Goal: Transaction & Acquisition: Purchase product/service

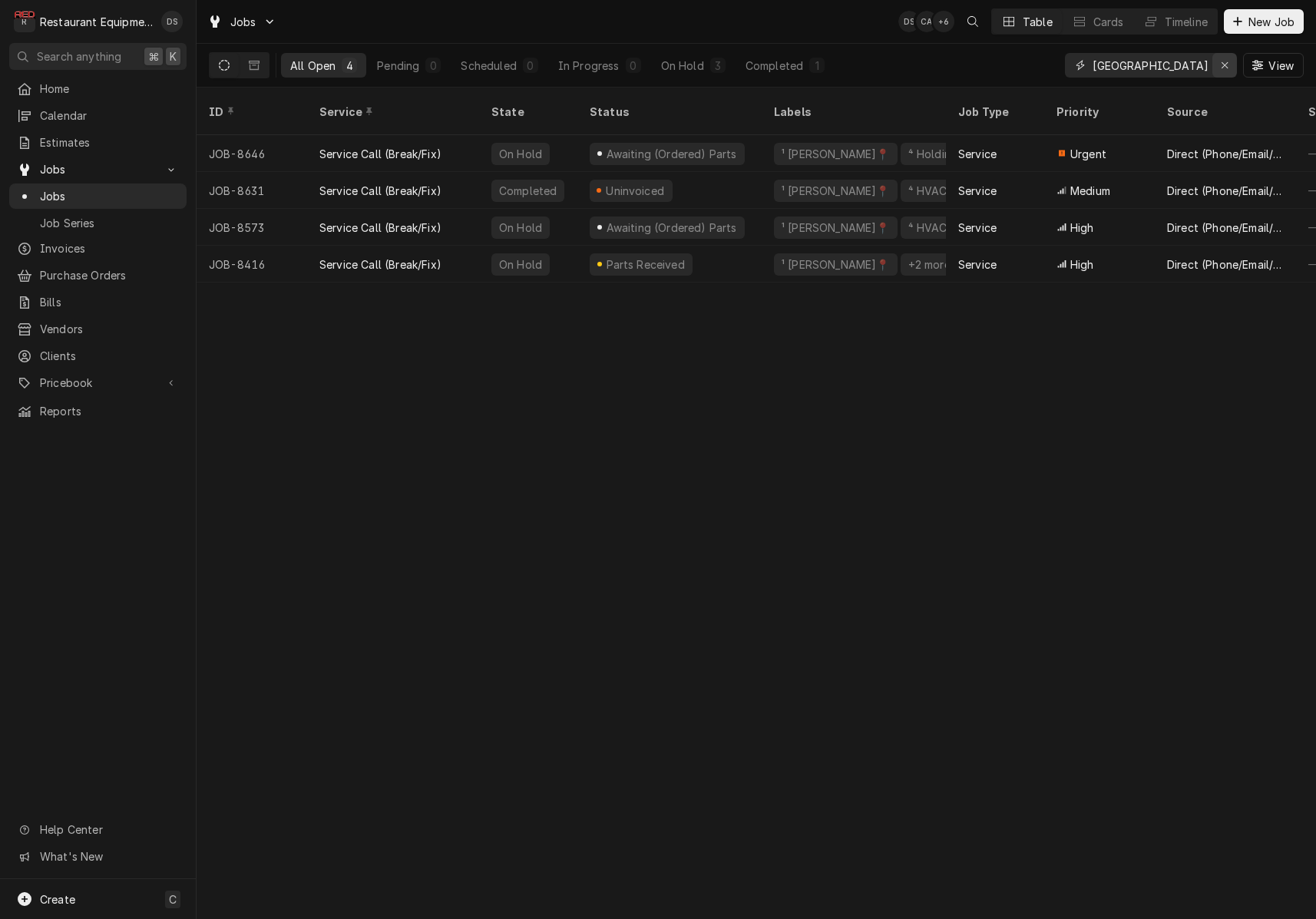
click at [1219, 63] on div "Erase input" at bounding box center [1224, 65] width 15 height 15
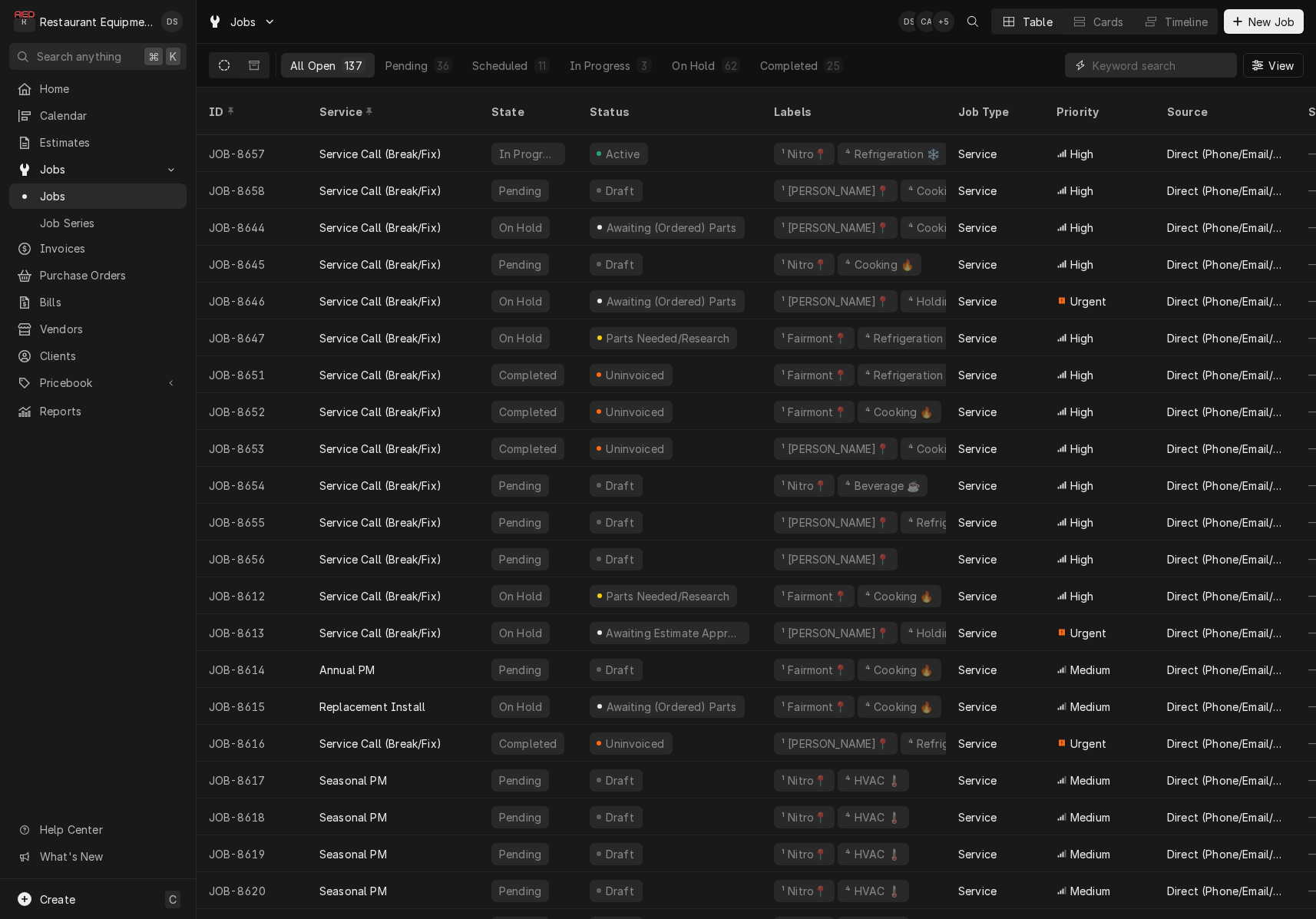
click at [1178, 62] on input "Dynamic Content Wrapper" at bounding box center [1160, 64] width 137 height 24
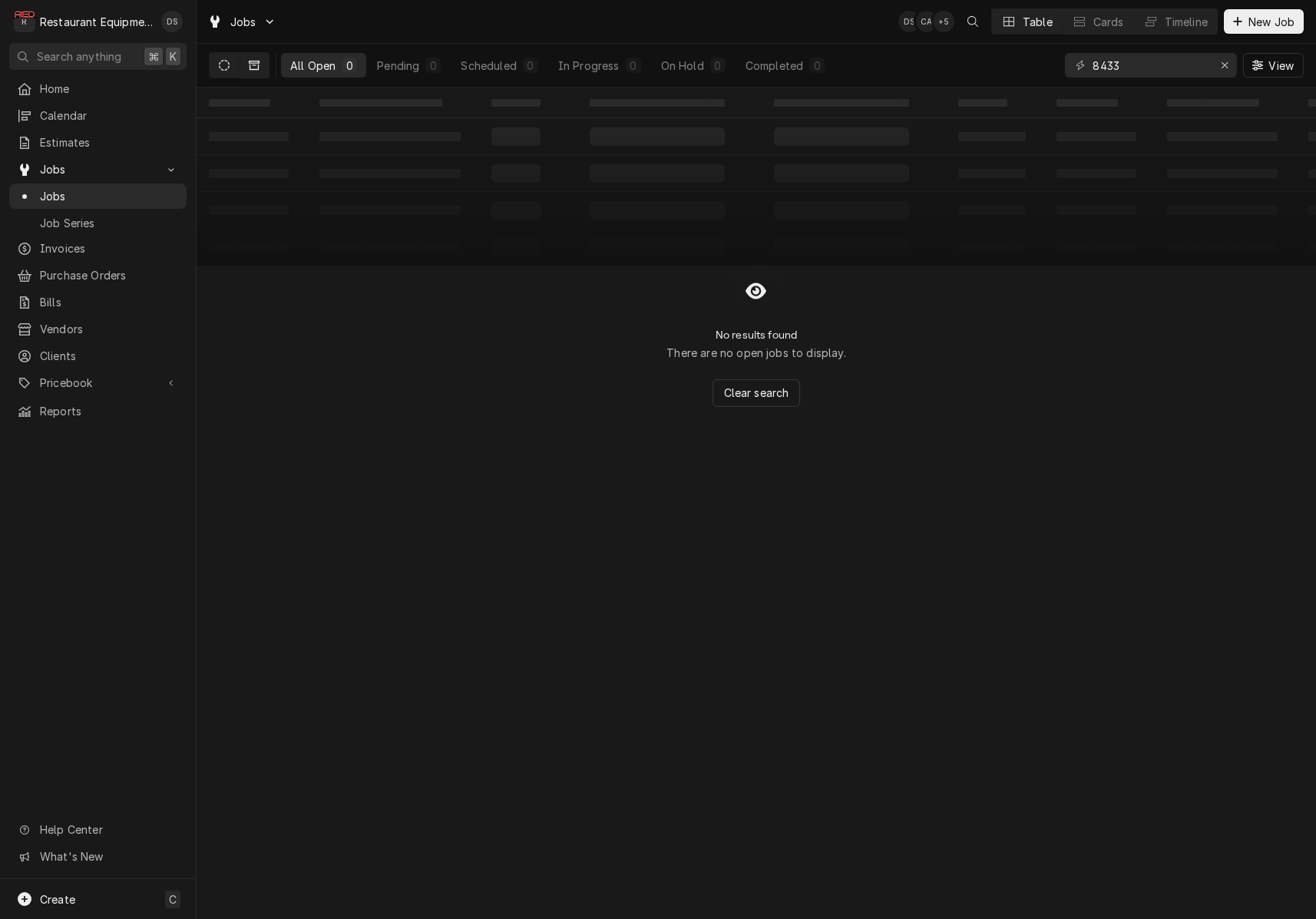
click at [246, 63] on button "Dynamic Content Wrapper" at bounding box center [254, 64] width 29 height 24
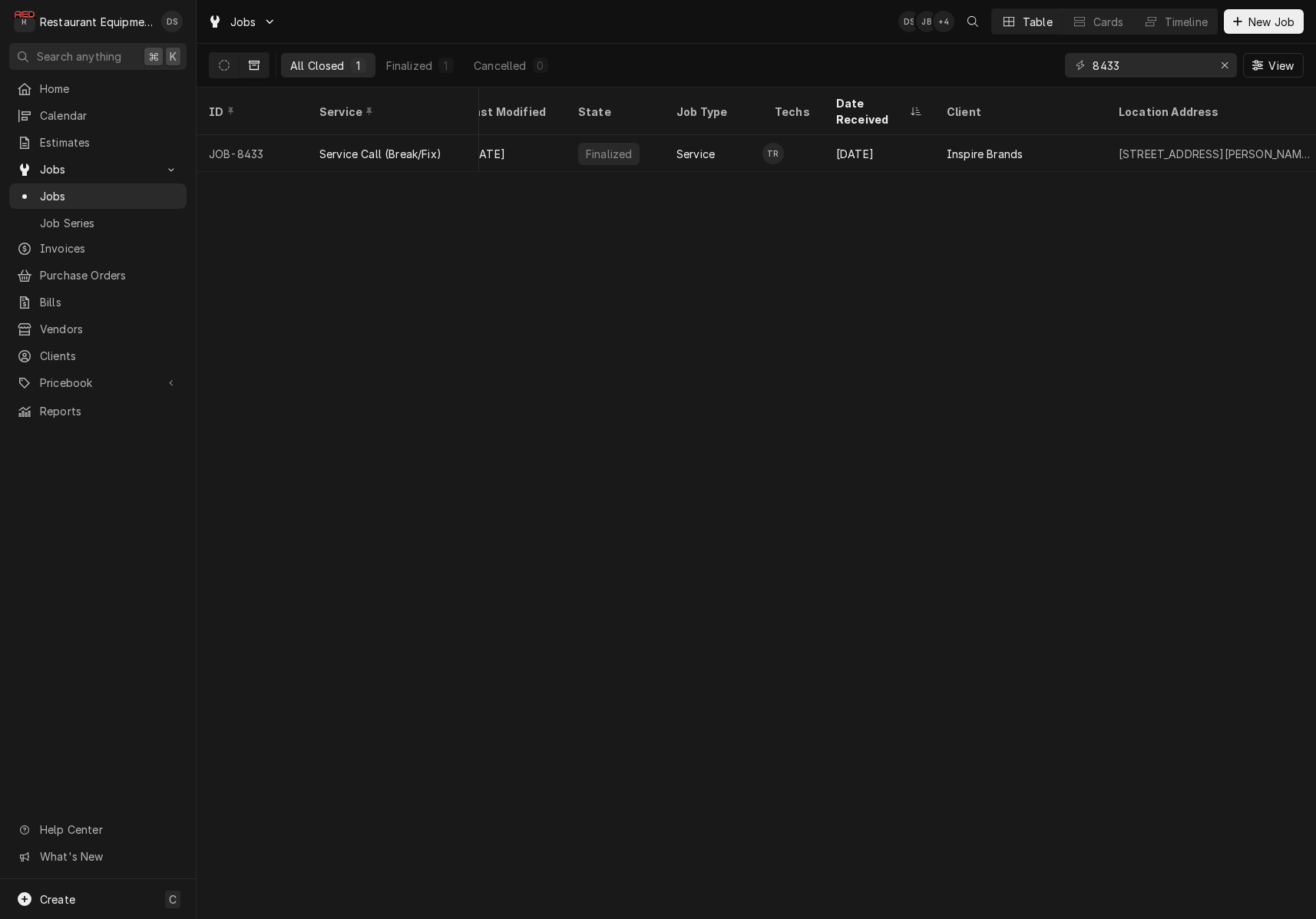
scroll to position [0, 23]
click at [1156, 70] on input "8433" at bounding box center [1149, 64] width 115 height 24
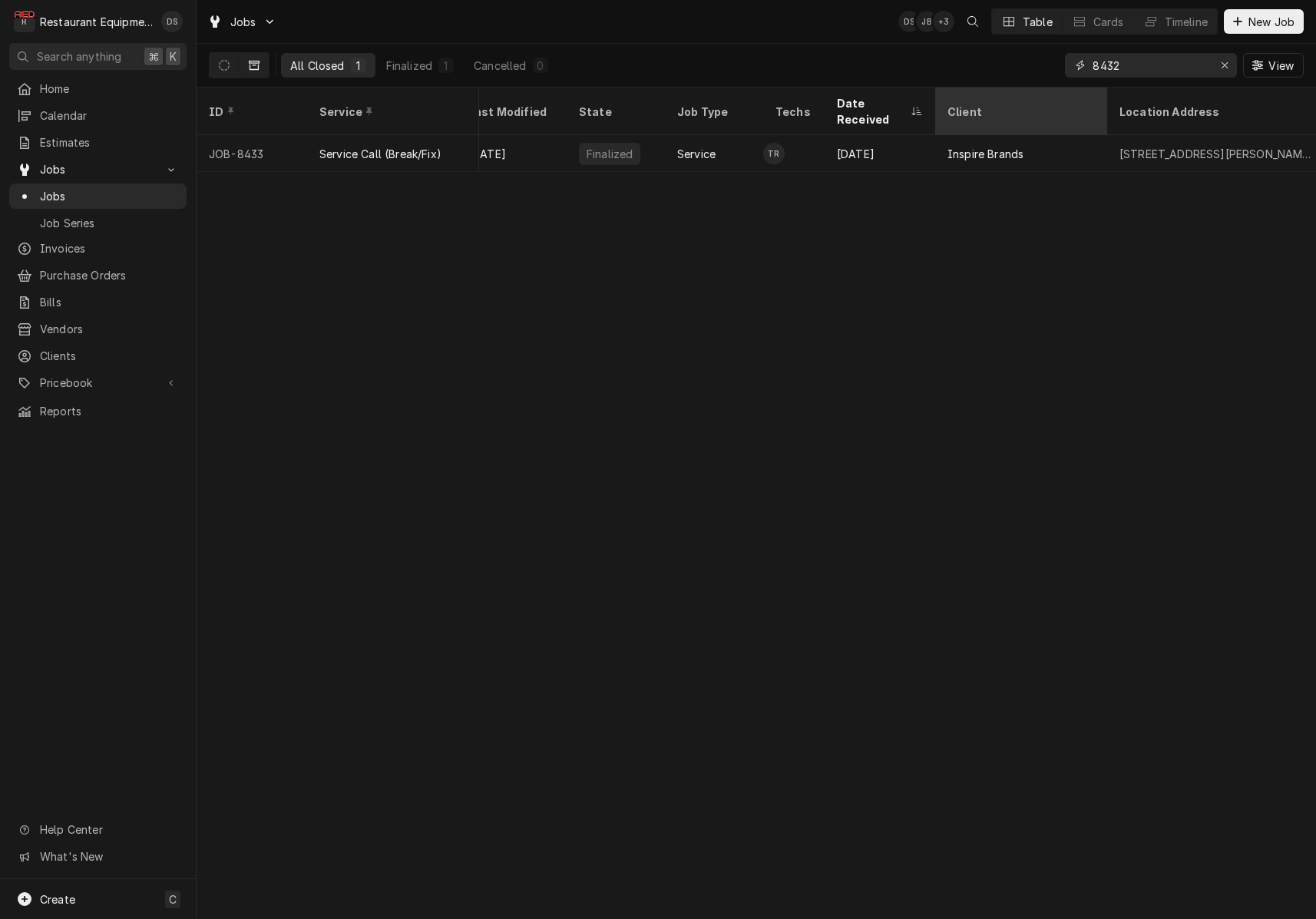
type input "8432"
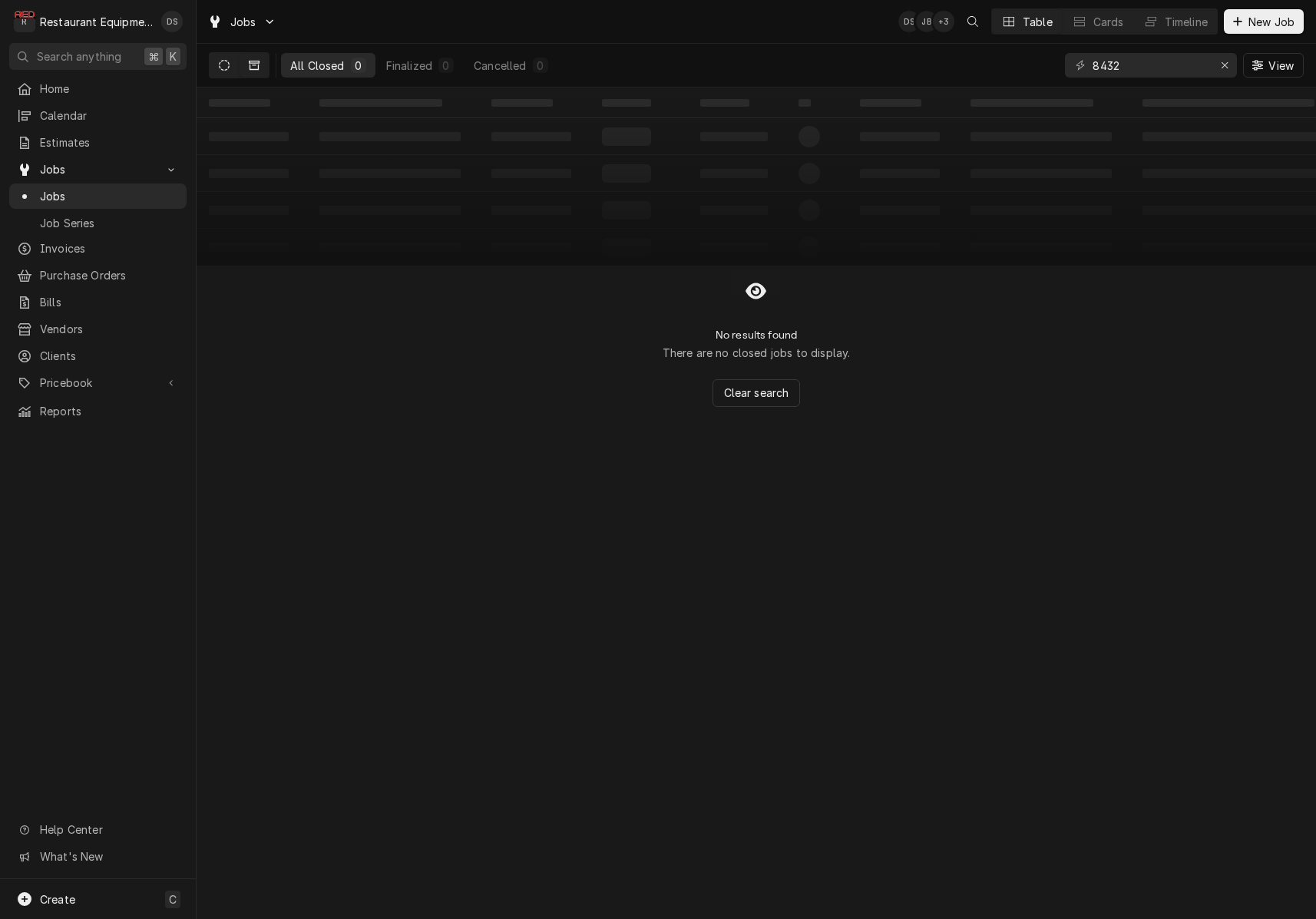
click at [232, 59] on button "Dynamic Content Wrapper" at bounding box center [224, 64] width 29 height 24
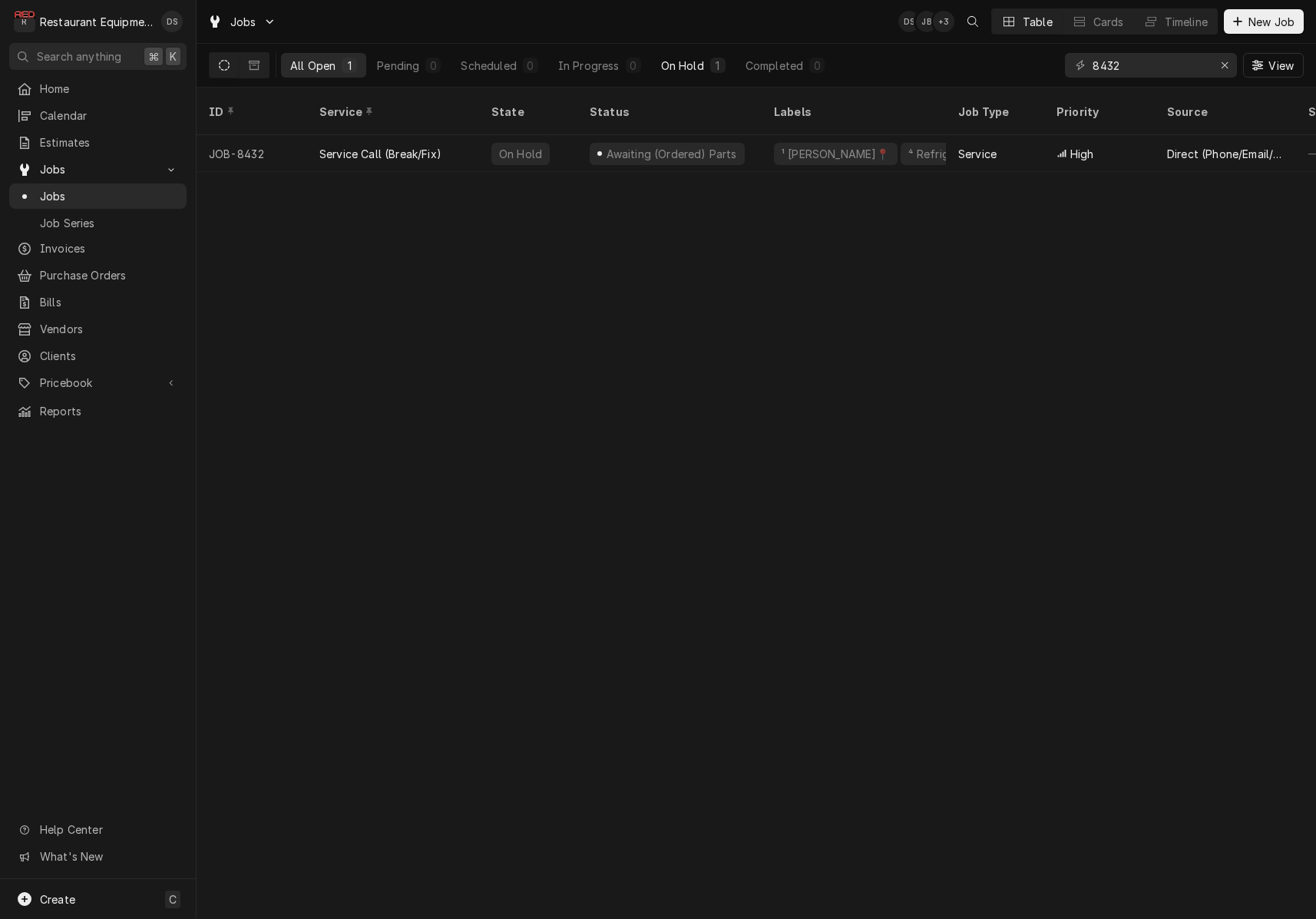
click at [692, 64] on div "On Hold" at bounding box center [682, 66] width 43 height 16
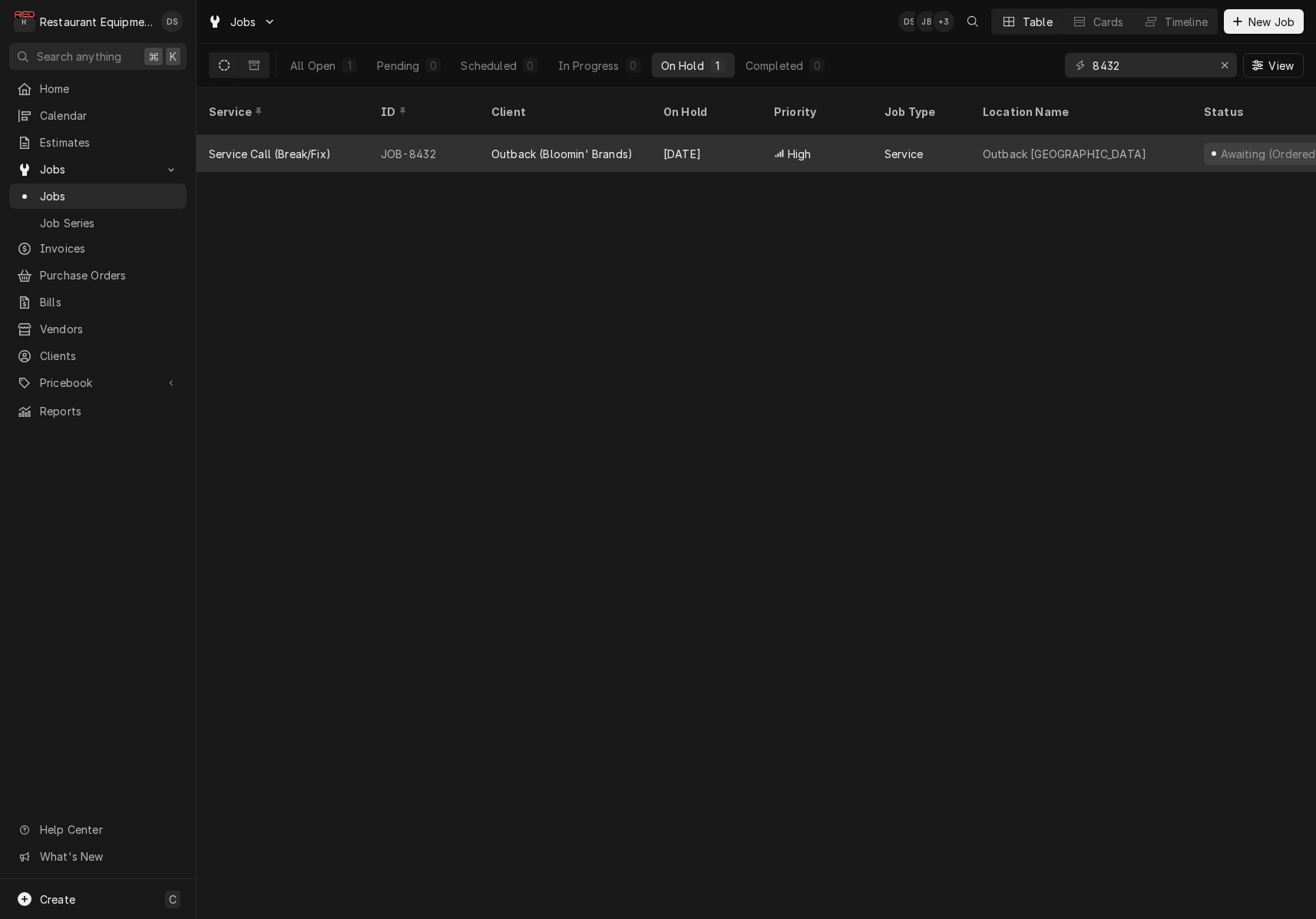
click at [471, 142] on div "JOB-8432" at bounding box center [424, 153] width 111 height 37
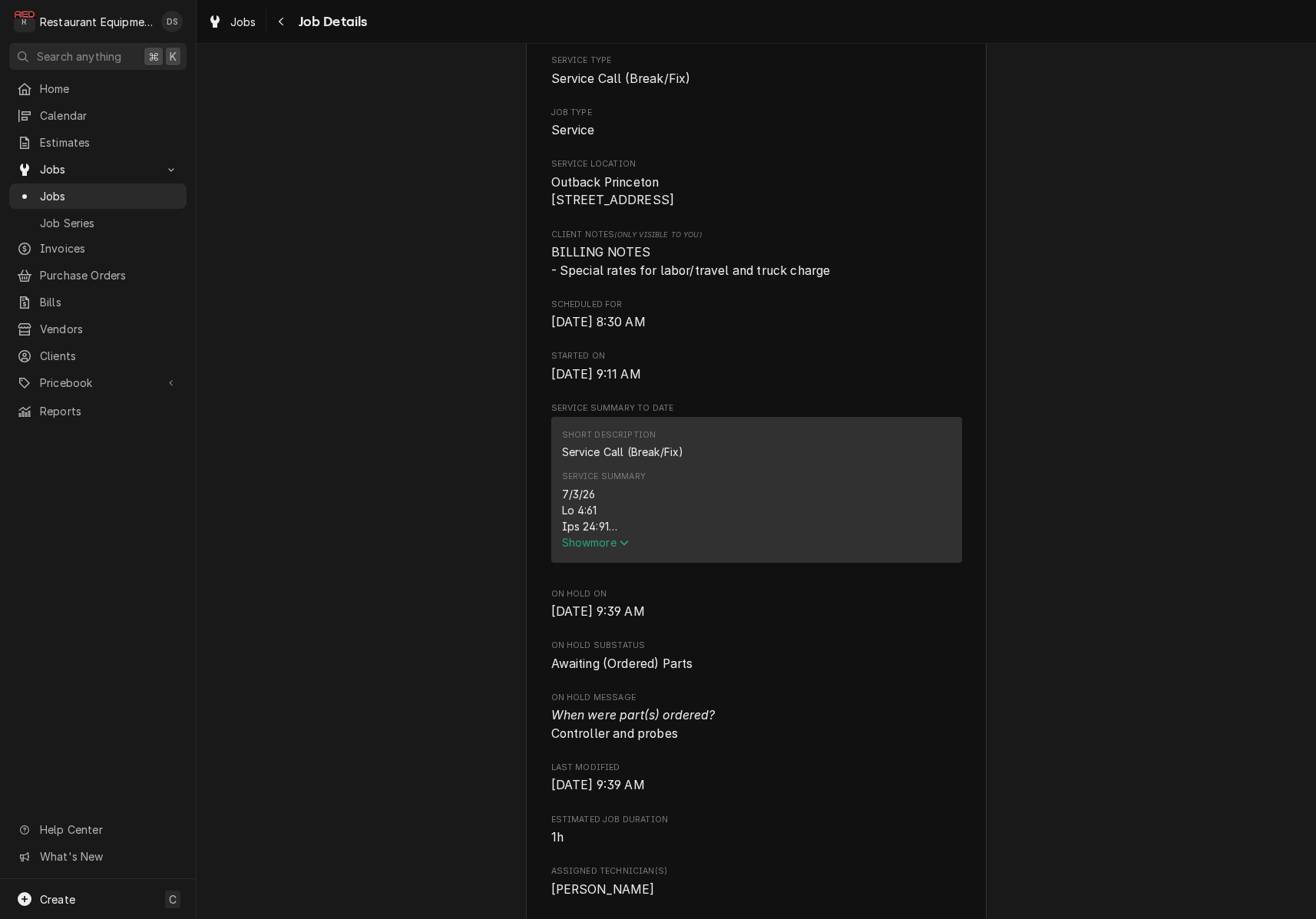
scroll to position [273, 0]
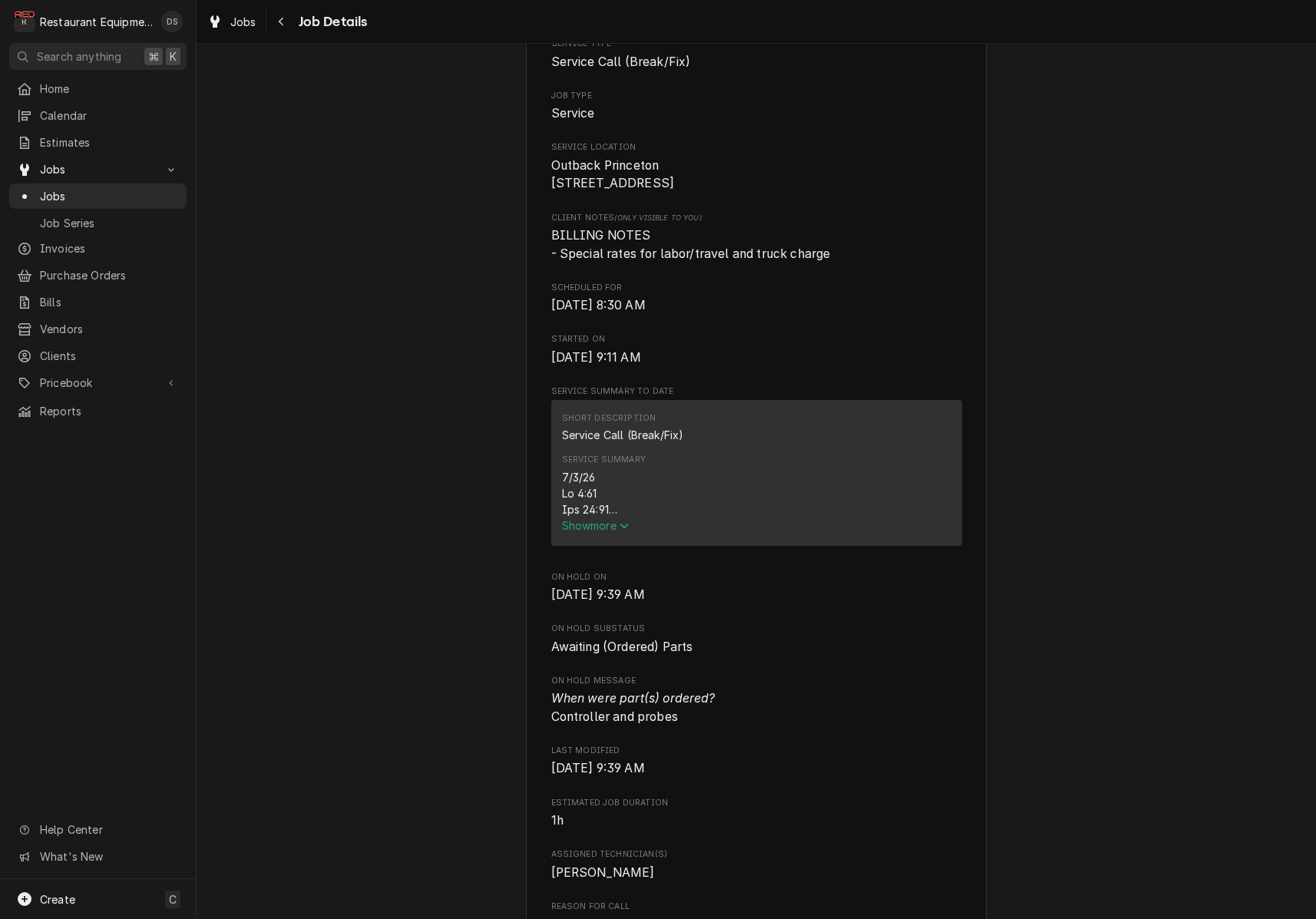
click at [614, 532] on span "Show more" at bounding box center [595, 526] width 68 height 13
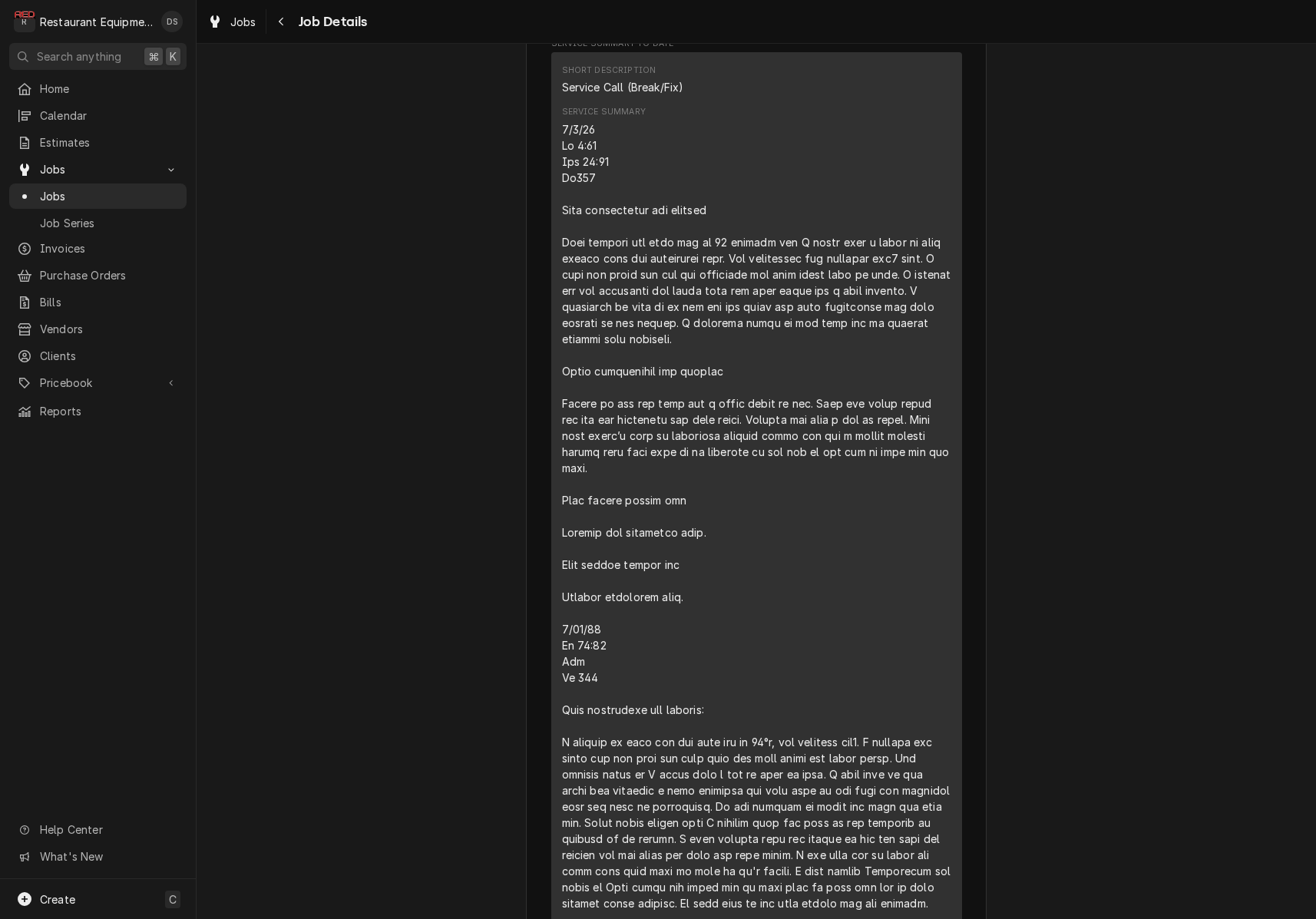
scroll to position [621, 0]
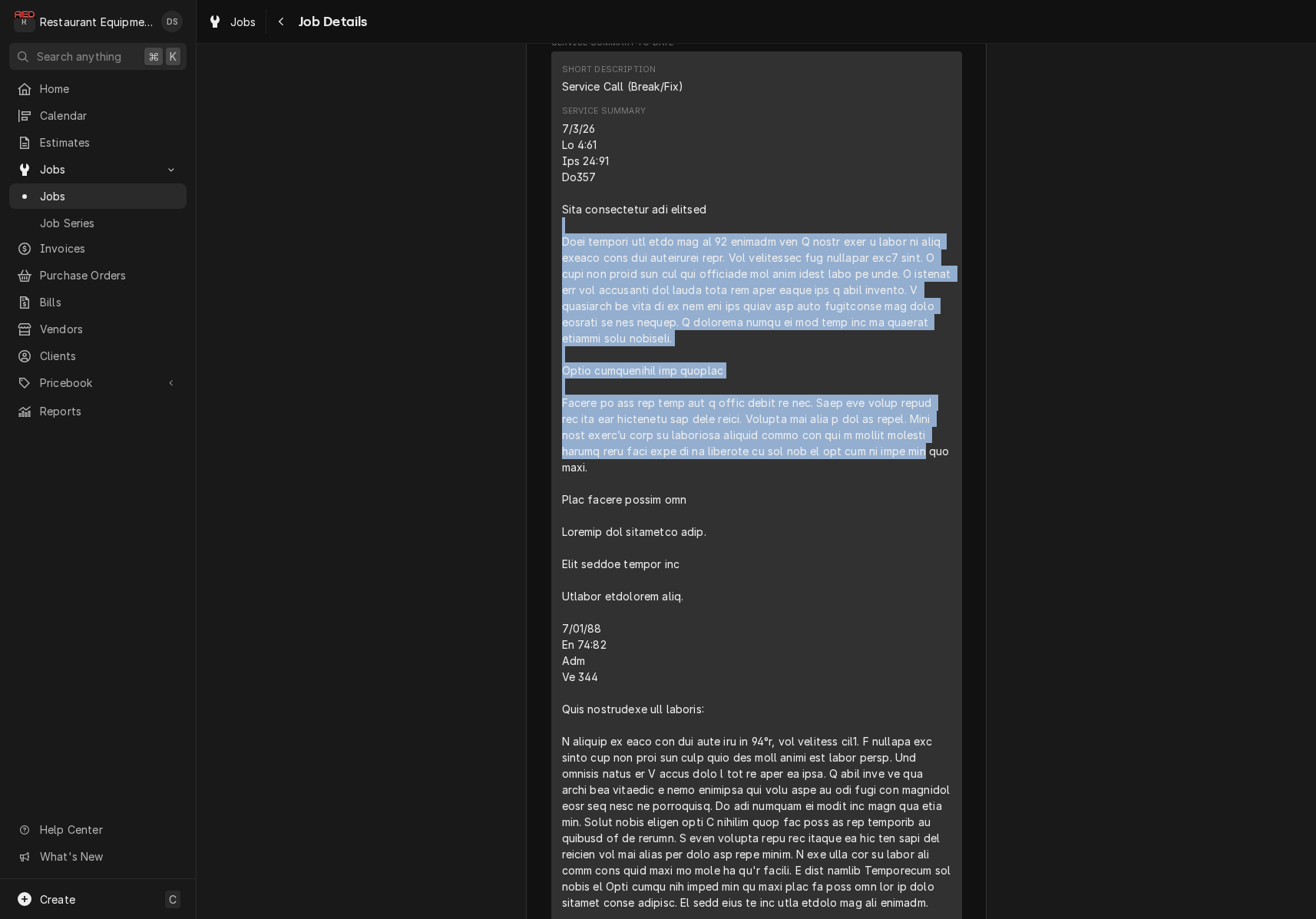
drag, startPoint x: 615, startPoint y: 234, endPoint x: 915, endPoint y: 460, distance: 375.6
click at [915, 460] on div "Service Summary" at bounding box center [756, 934] width 389 height 1628
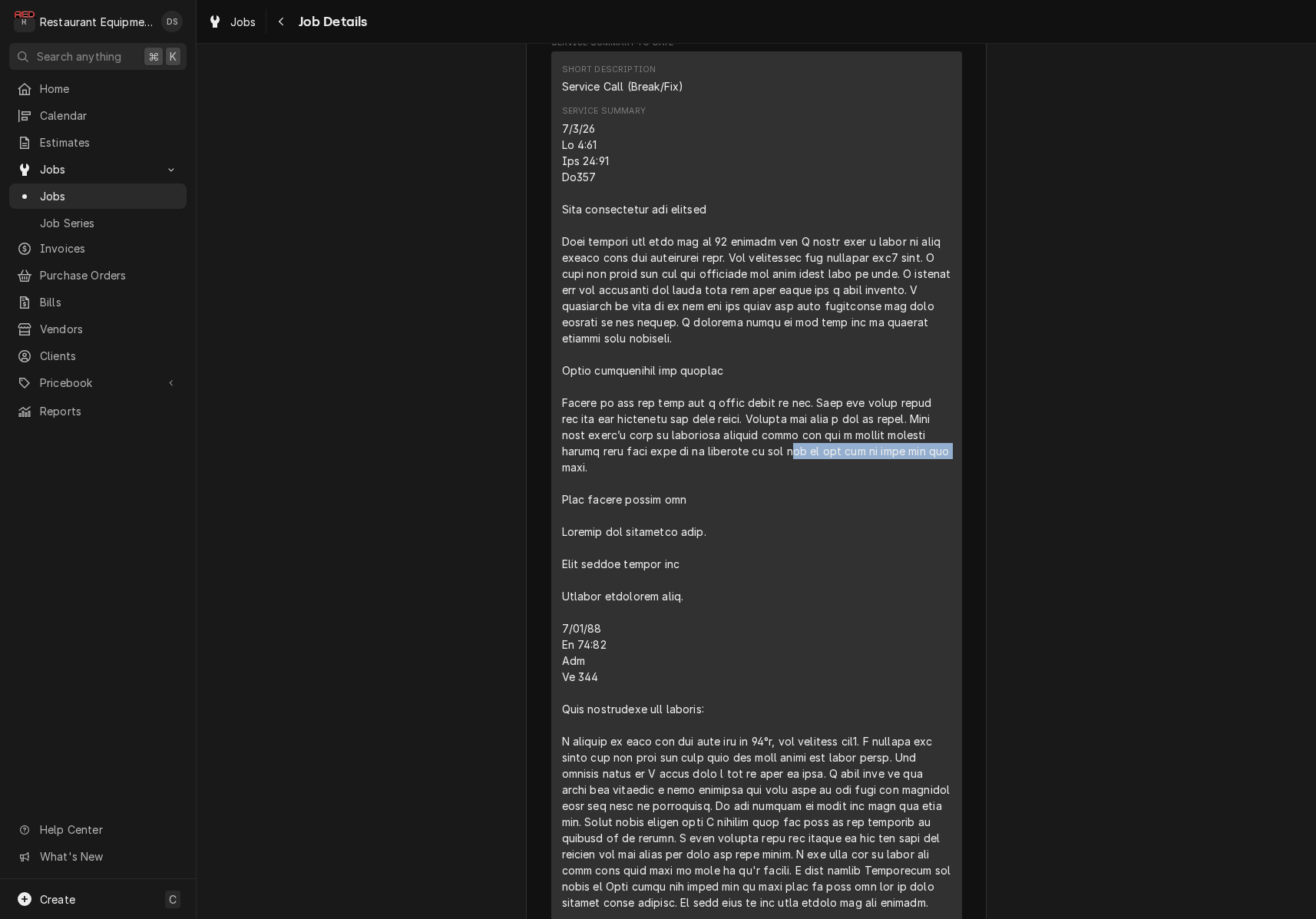
drag, startPoint x: 939, startPoint y: 454, endPoint x: 697, endPoint y: 448, distance: 242.1
click at [769, 455] on div "Service Summary" at bounding box center [756, 934] width 389 height 1628
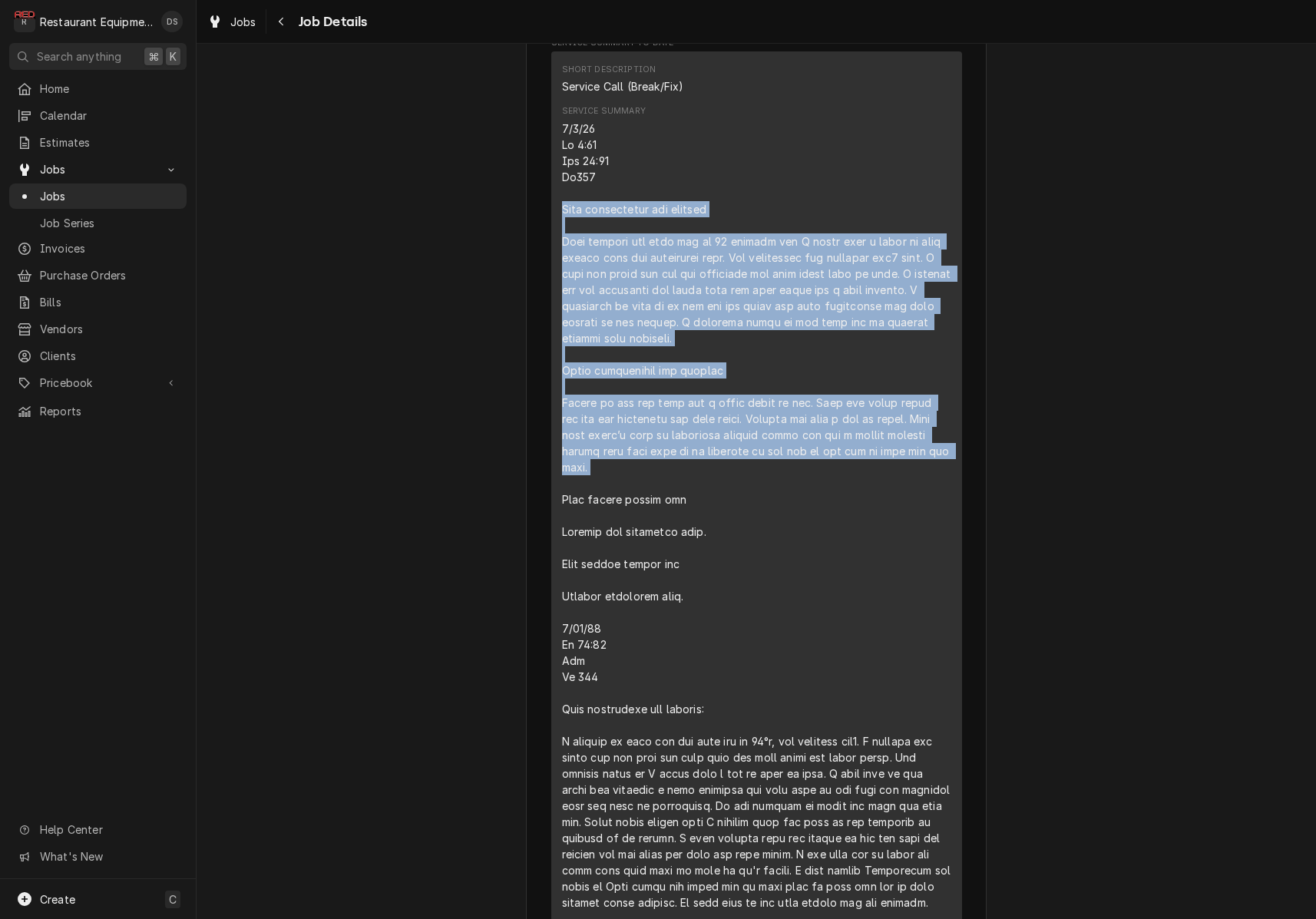
drag, startPoint x: 564, startPoint y: 213, endPoint x: 871, endPoint y: 488, distance: 412.2
click at [871, 489] on div "Service Summary" at bounding box center [756, 934] width 389 height 1628
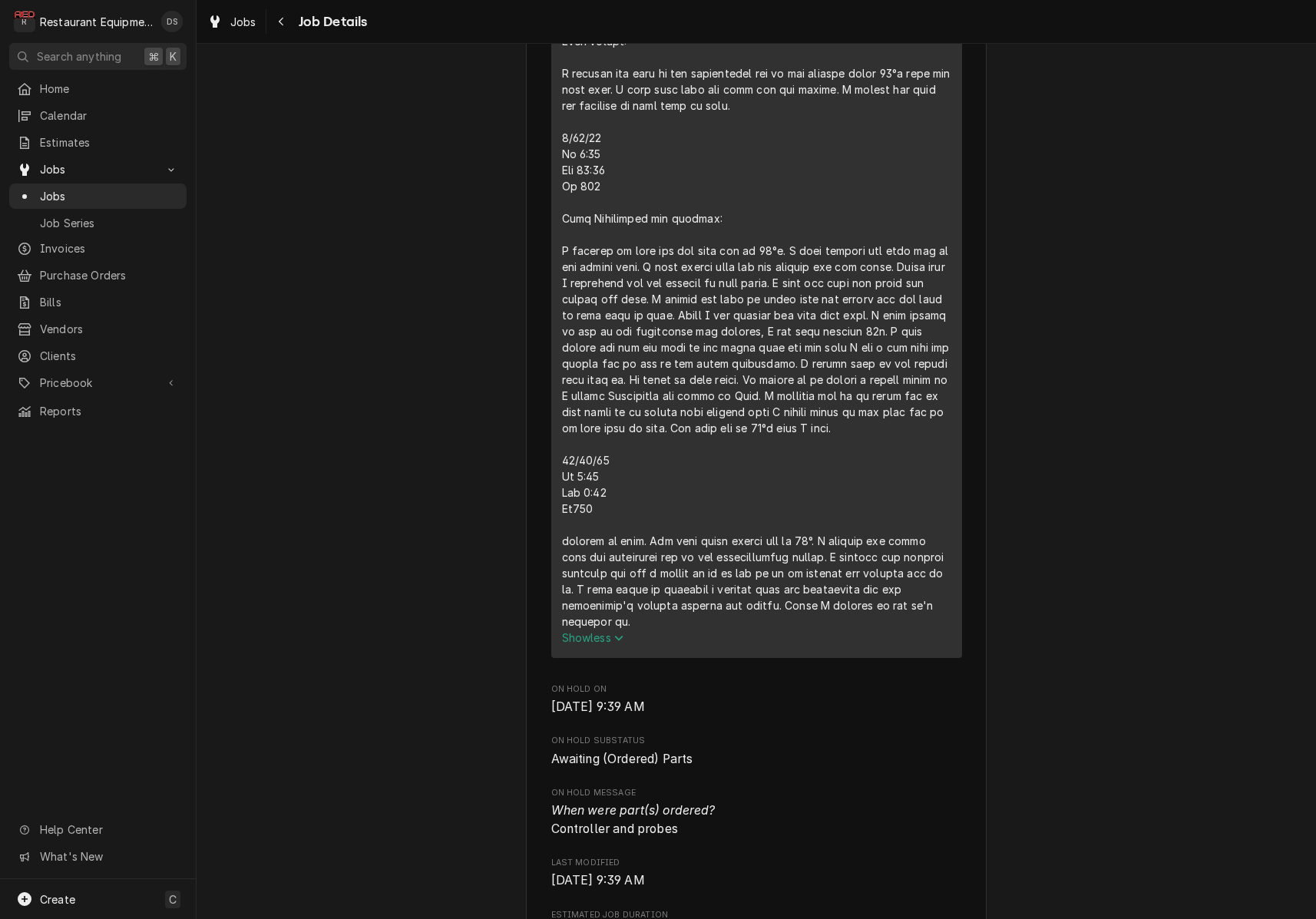
scroll to position [1743, 0]
click at [296, 24] on span "Job Details" at bounding box center [330, 22] width 73 height 21
click at [285, 24] on div "Navigate back" at bounding box center [281, 21] width 15 height 15
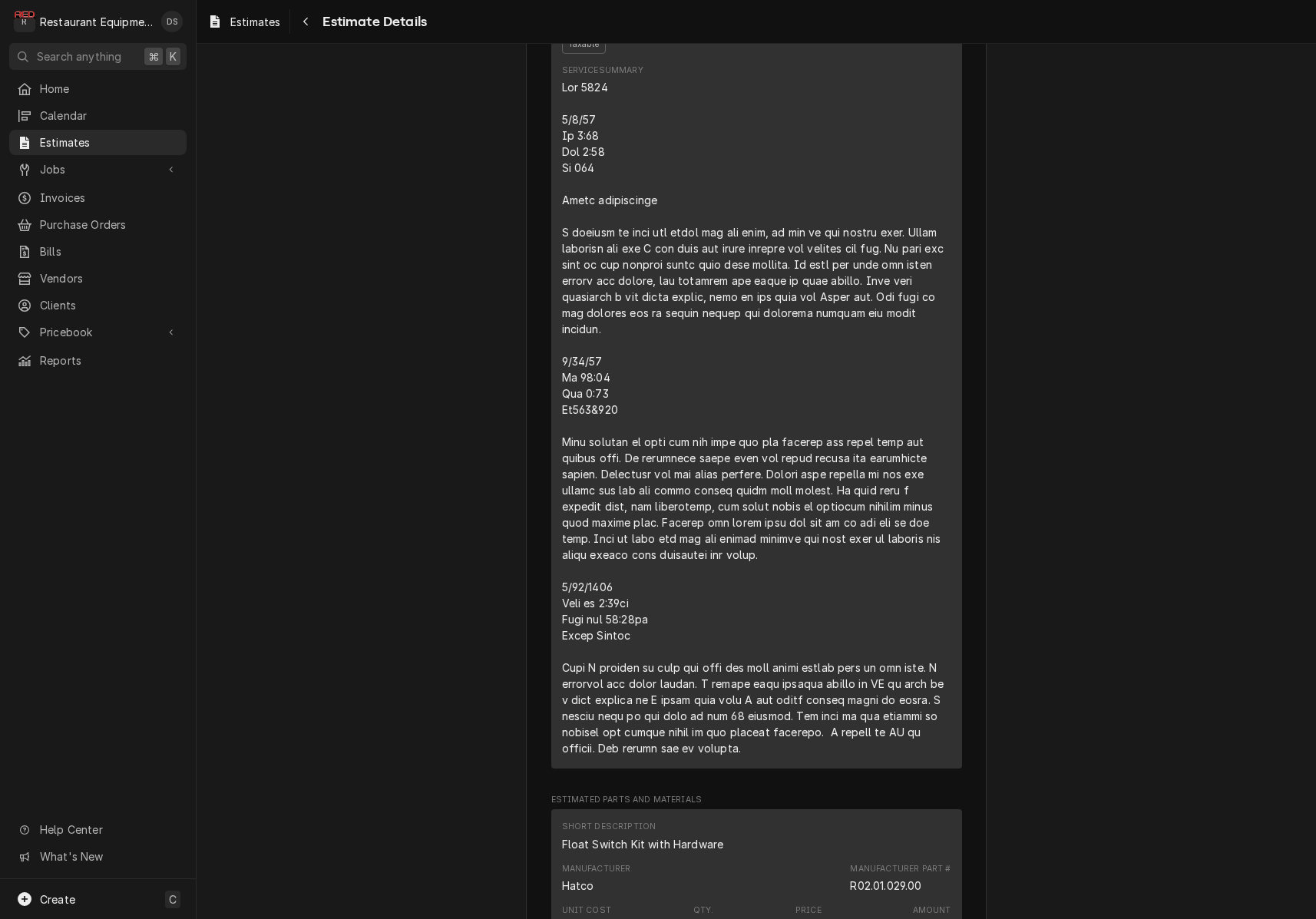
scroll to position [1458, 0]
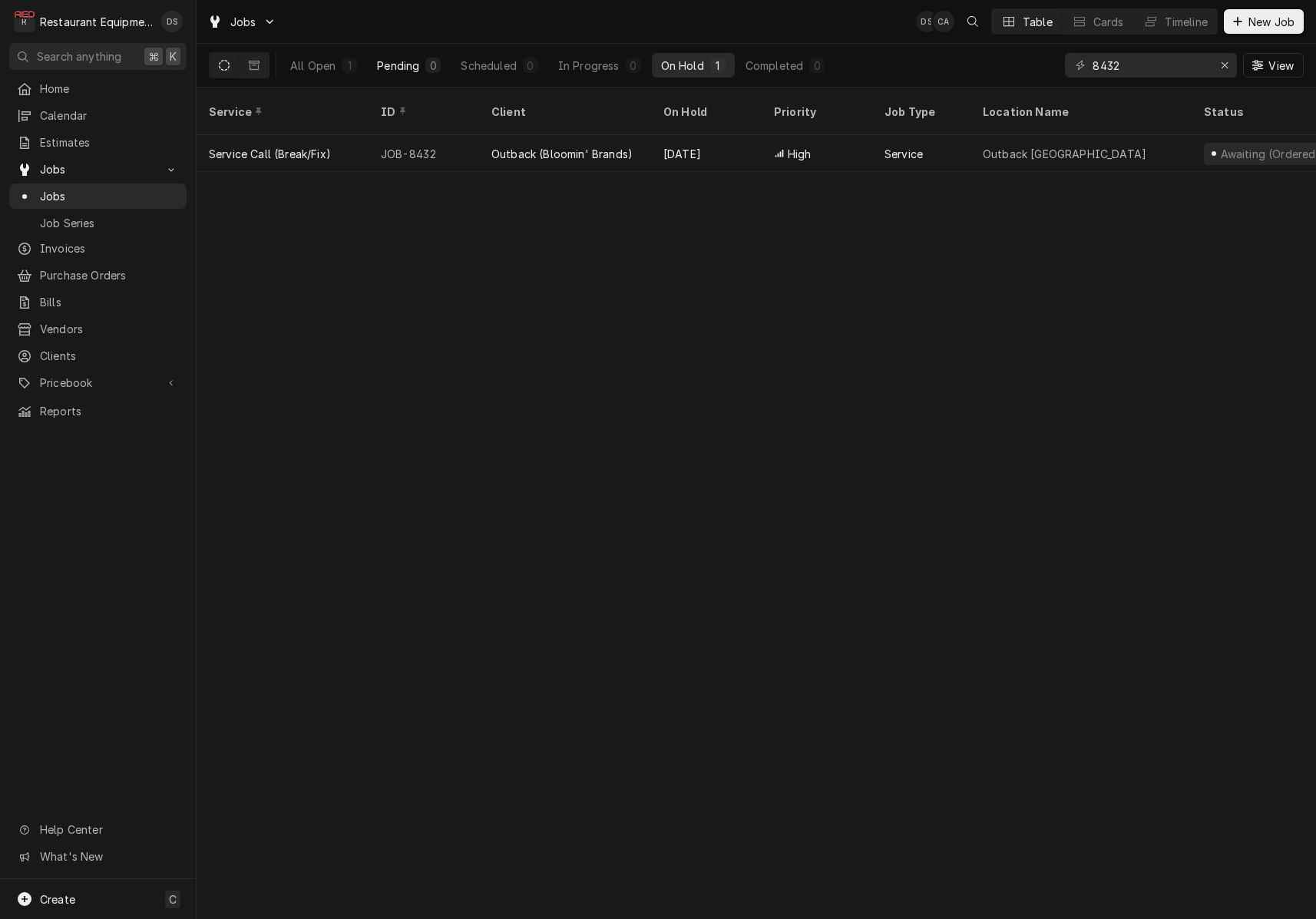
click at [414, 65] on div "Pending" at bounding box center [398, 66] width 43 height 16
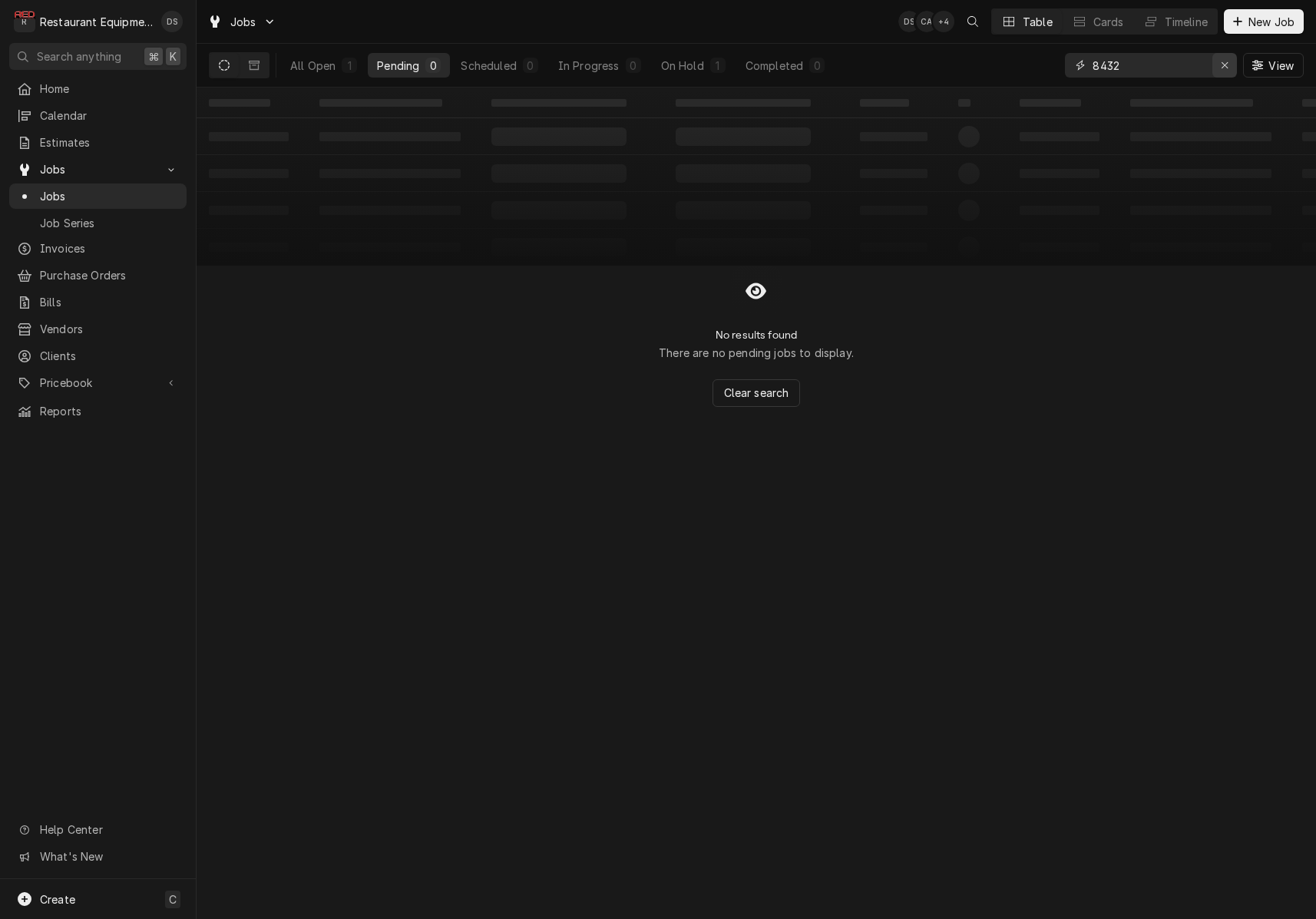
click at [1221, 68] on icon "Erase input" at bounding box center [1224, 65] width 8 height 11
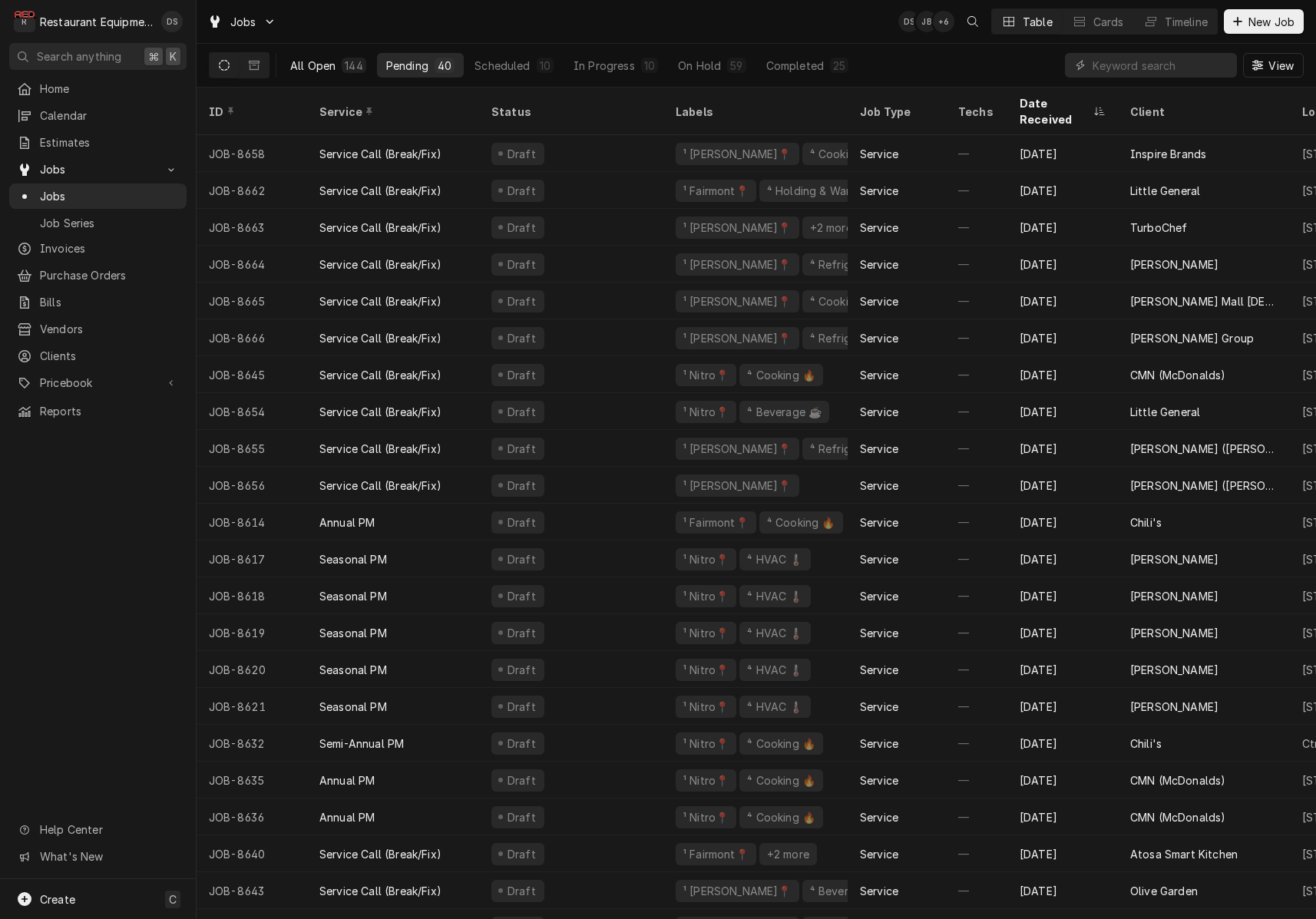
click at [334, 70] on div "All Open" at bounding box center [313, 66] width 45 height 16
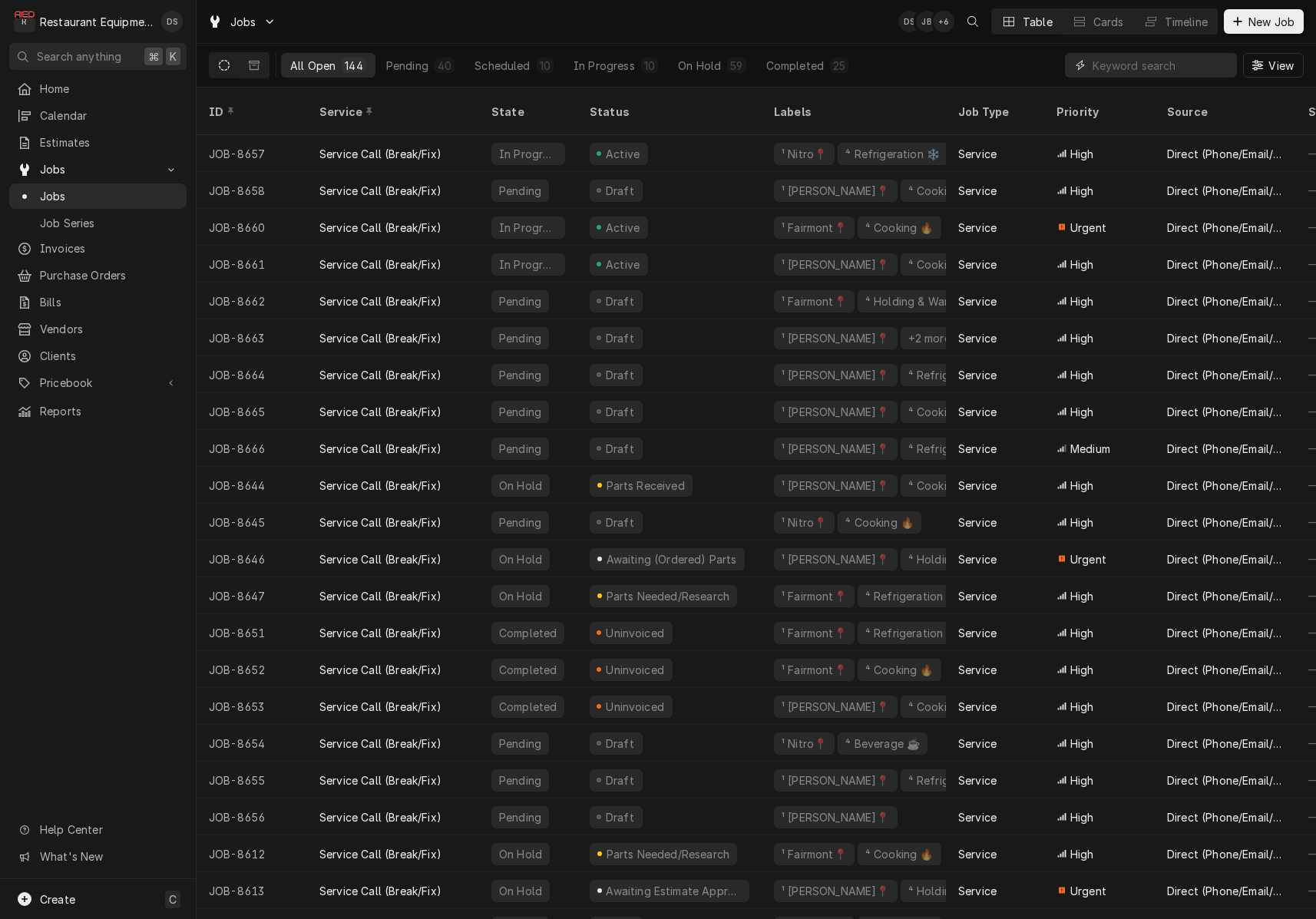
click at [1136, 63] on input "Dynamic Content Wrapper" at bounding box center [1160, 64] width 137 height 24
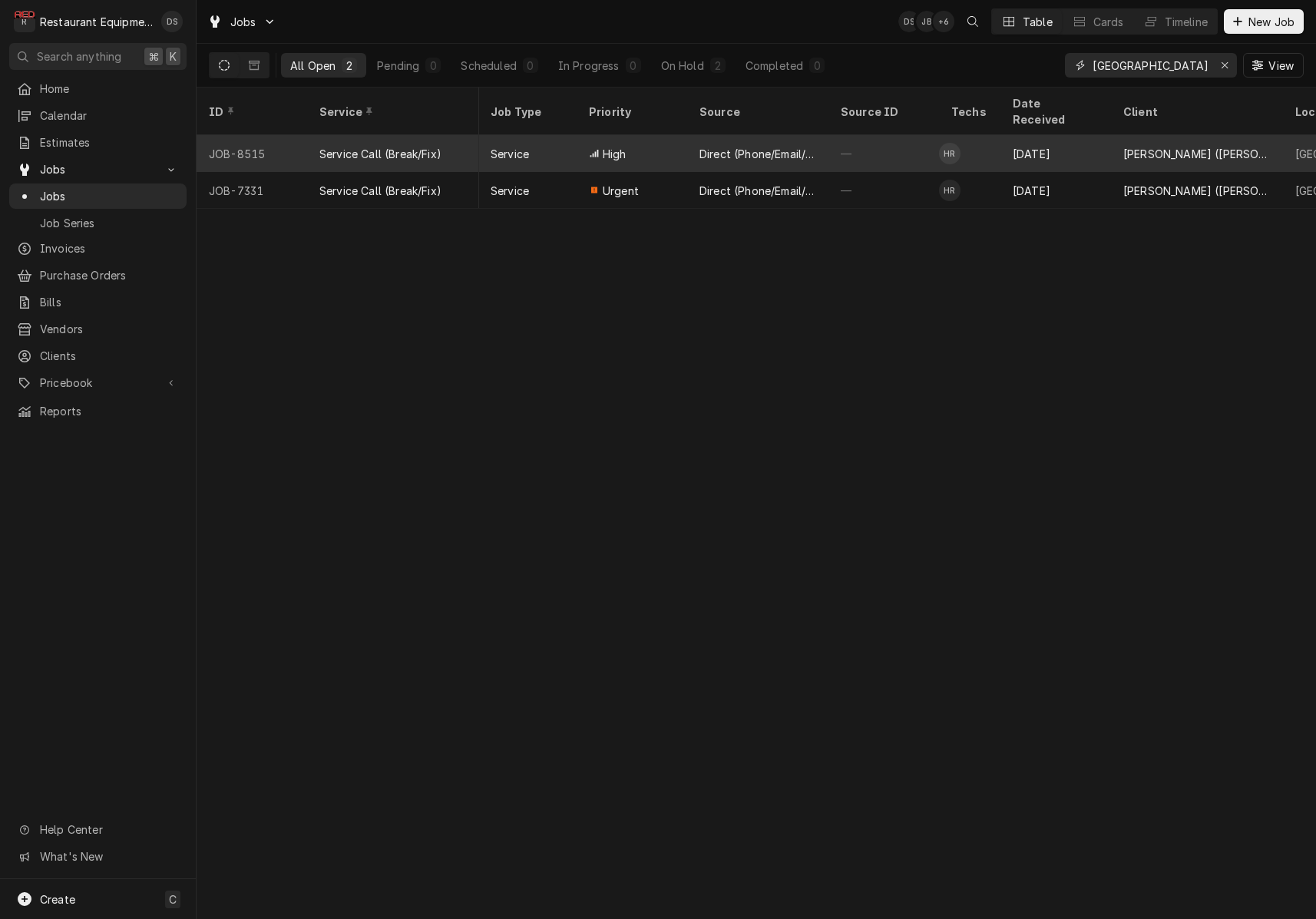
scroll to position [0, 474]
type input "fayetteville"
click at [990, 143] on td "HR" at bounding box center [963, 153] width 62 height 37
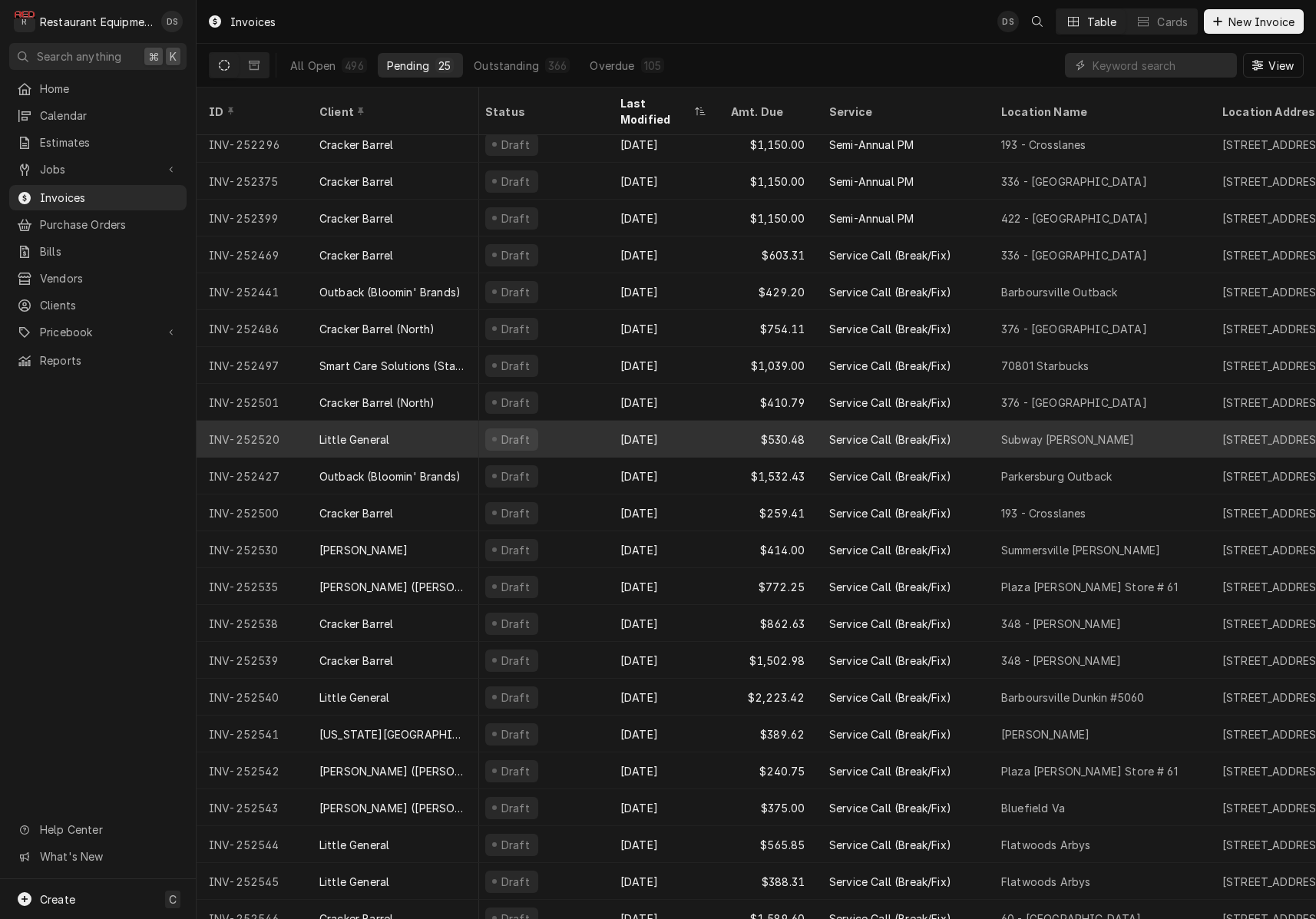
scroll to position [119, 6]
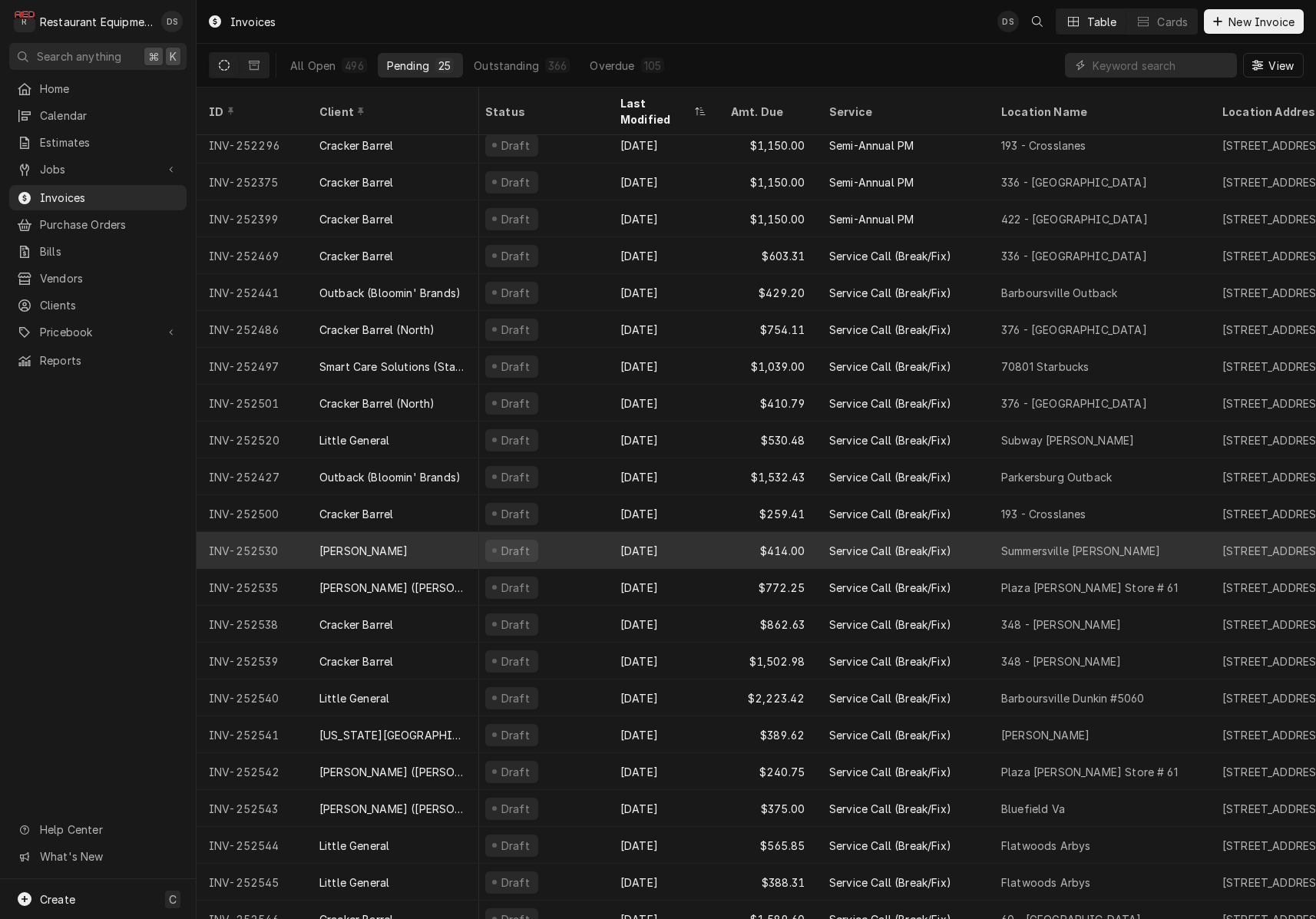
click at [587, 532] on div "Draft" at bounding box center [540, 550] width 135 height 37
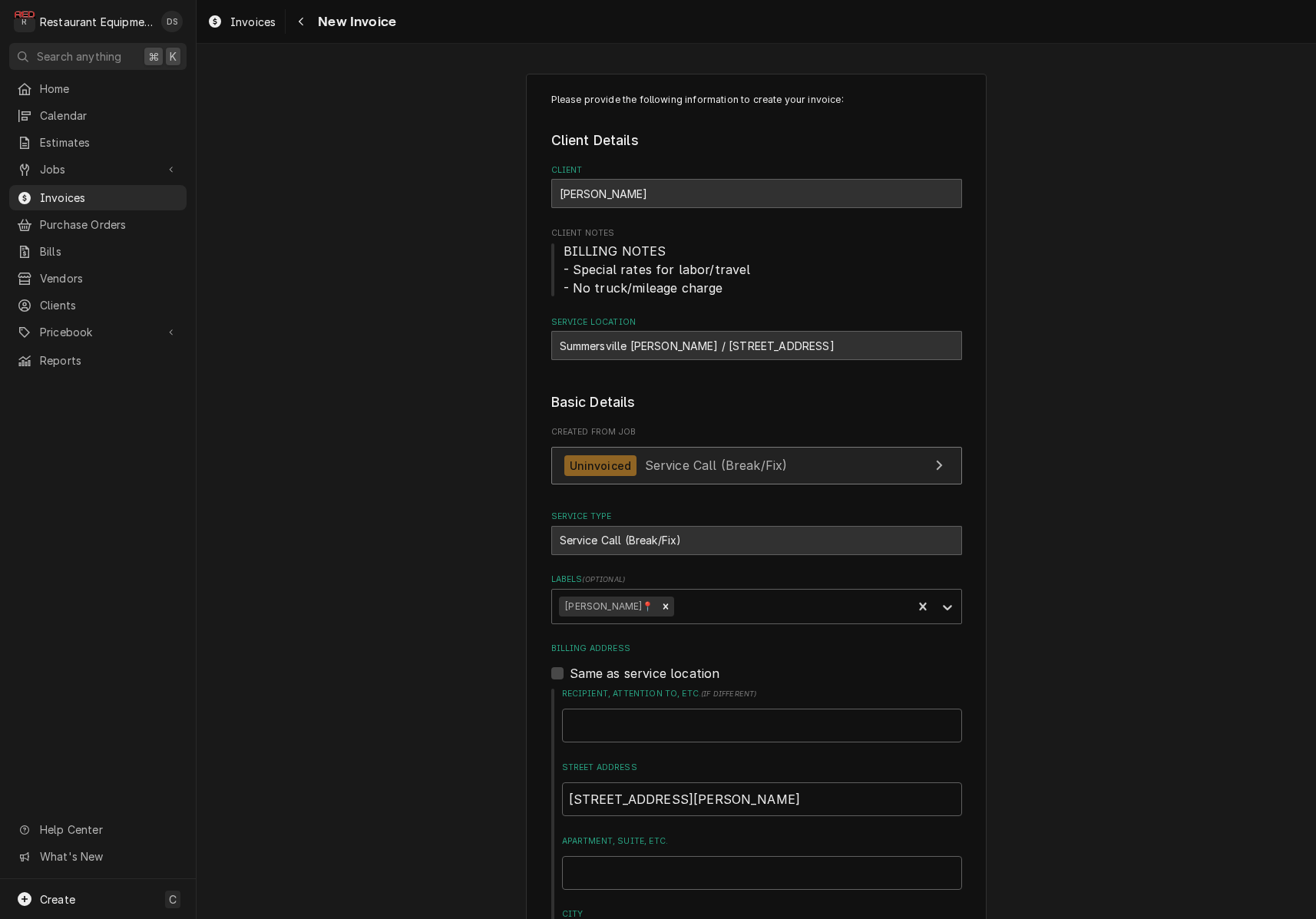
click at [782, 461] on link "Uninvoiced Service Call (Break/Fix)" at bounding box center [756, 466] width 411 height 38
click at [308, 25] on div "Navigate back" at bounding box center [301, 21] width 15 height 15
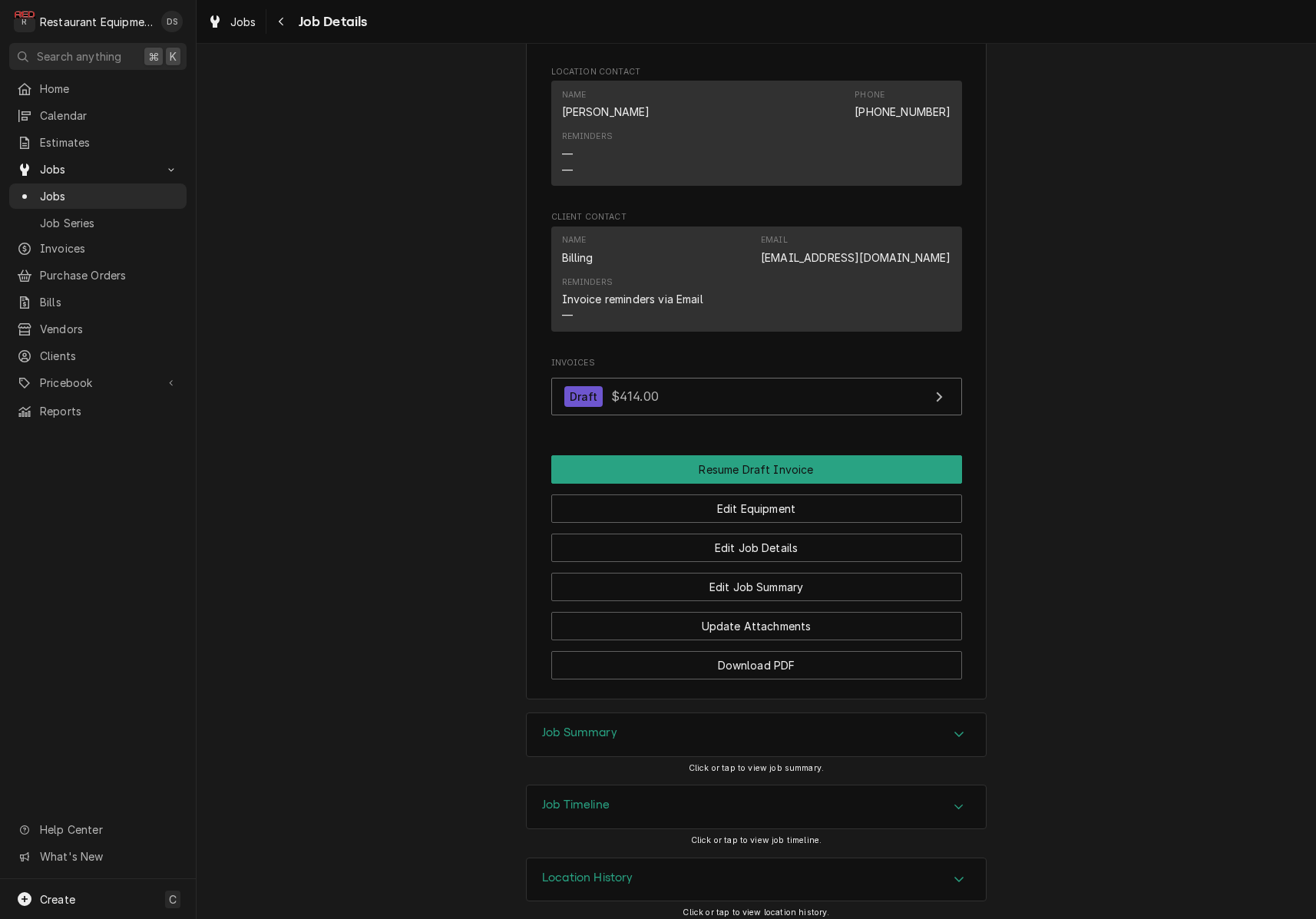
click at [721, 795] on div "Job Timeline" at bounding box center [756, 806] width 460 height 43
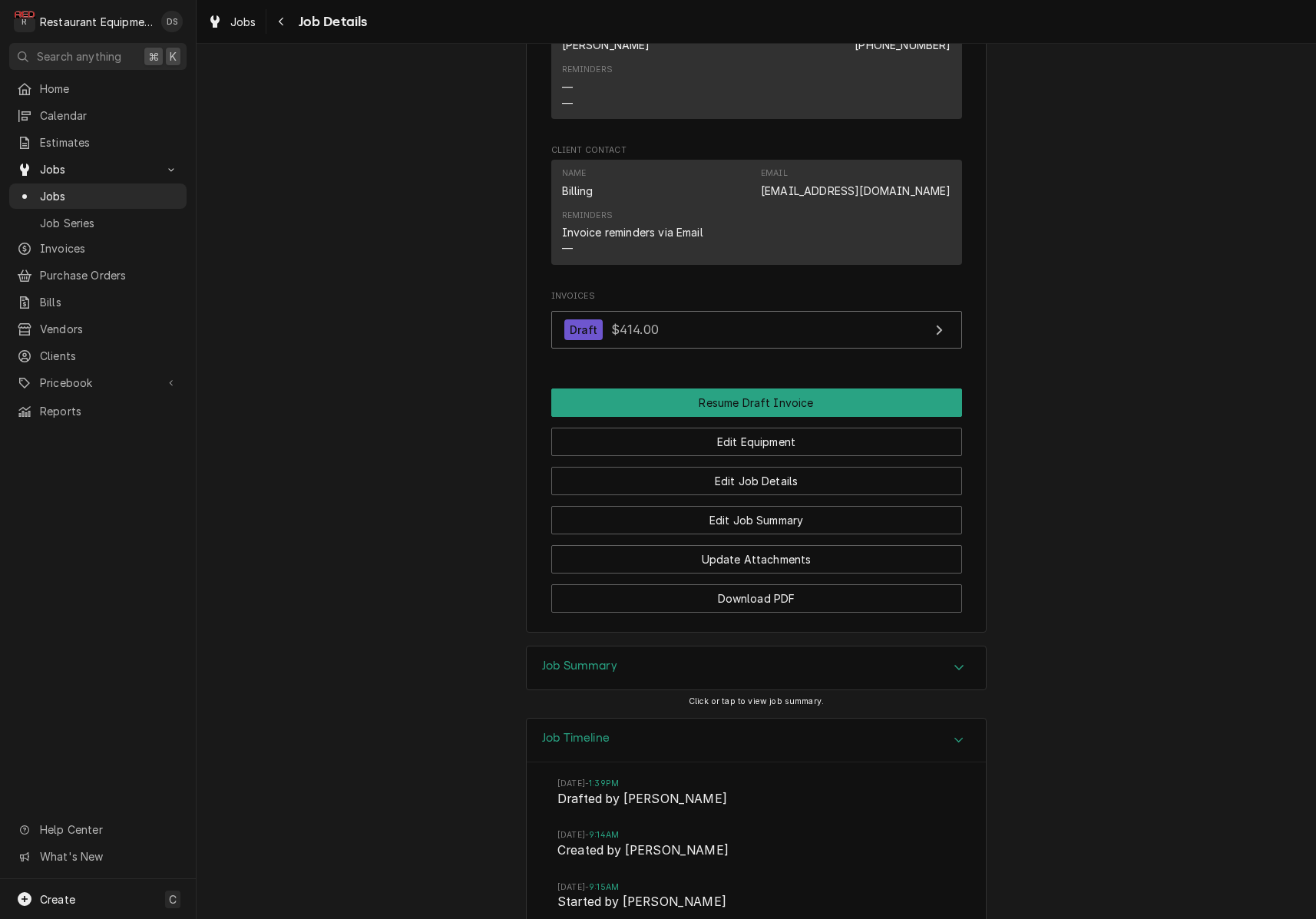
scroll to position [1239, 0]
click at [705, 654] on div "Job Summary" at bounding box center [756, 665] width 460 height 43
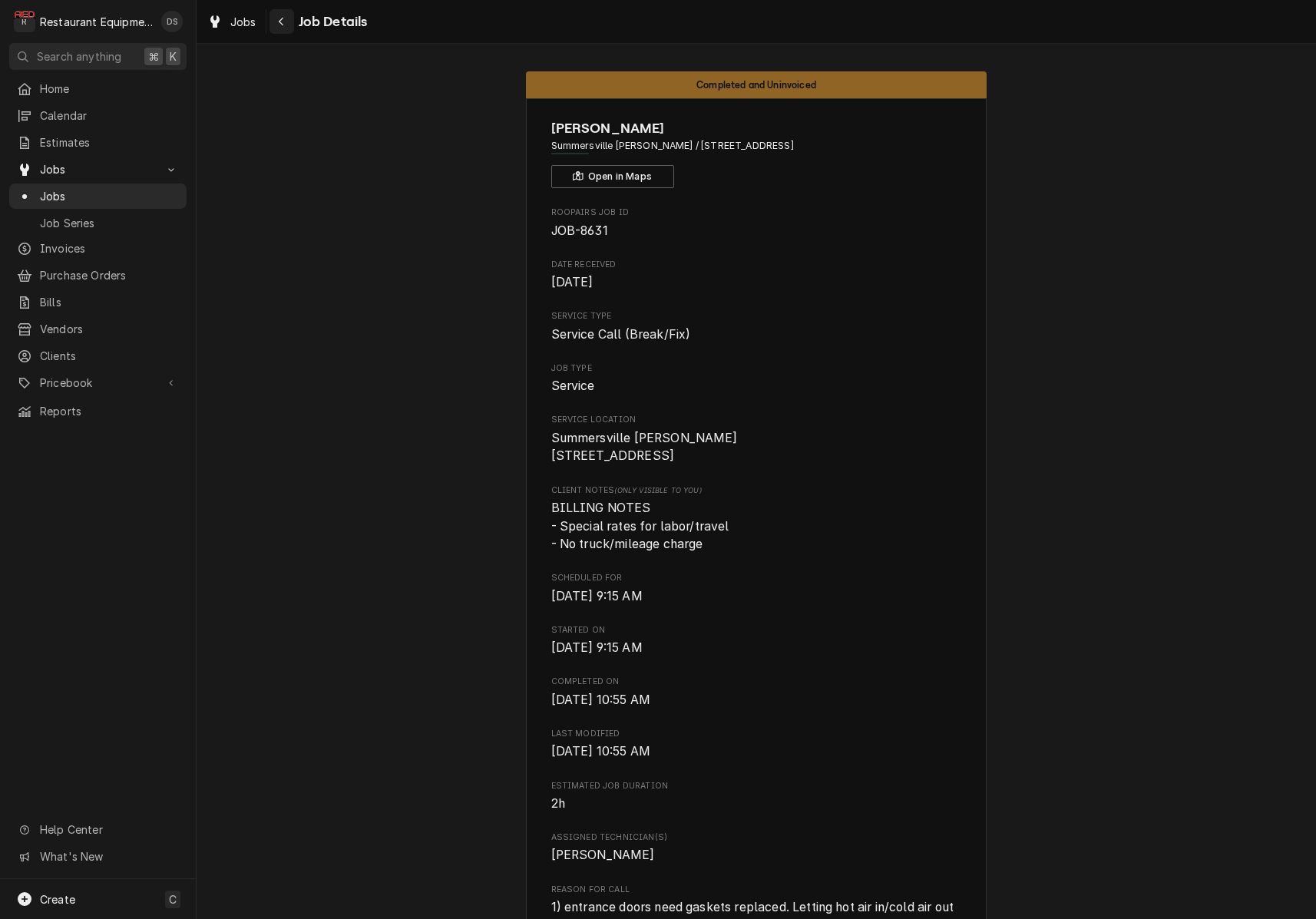
scroll to position [0, 1]
click at [284, 24] on icon "Navigate back" at bounding box center [282, 22] width 7 height 11
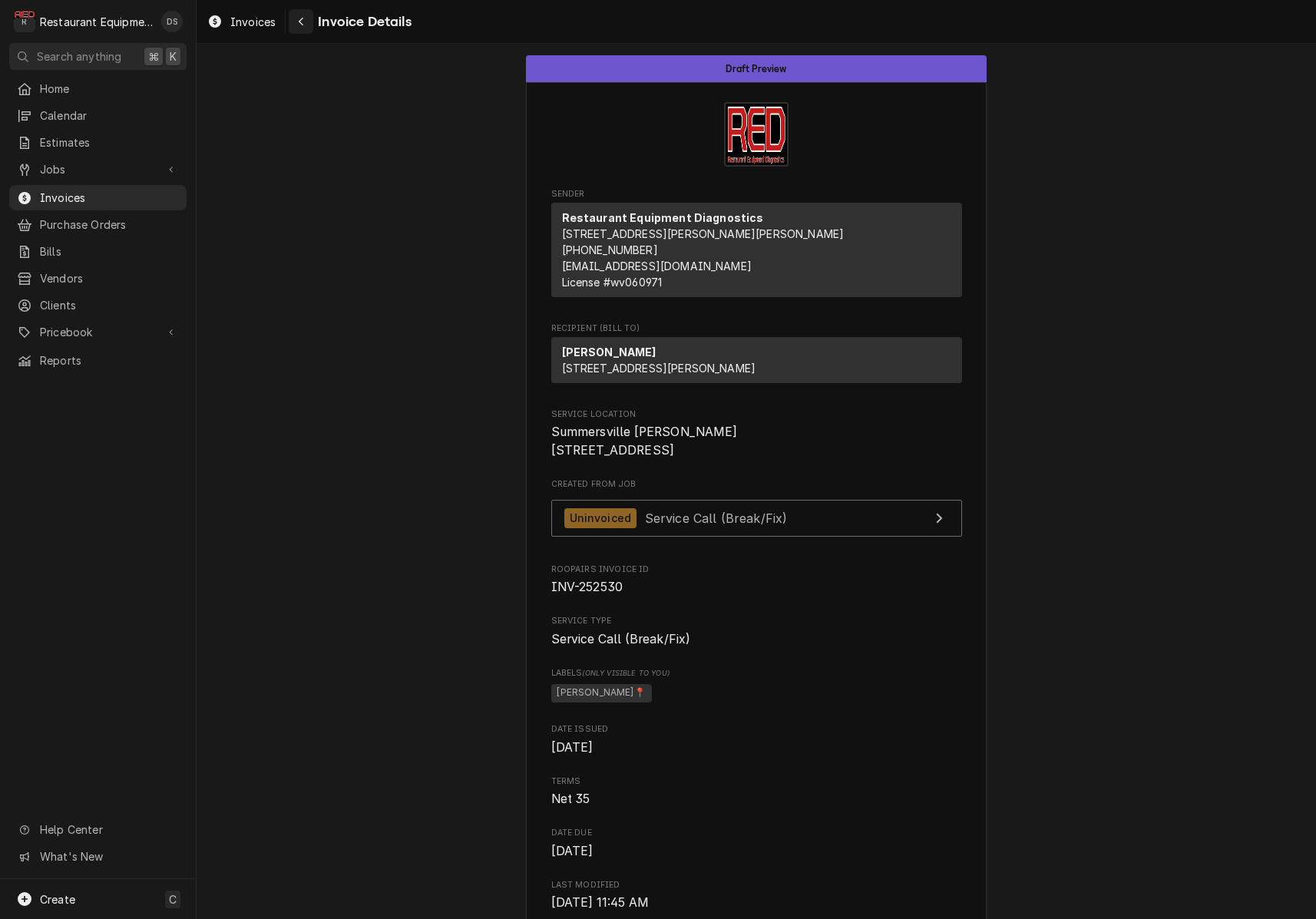
click at [295, 17] on div "Navigate back" at bounding box center [301, 21] width 15 height 15
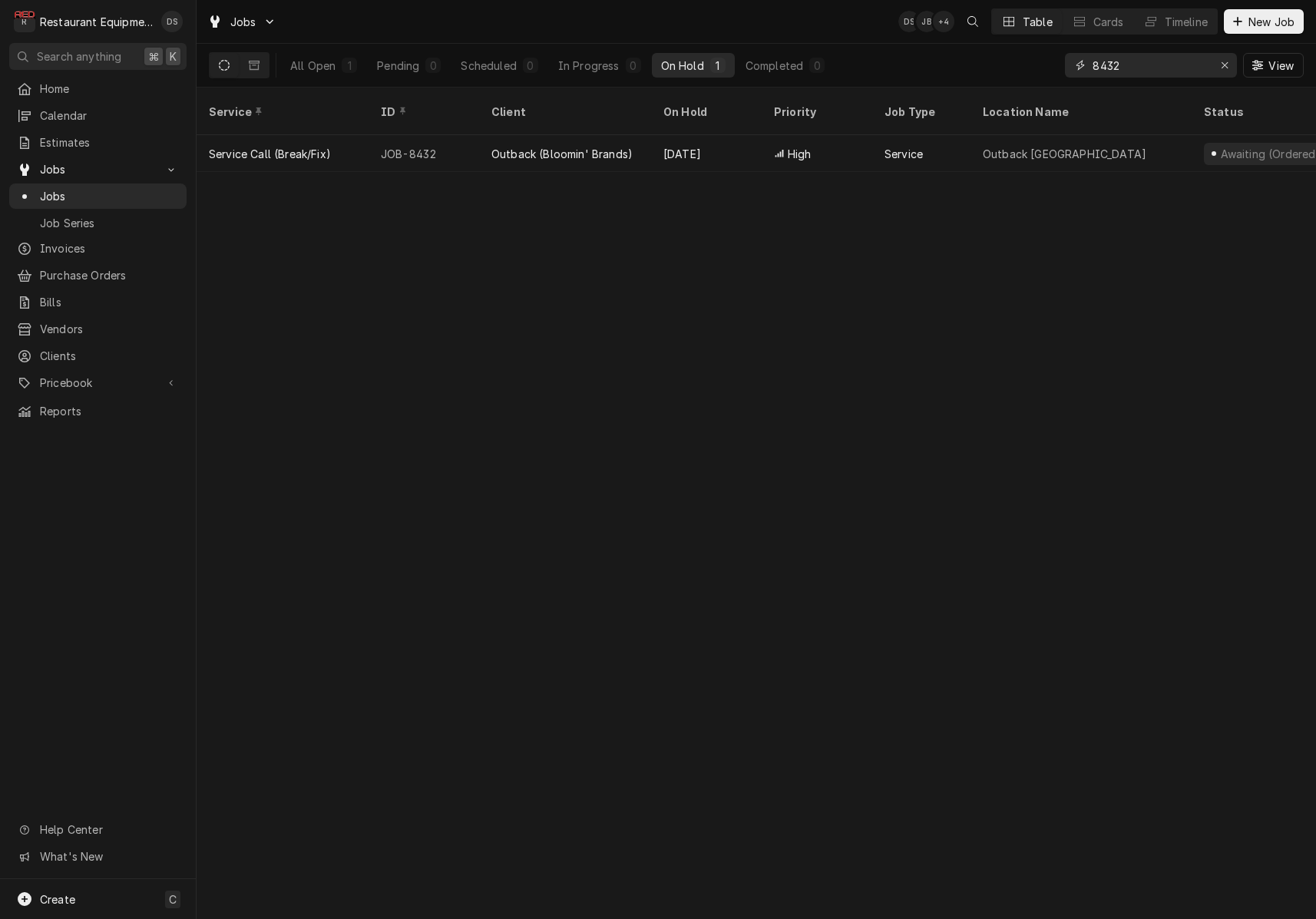
drag, startPoint x: 1151, startPoint y: 67, endPoint x: 1041, endPoint y: 58, distance: 110.4
click at [1041, 58] on div "All Open 1 Pending 0 Scheduled 0 In Progress 0 On Hold 1 Completed 0 8432 View" at bounding box center [756, 64] width 1095 height 43
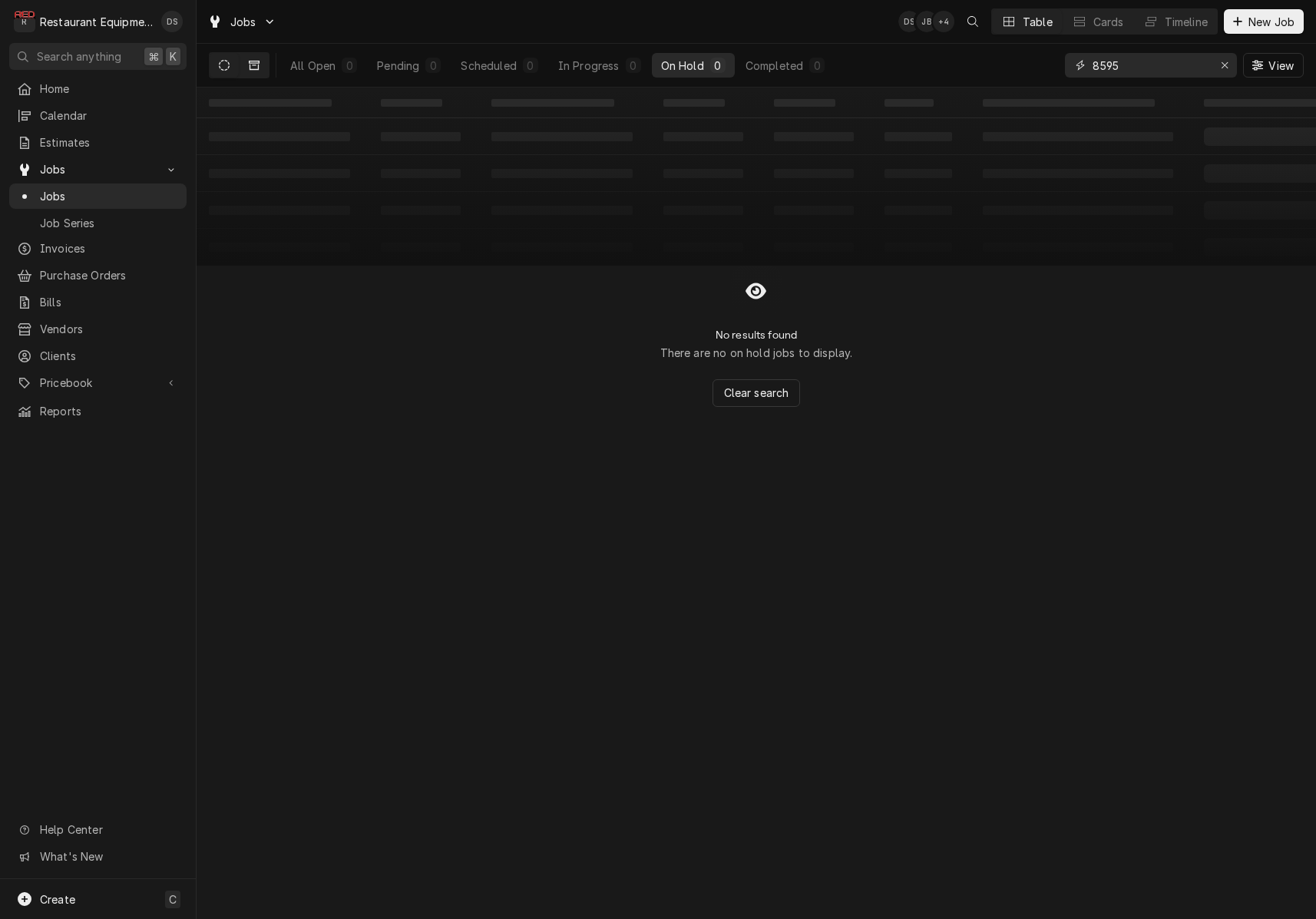
type input "8595"
click at [256, 66] on icon "Dynamic Content Wrapper" at bounding box center [254, 65] width 11 height 11
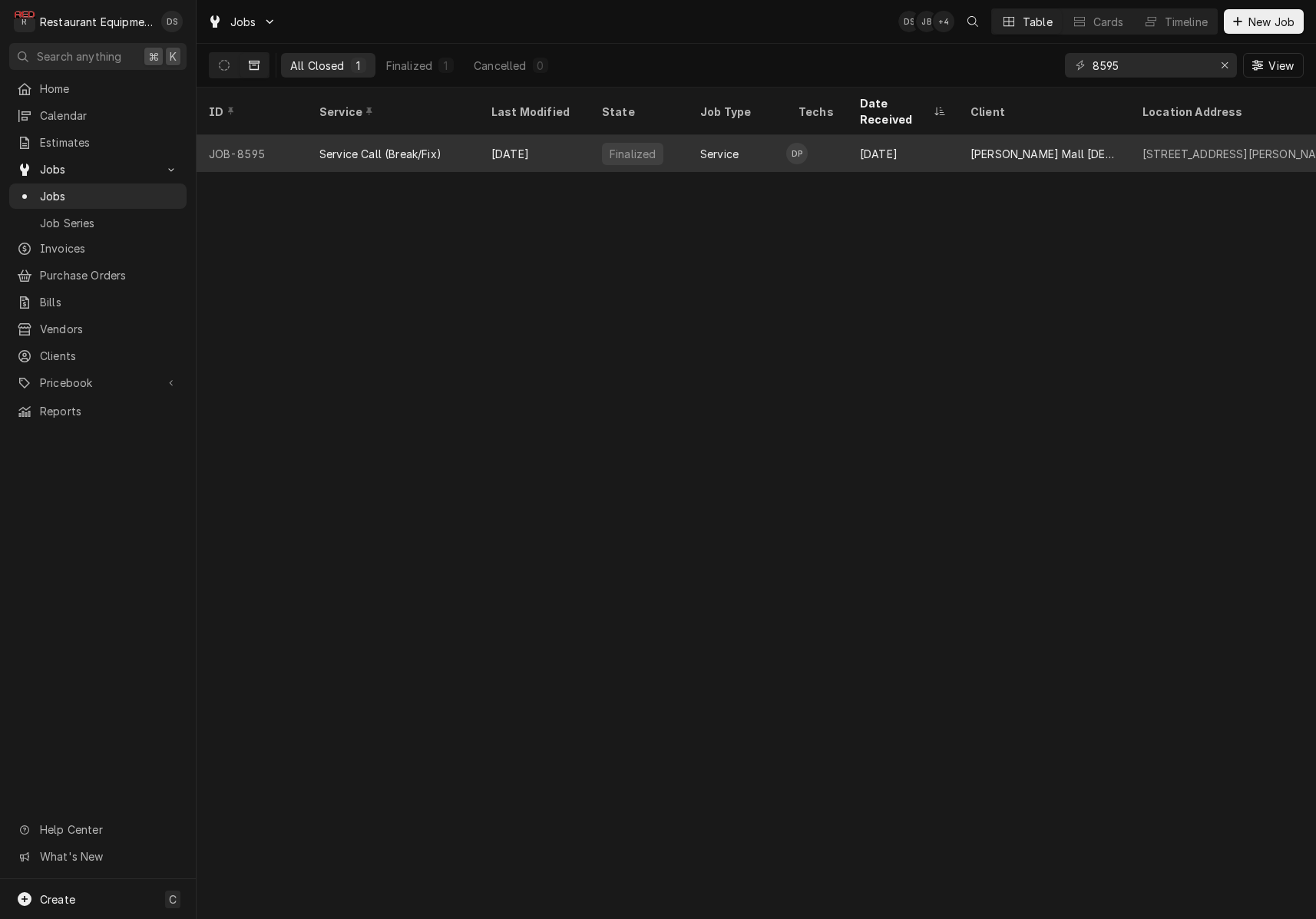
click at [478, 135] on div "Service Call (Break/Fix)" at bounding box center [393, 153] width 172 height 37
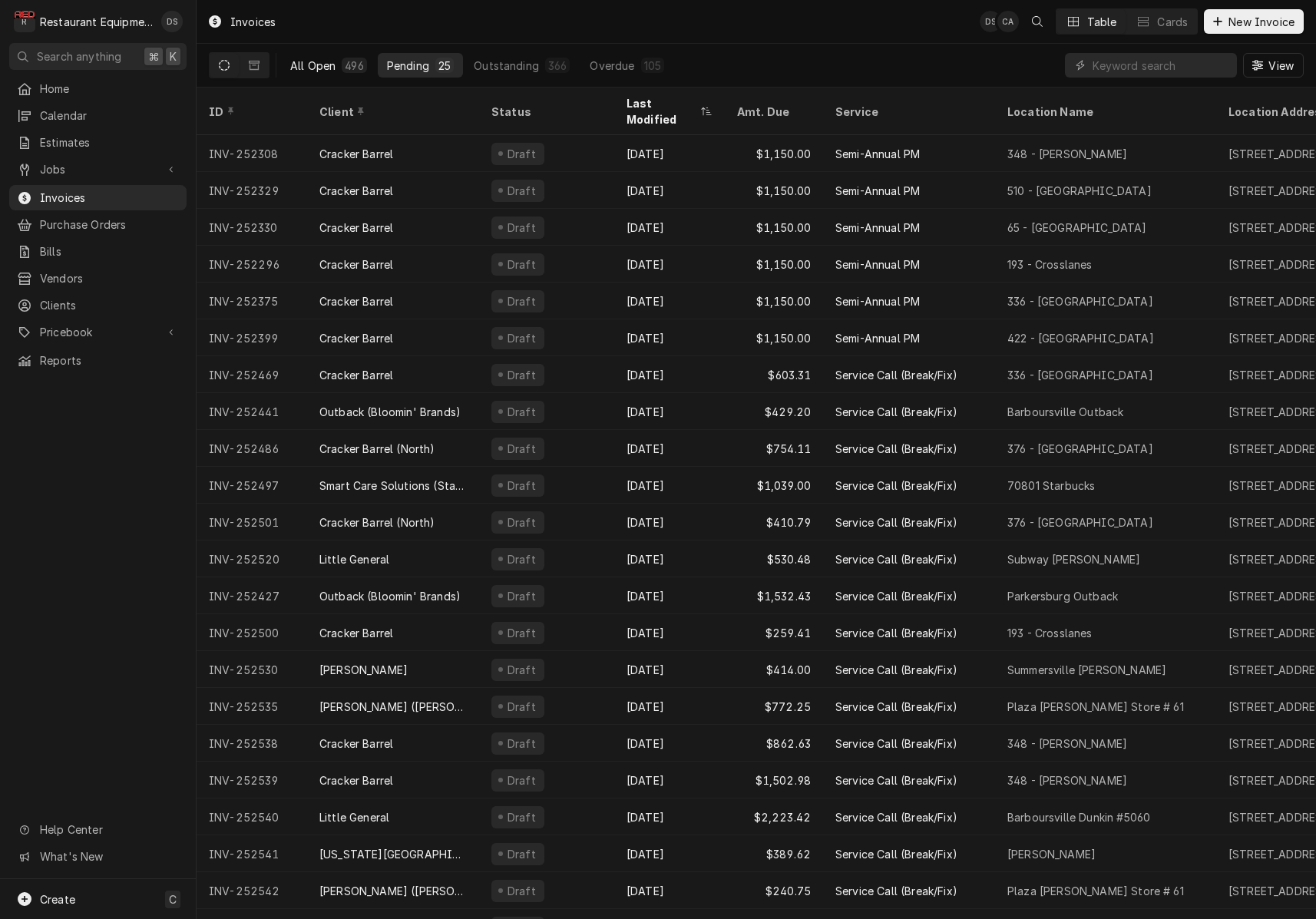
click at [347, 64] on div "496" at bounding box center [353, 66] width 18 height 16
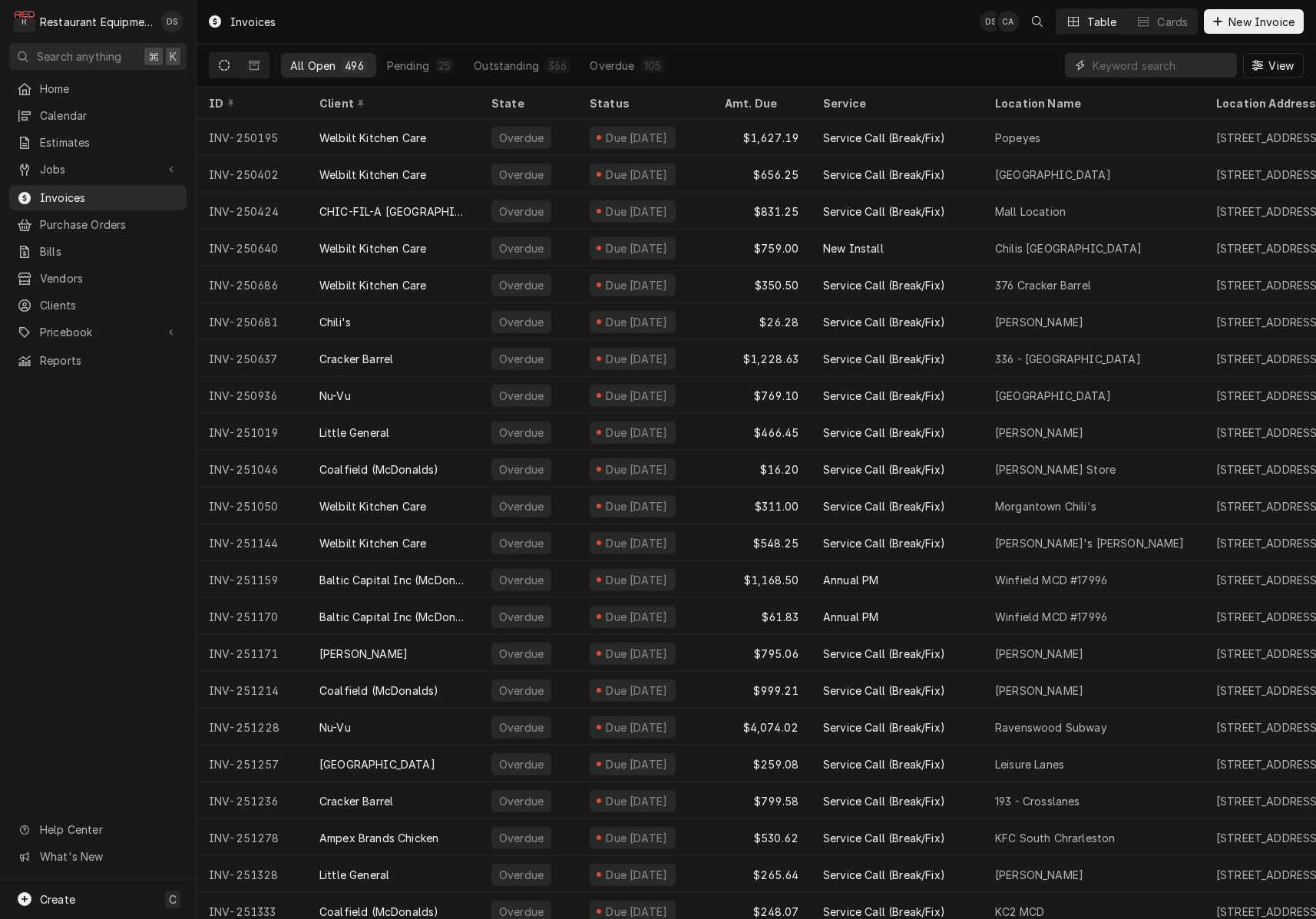
click at [1145, 63] on input "Dynamic Content Wrapper" at bounding box center [1160, 64] width 137 height 24
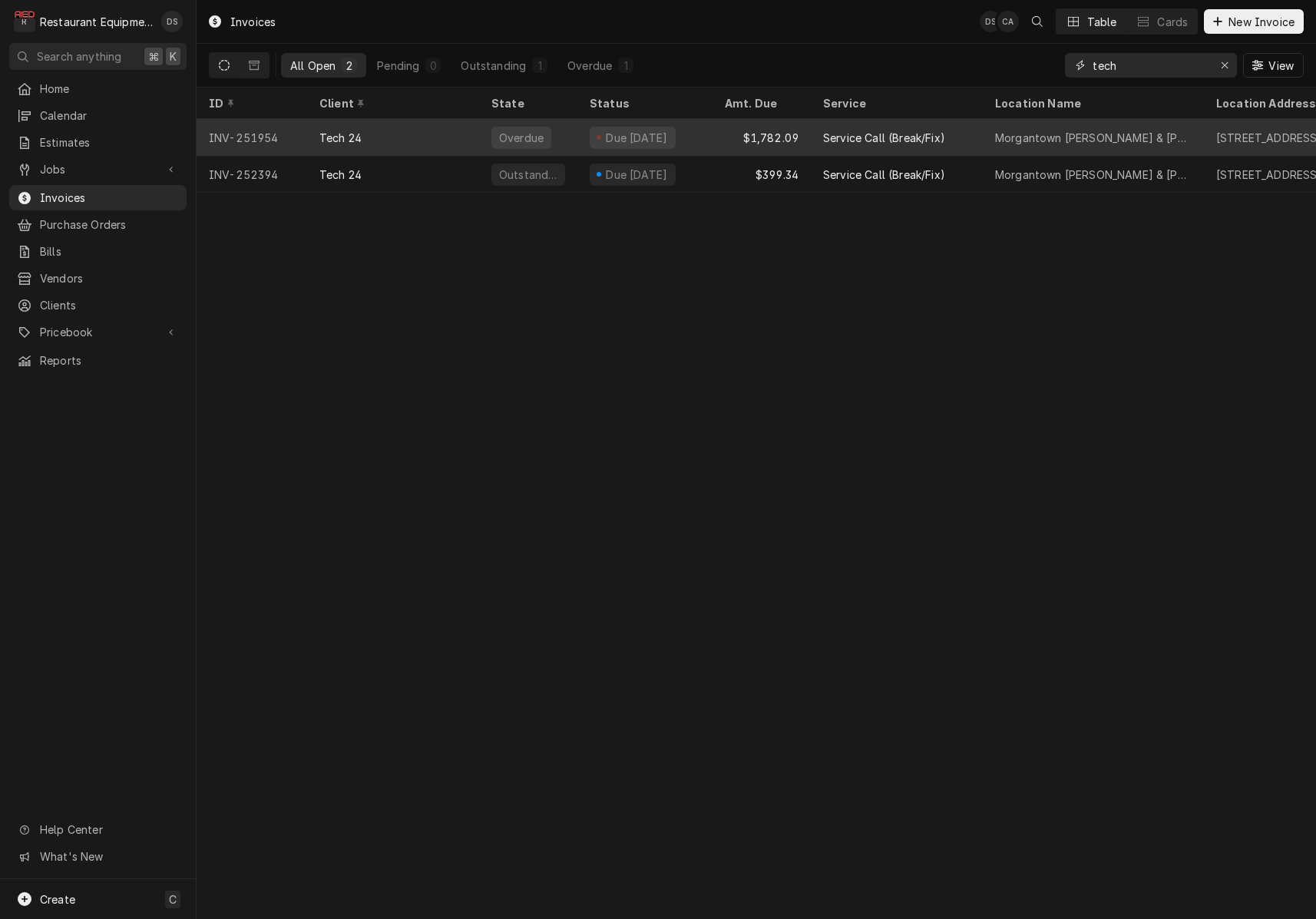
type input "tech"
click at [720, 140] on div "$1,782.09" at bounding box center [761, 137] width 98 height 37
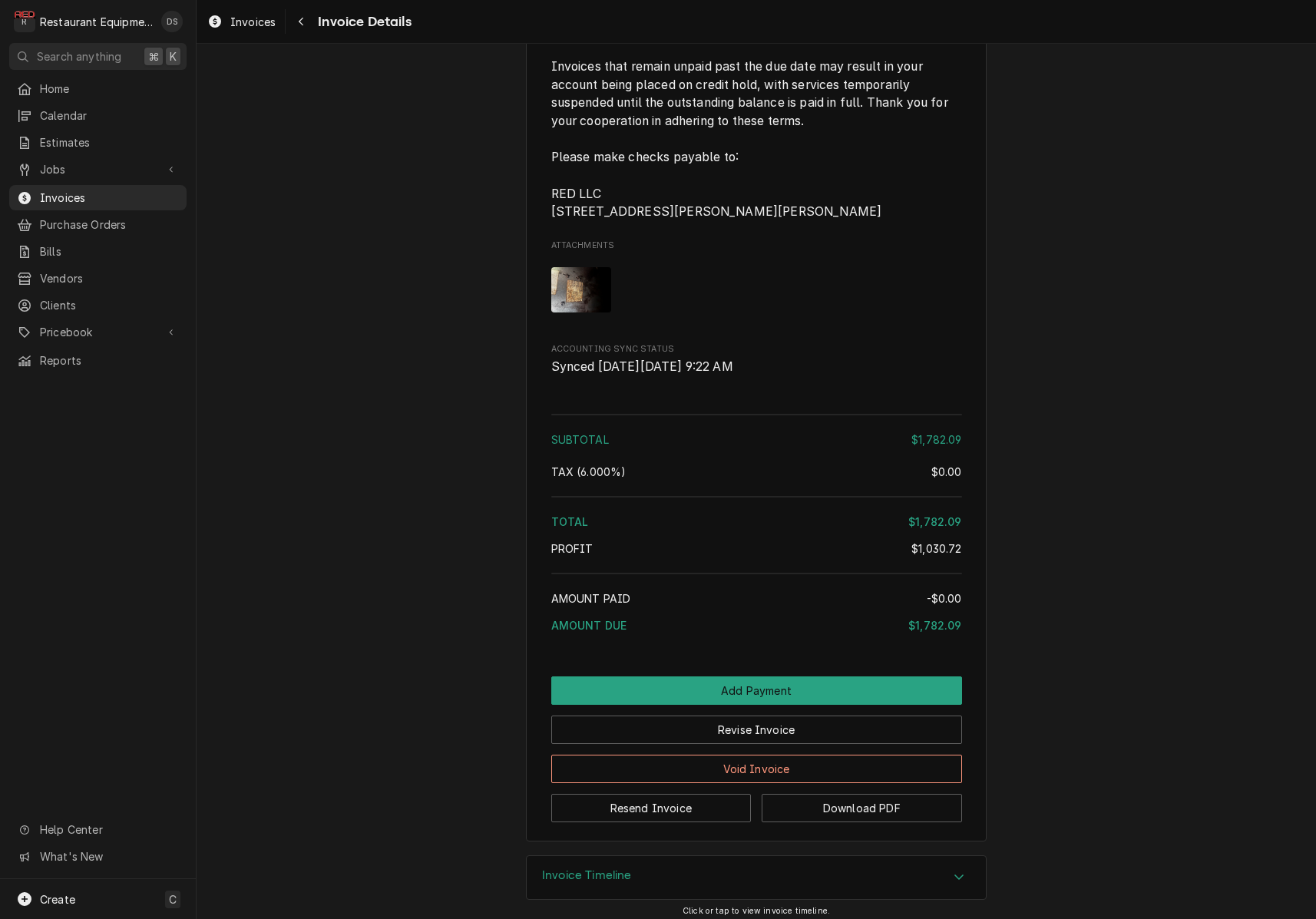
scroll to position [4393, 0]
click at [811, 716] on button "Revise Invoice" at bounding box center [756, 730] width 411 height 28
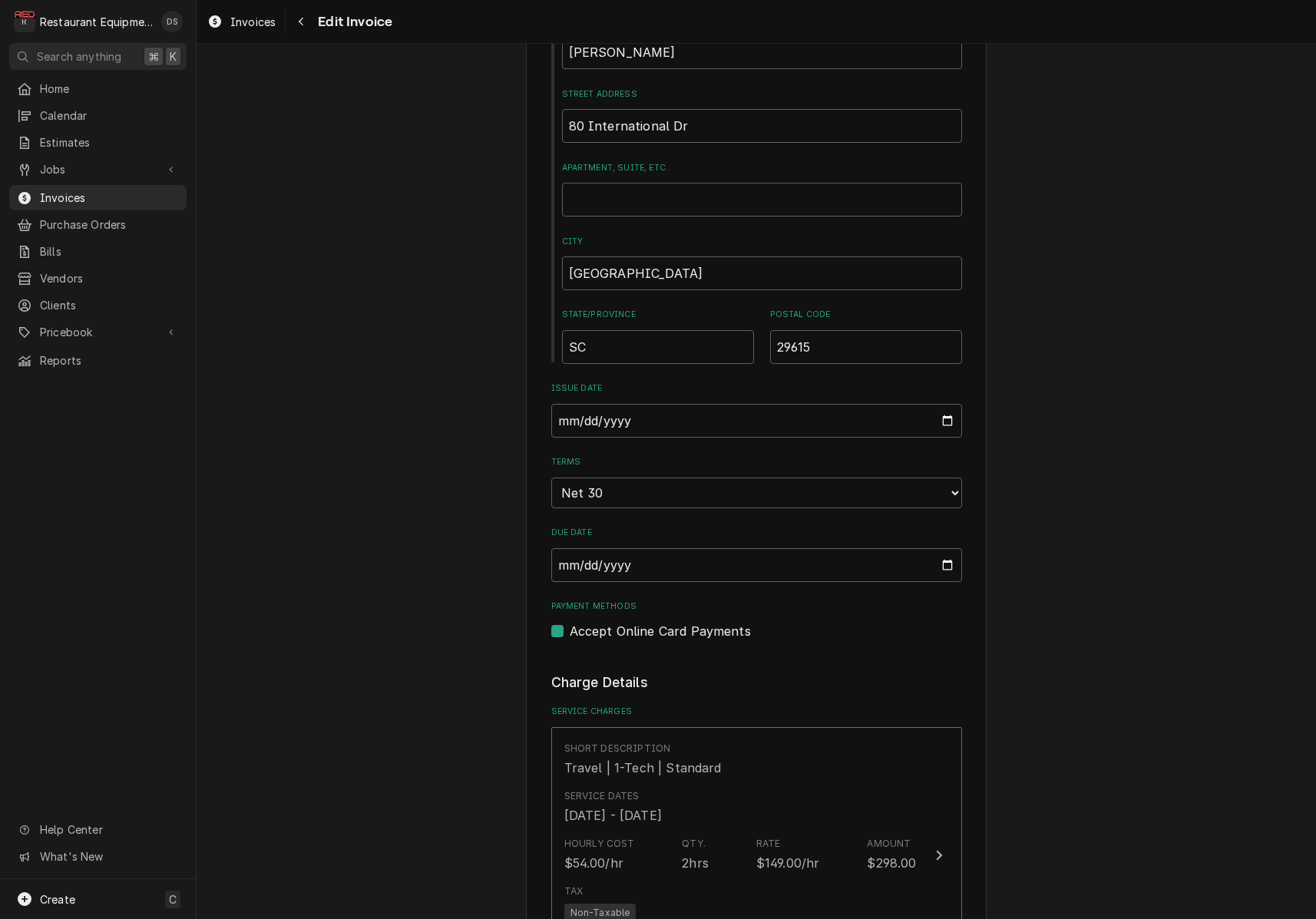
scroll to position [592, 0]
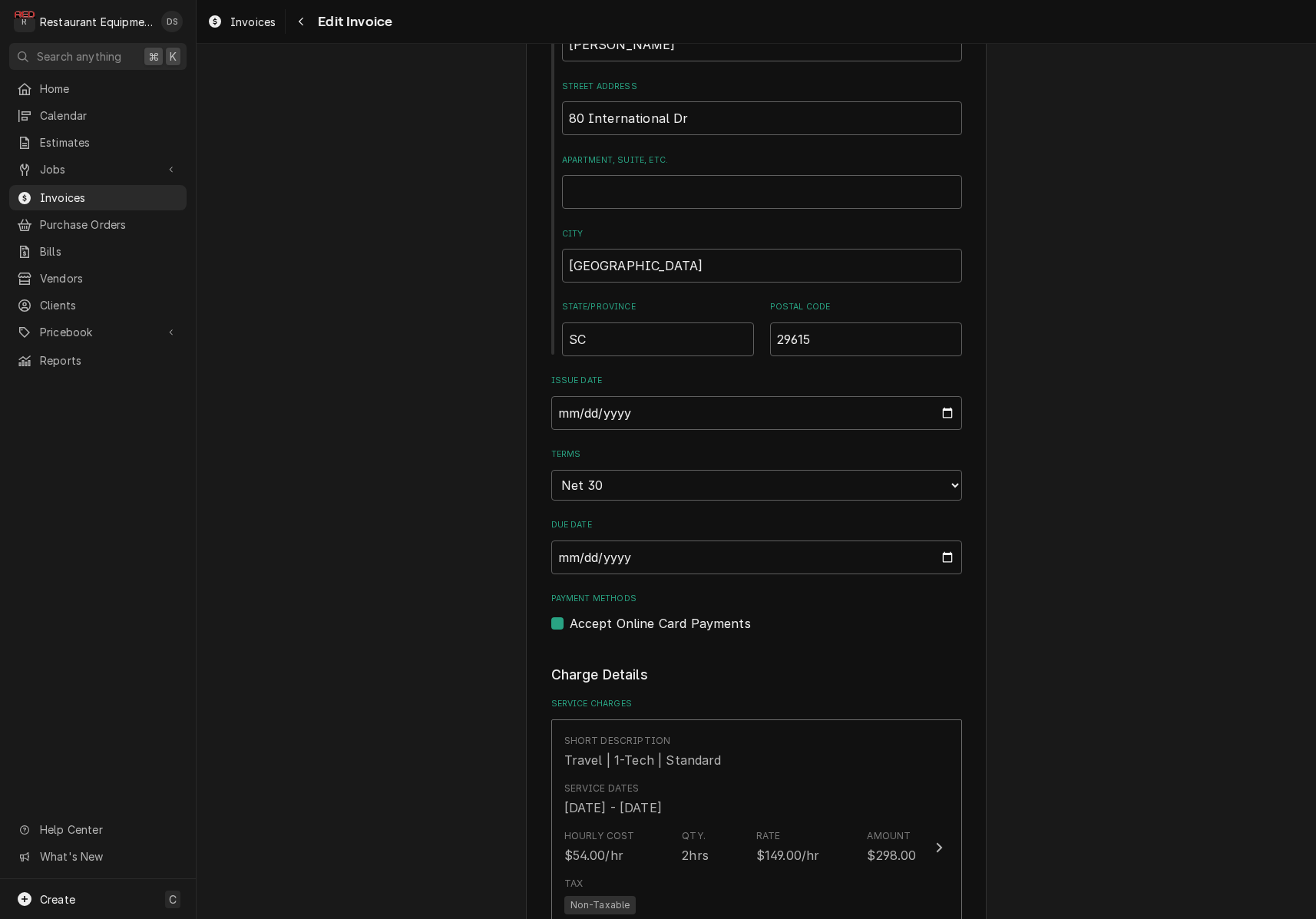
click at [569, 614] on label "Accept Online Card Payments" at bounding box center [660, 624] width 181 height 18
click at [569, 614] on input "Payment Methods" at bounding box center [774, 631] width 411 height 34
checkbox input "false"
type textarea "x"
click at [569, 614] on label "Accept Online Card Payments" at bounding box center [660, 624] width 181 height 18
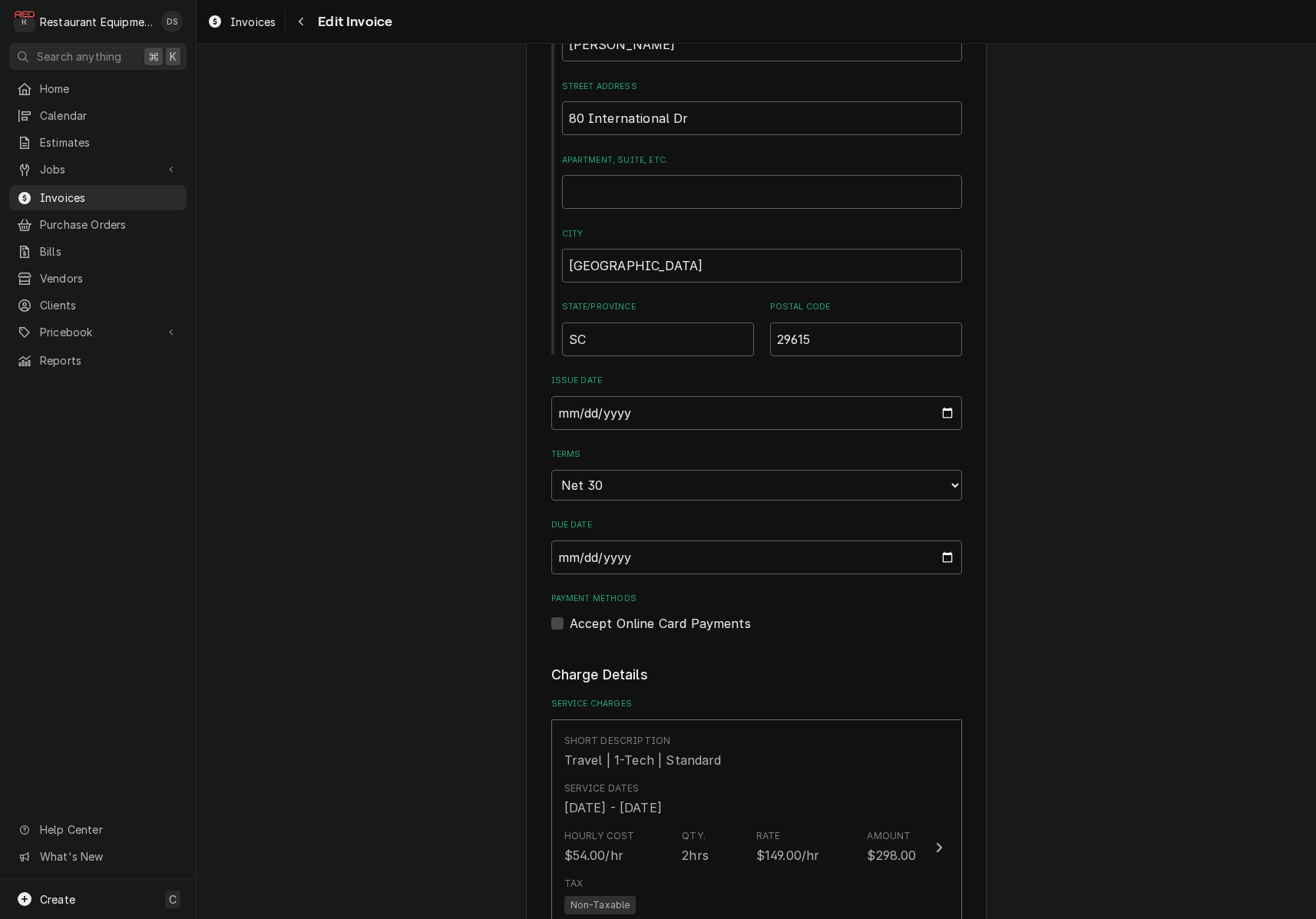
click at [569, 614] on input "Payment Methods" at bounding box center [774, 631] width 411 height 34
checkbox input "true"
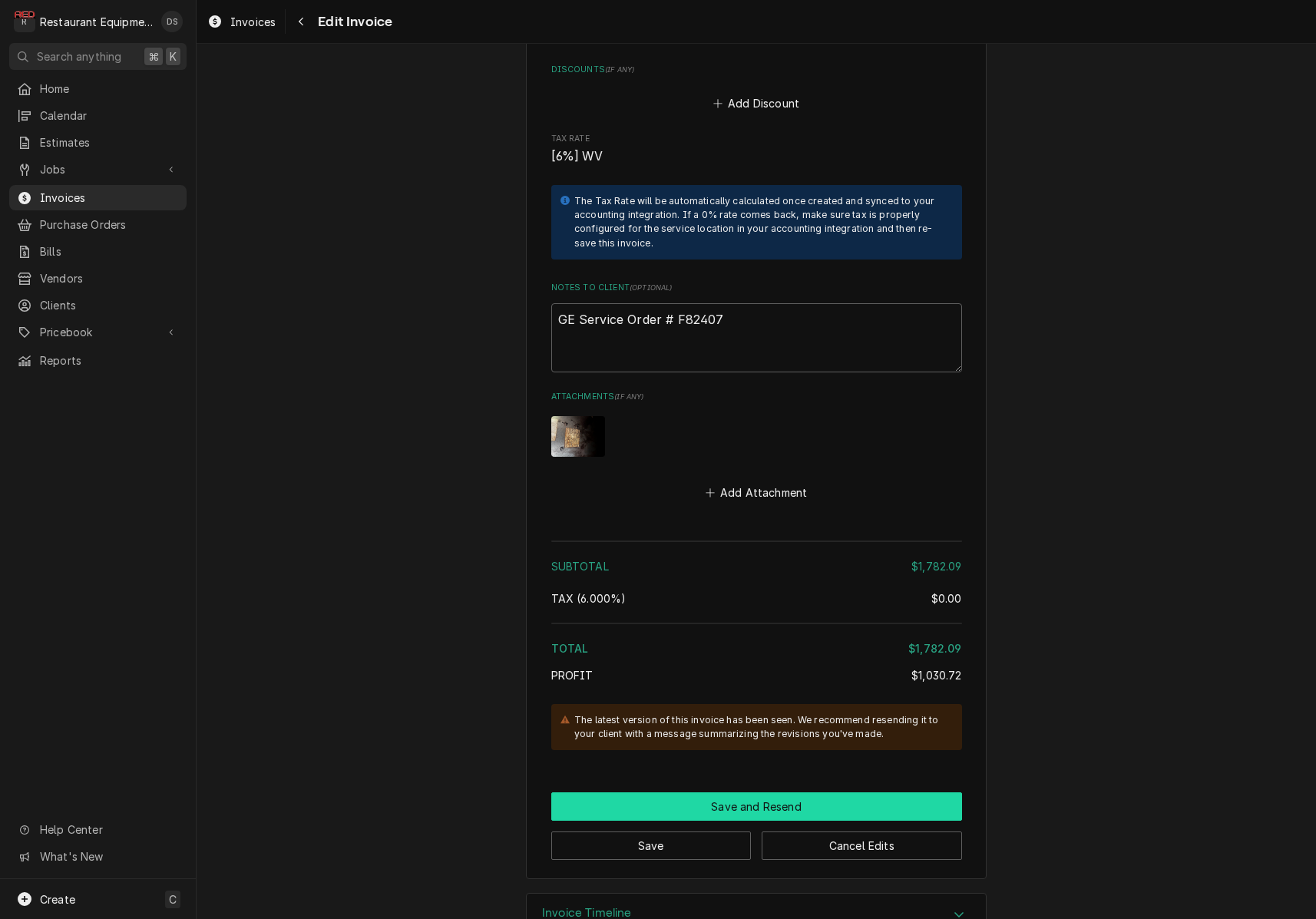
scroll to position [4988, 0]
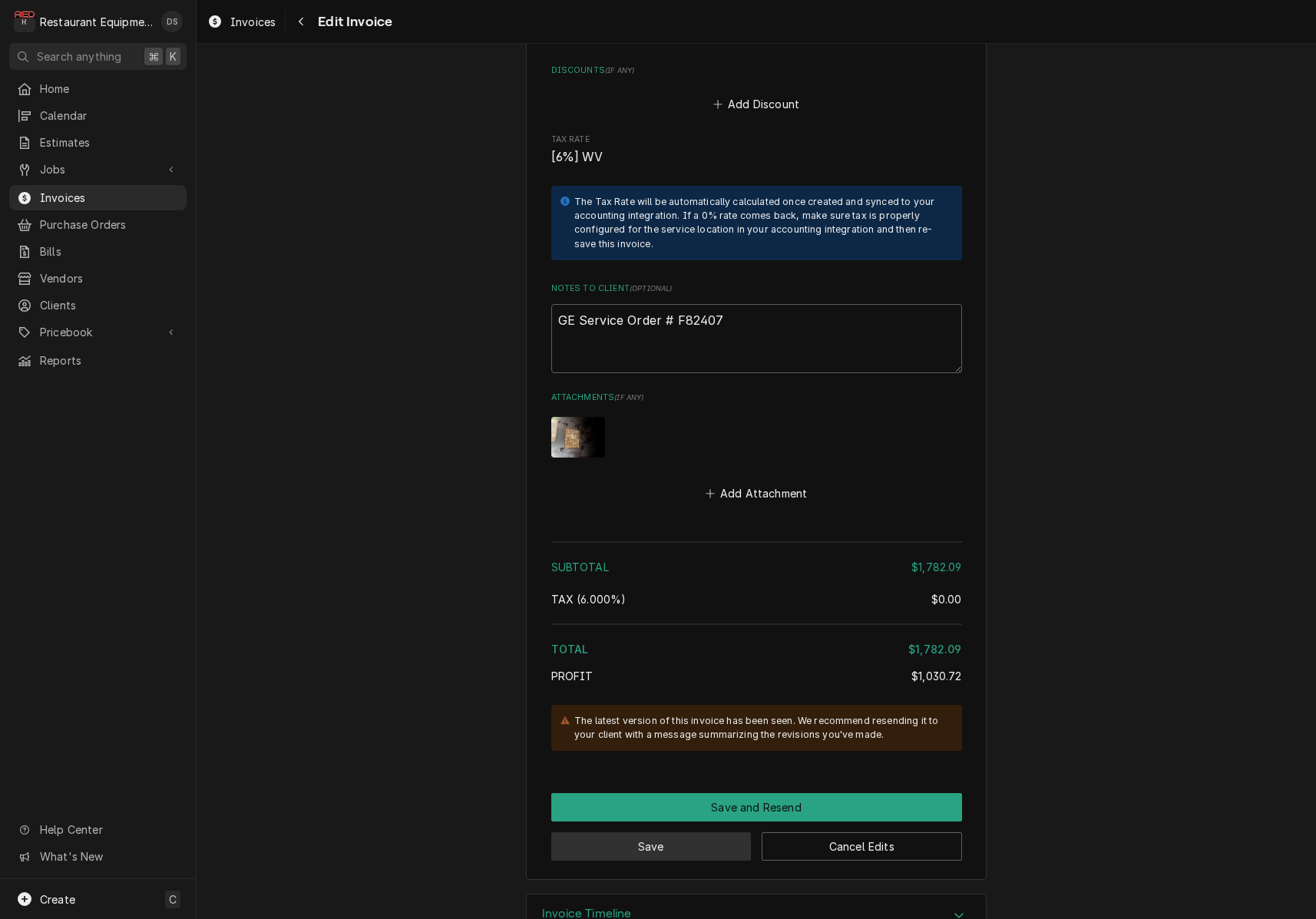
click at [701, 832] on button "Save" at bounding box center [651, 846] width 200 height 28
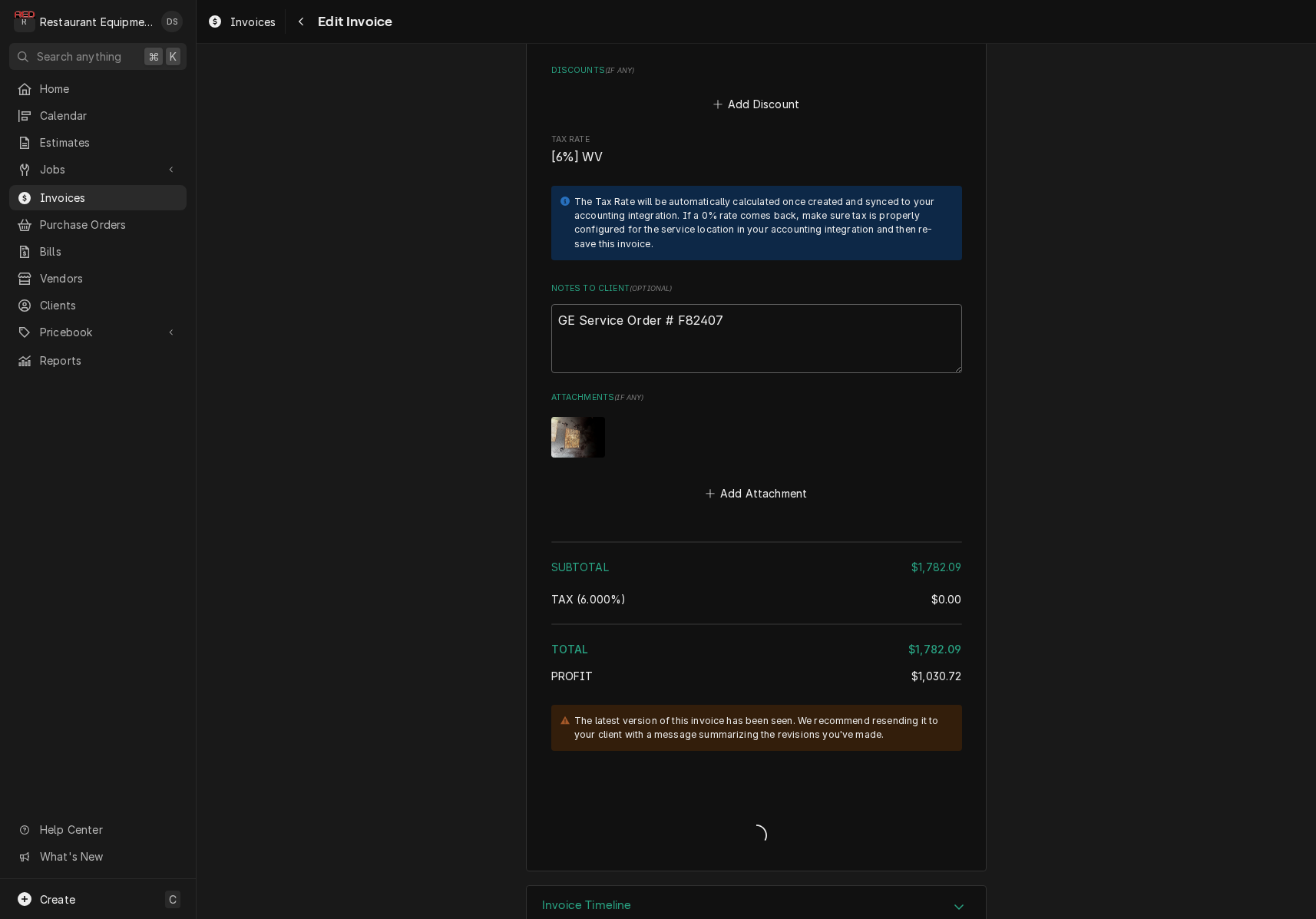
scroll to position [4980, 0]
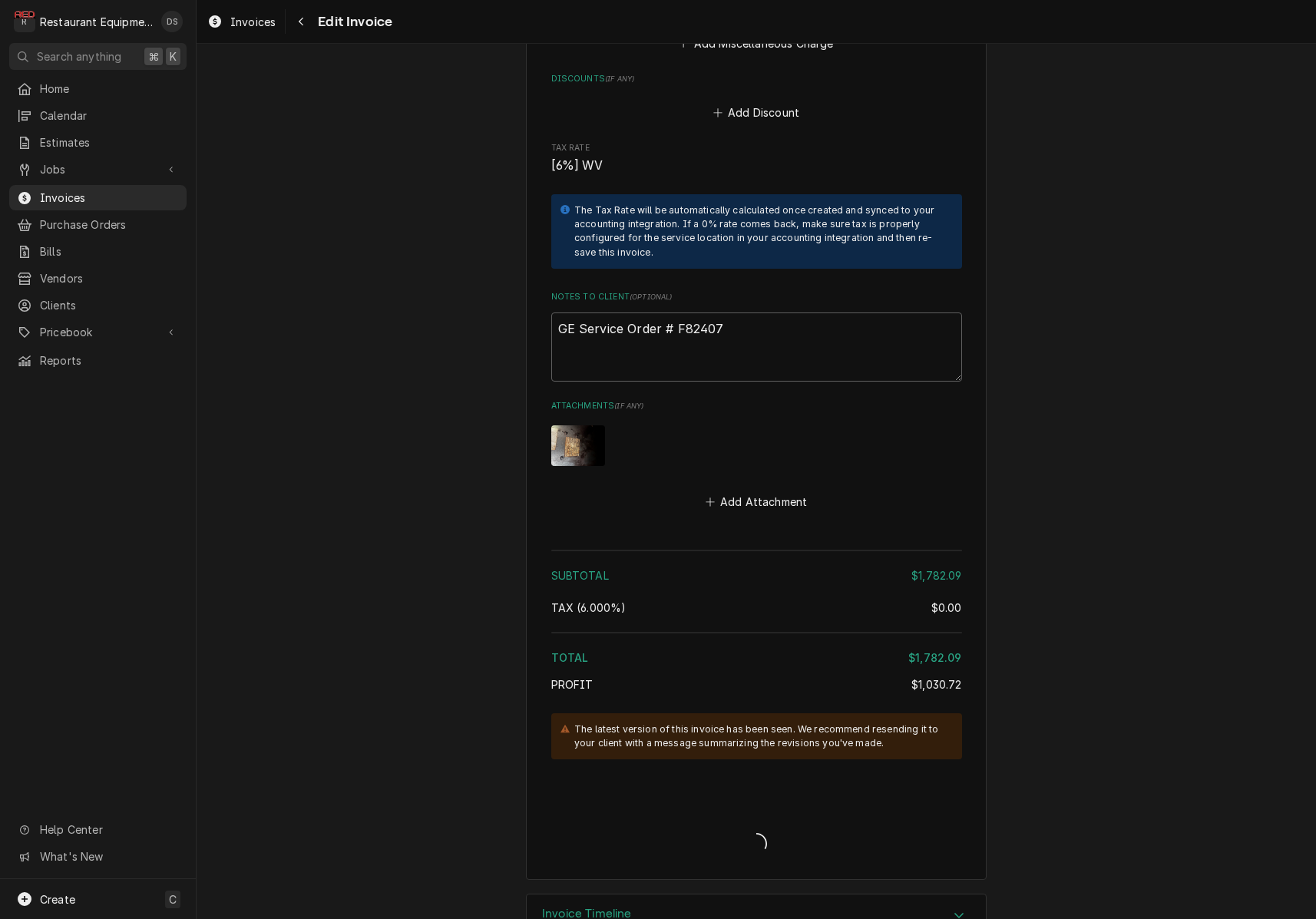
type textarea "x"
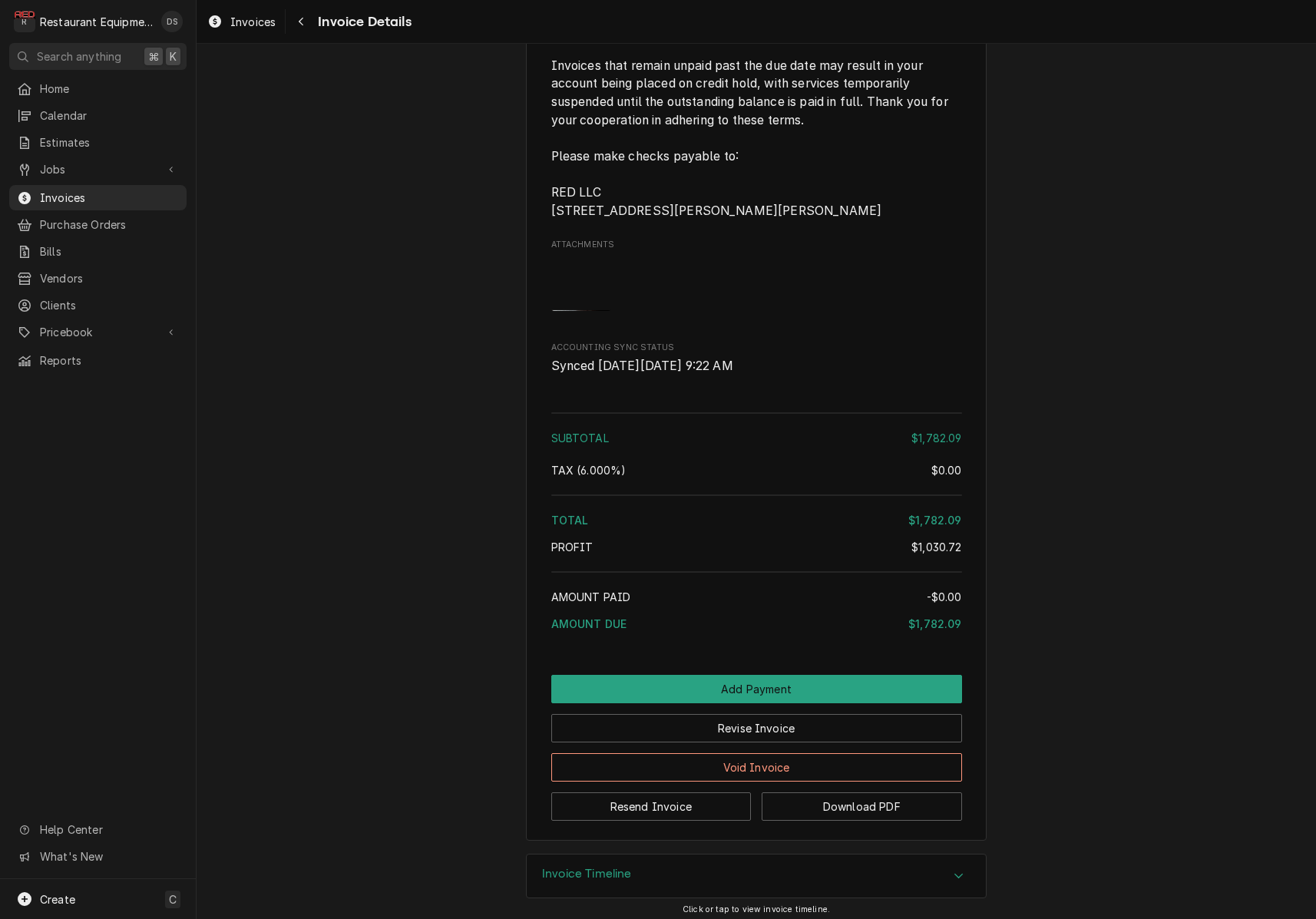
scroll to position [4342, 0]
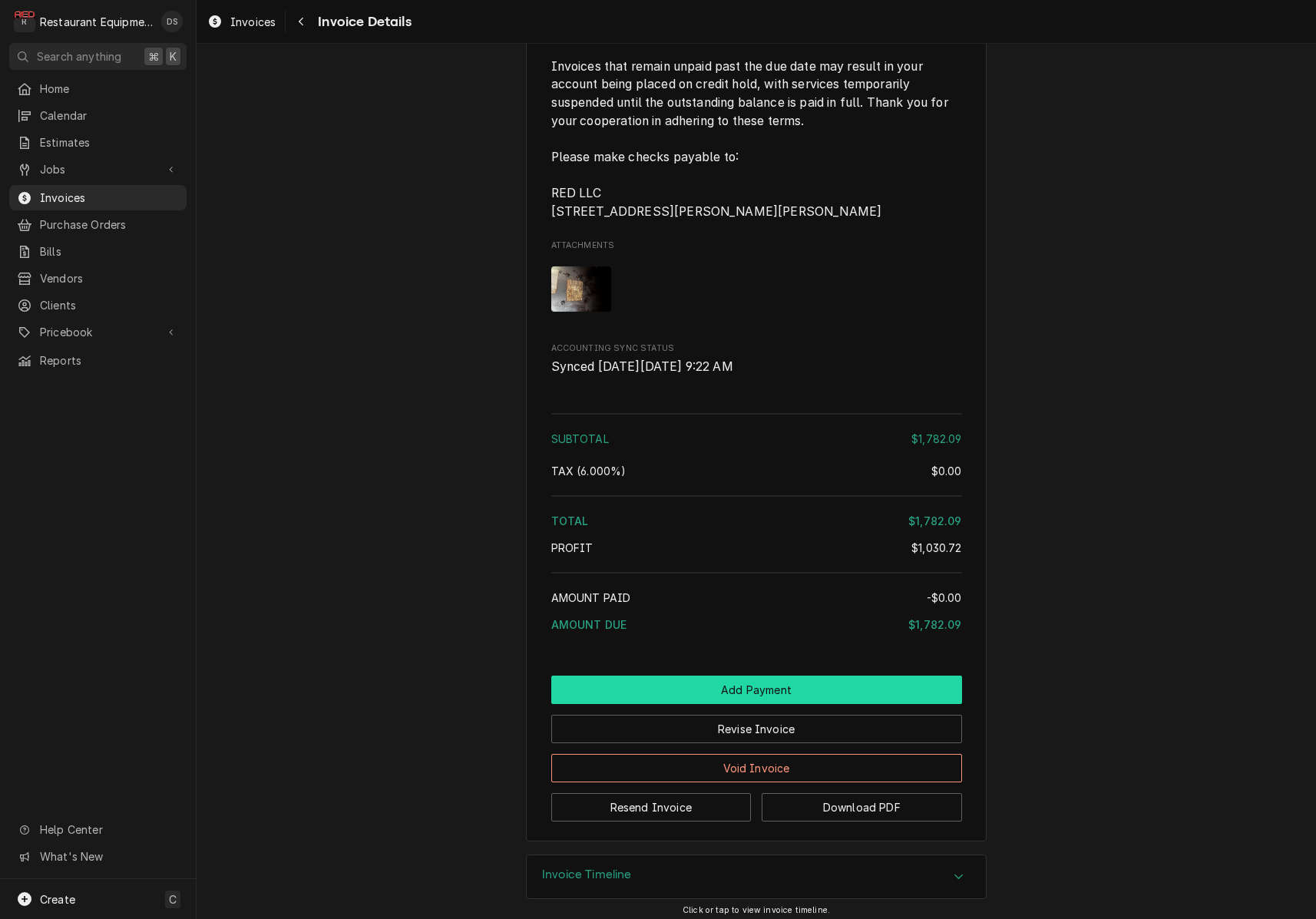
click at [772, 675] on button "Add Payment" at bounding box center [756, 689] width 411 height 28
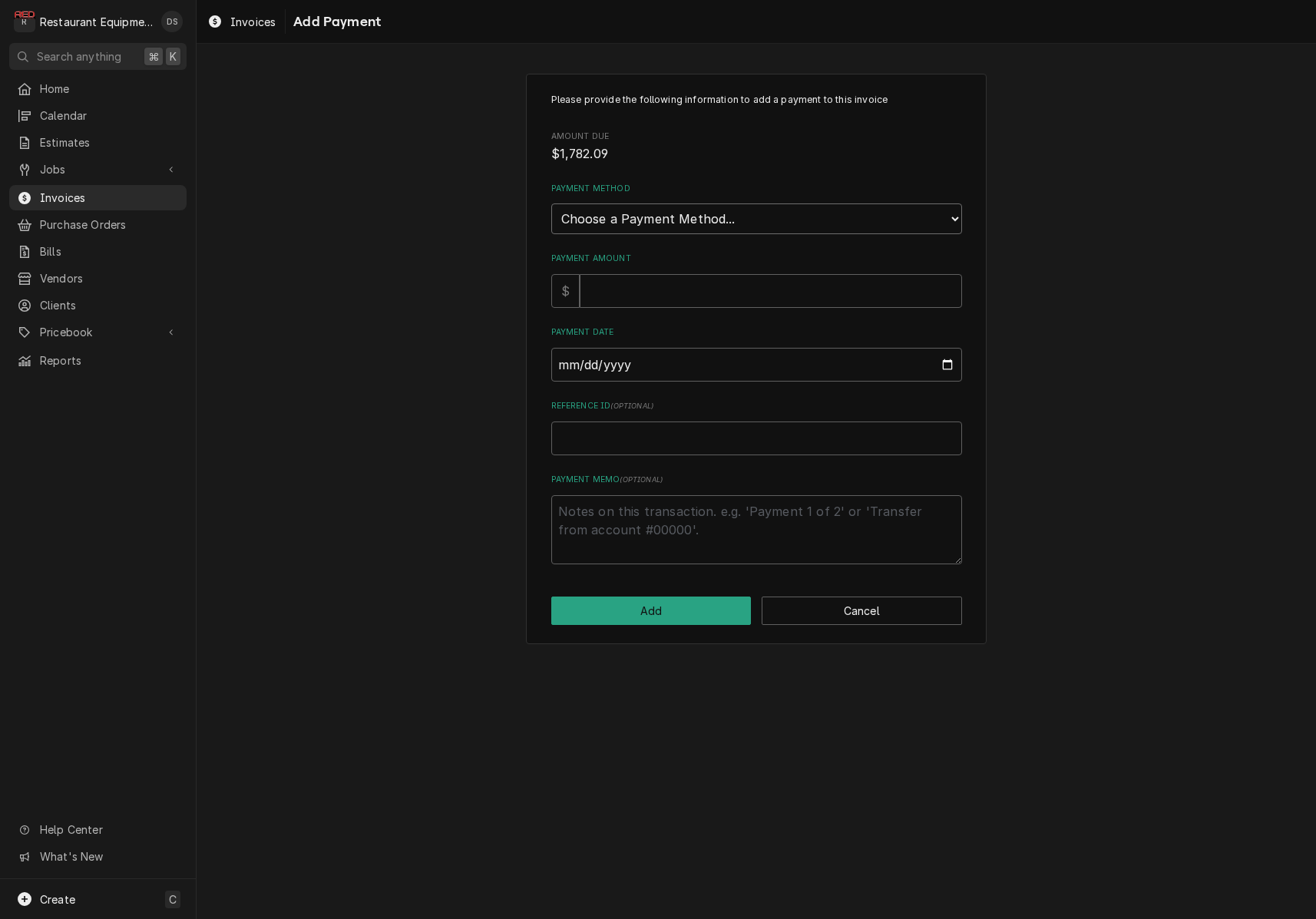
select select "3"
type textarea "x"
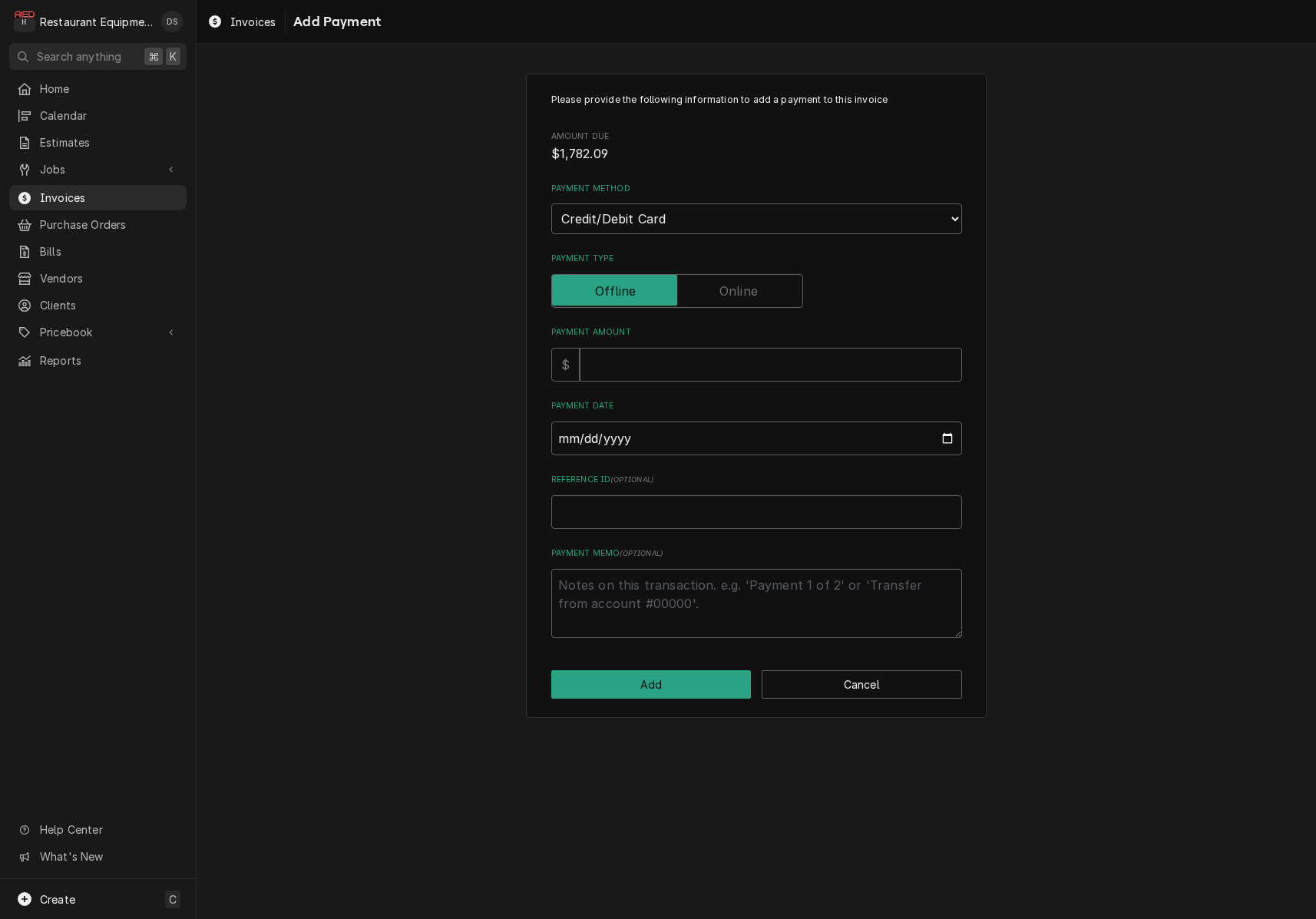
click at [743, 276] on label "Payment Type" at bounding box center [677, 290] width 252 height 34
click at [743, 276] on input "Payment Type" at bounding box center [677, 290] width 238 height 34
checkbox input "true"
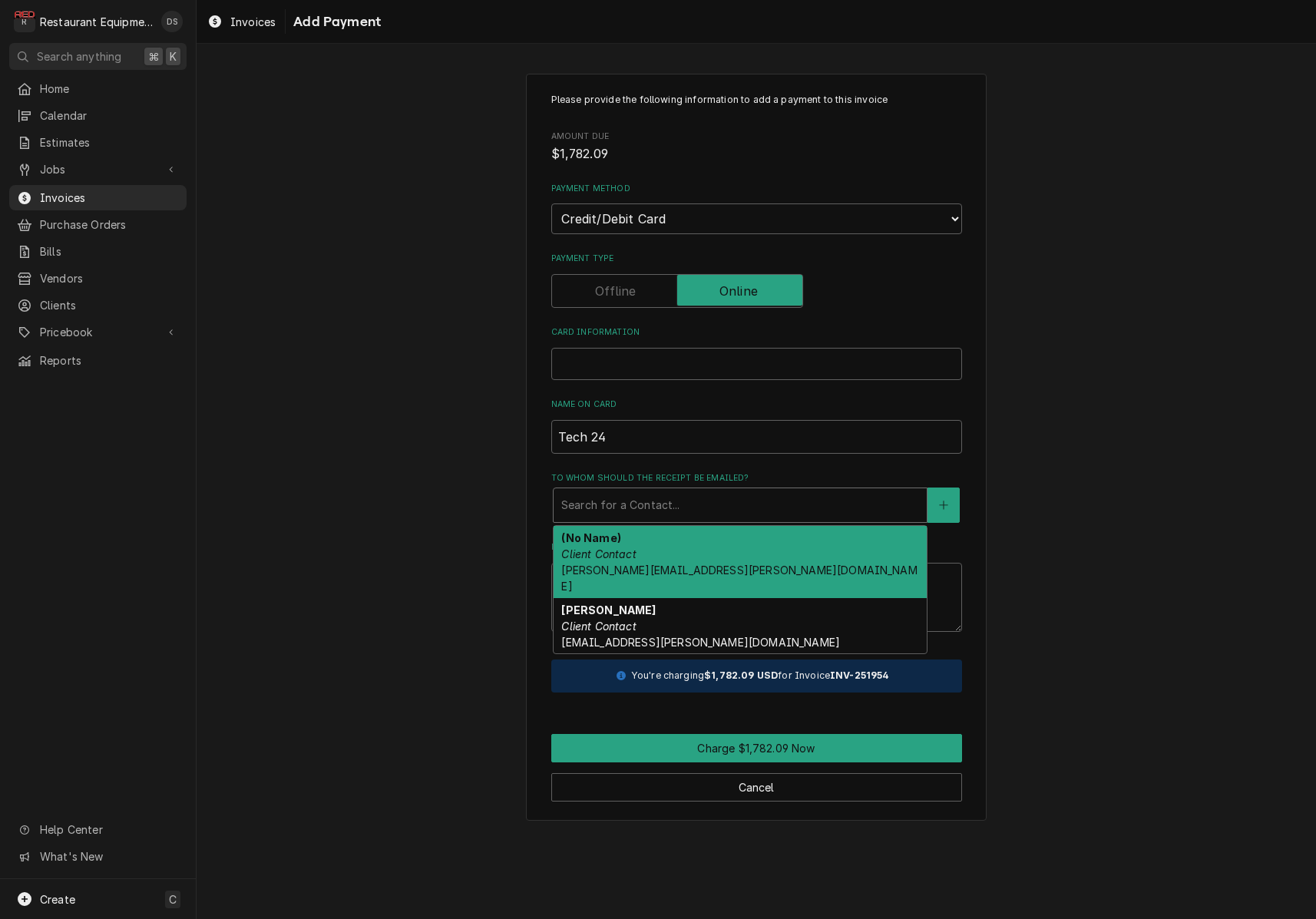
click at [657, 497] on div "Search for a Contact..." at bounding box center [740, 505] width 358 height 16
click at [655, 544] on div "(No Name) Client Contact debbie.timko@mytech24.com" at bounding box center [740, 562] width 373 height 73
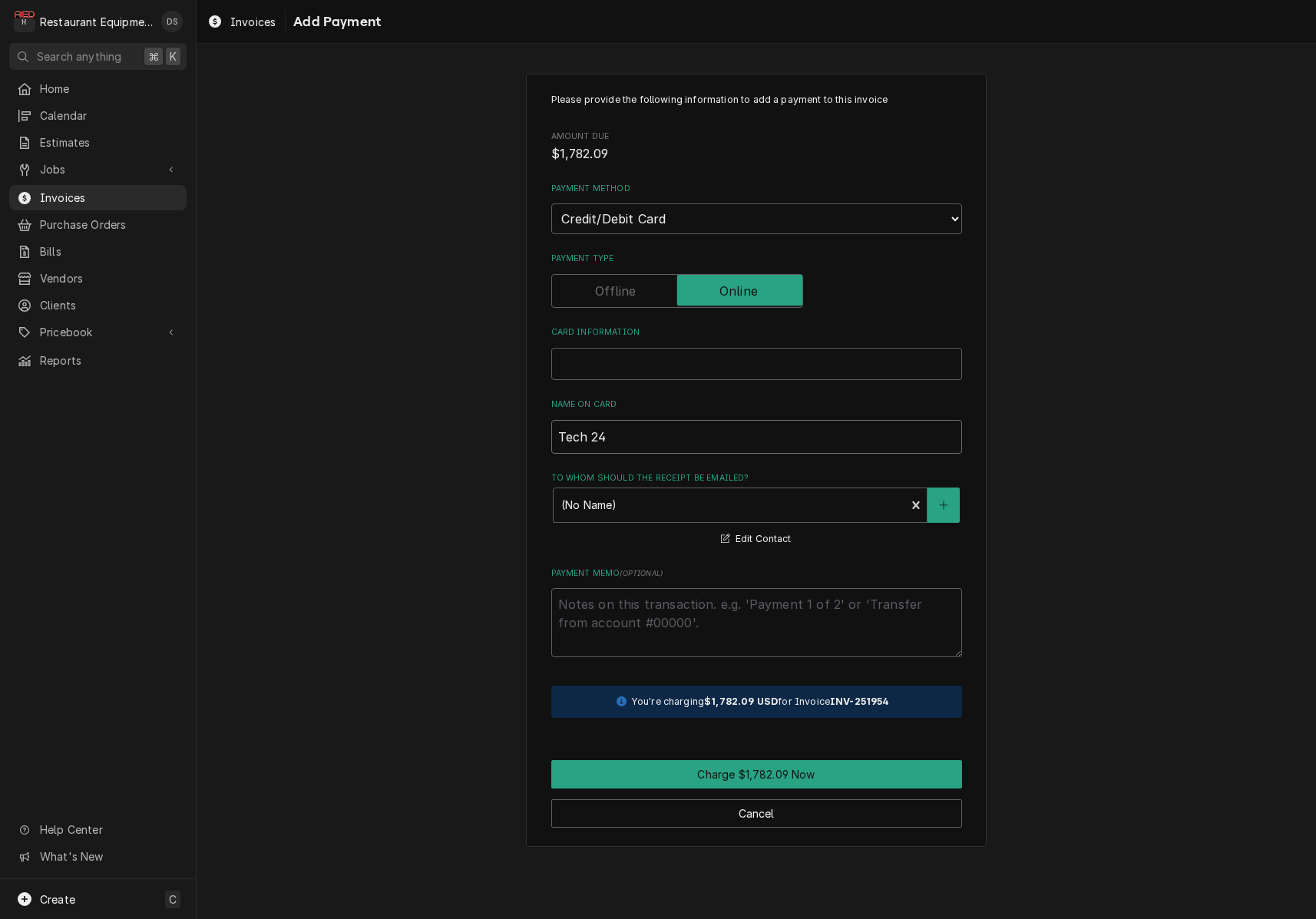
drag, startPoint x: 641, startPoint y: 430, endPoint x: 525, endPoint y: 412, distance: 117.4
click at [525, 412] on div "Please provide the following information to add a payment to this invoice Amoun…" at bounding box center [756, 460] width 1119 height 800
type textarea "x"
type input "D"
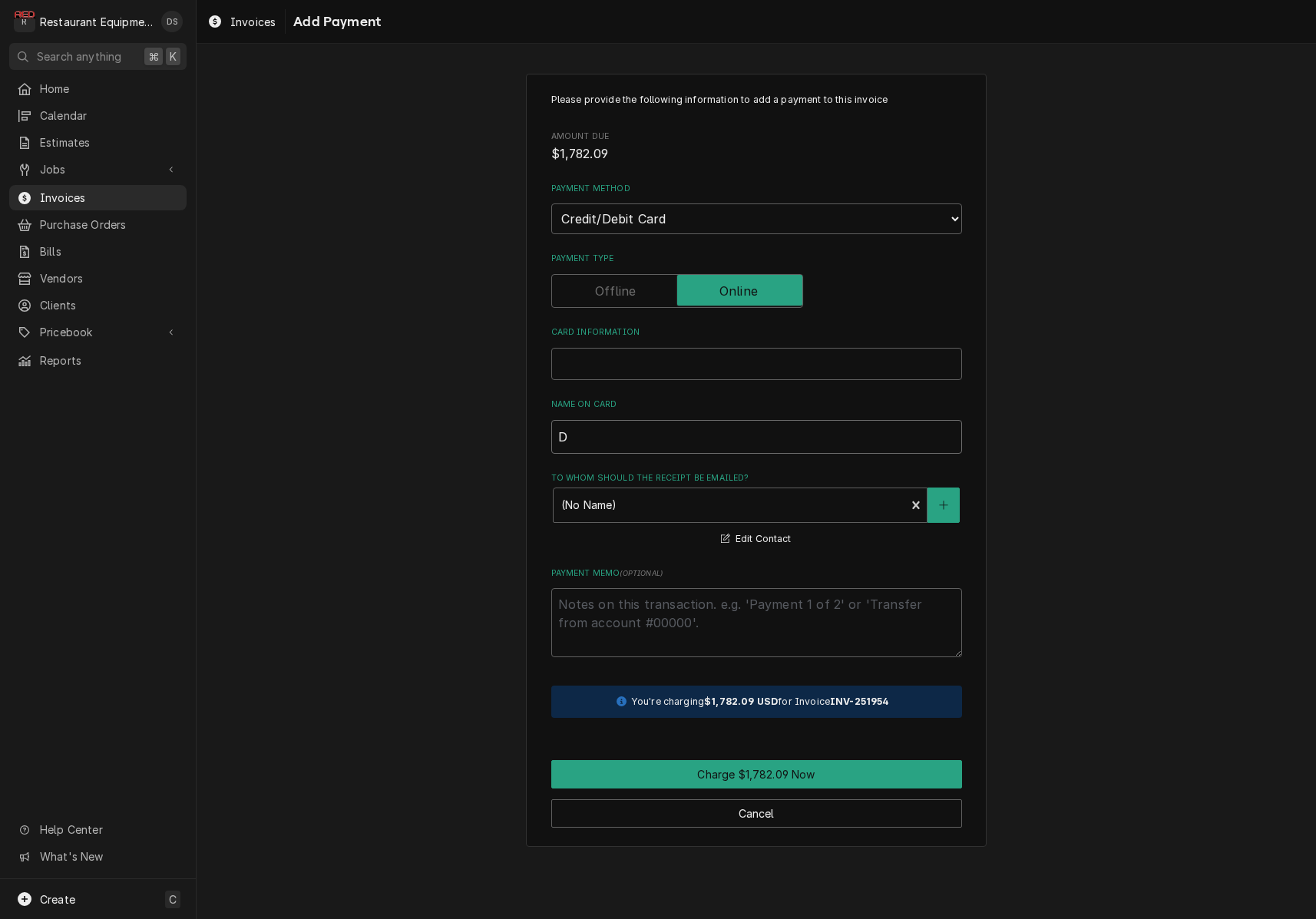
type textarea "x"
type input "De"
type textarea "x"
type input "Deb"
type textarea "x"
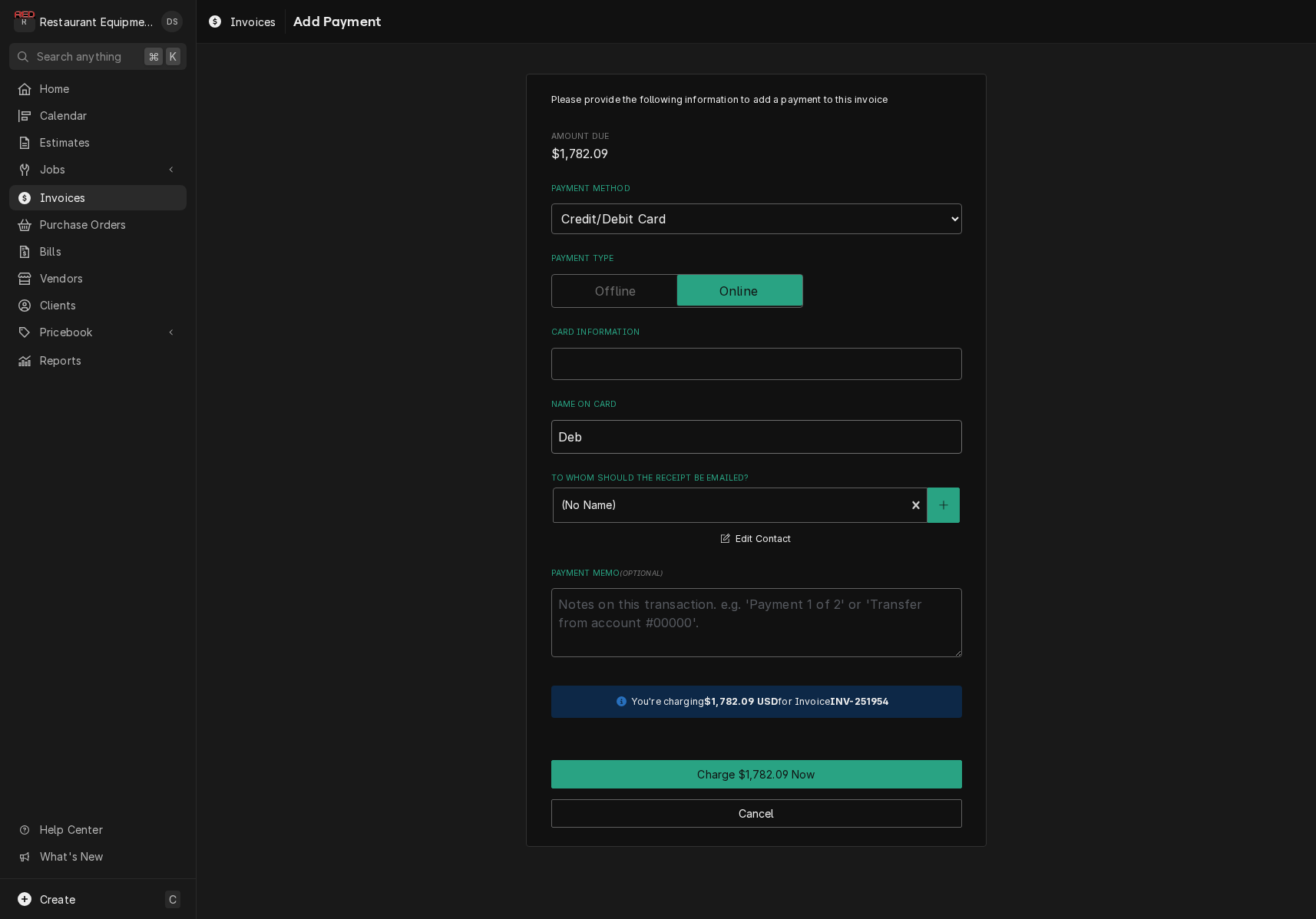
type input "Debr"
type textarea "x"
type input "Debro"
type textarea "x"
type input "Debroa"
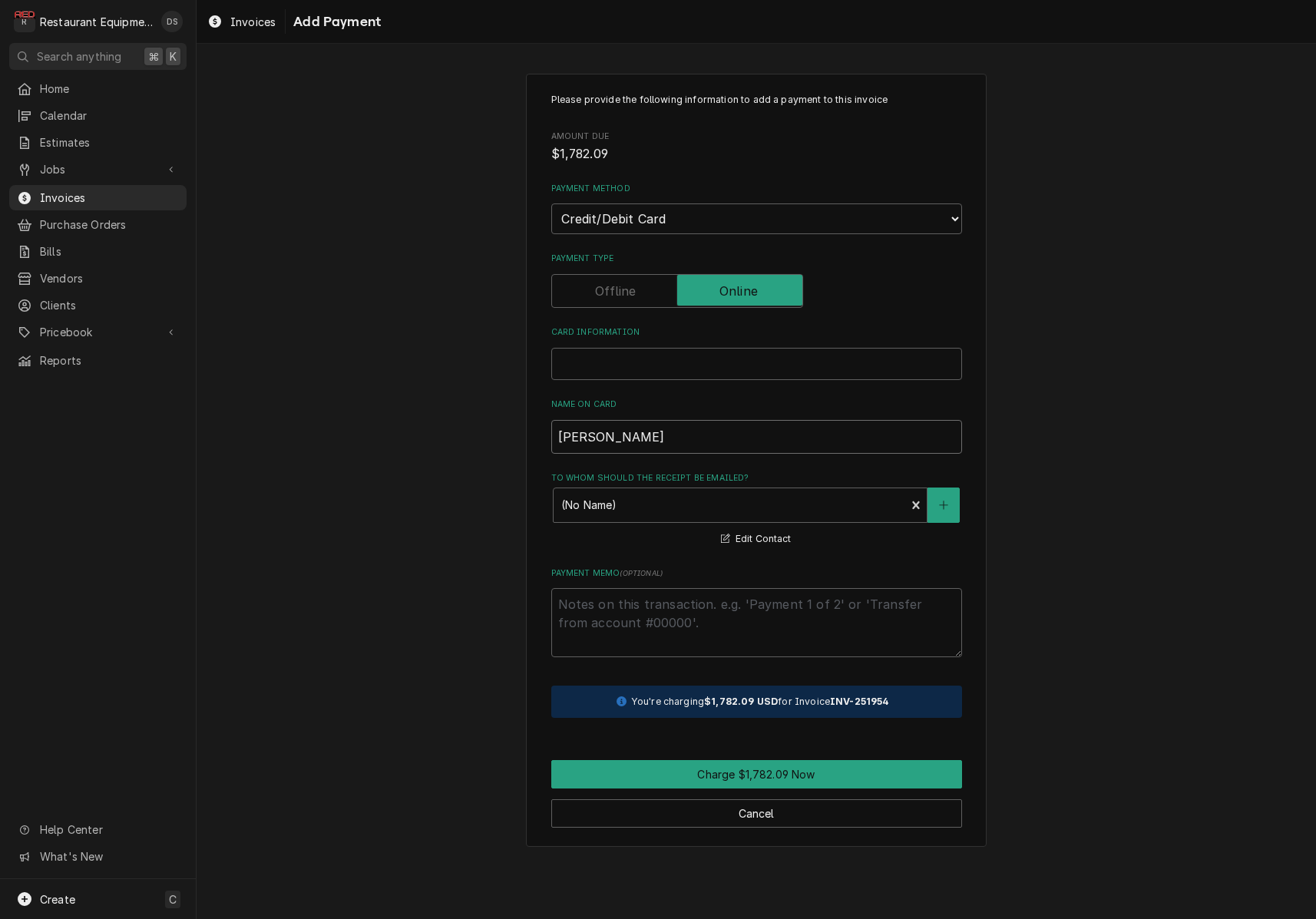
type textarea "x"
type input "Debroah"
type textarea "x"
type input "Debroah"
type textarea "x"
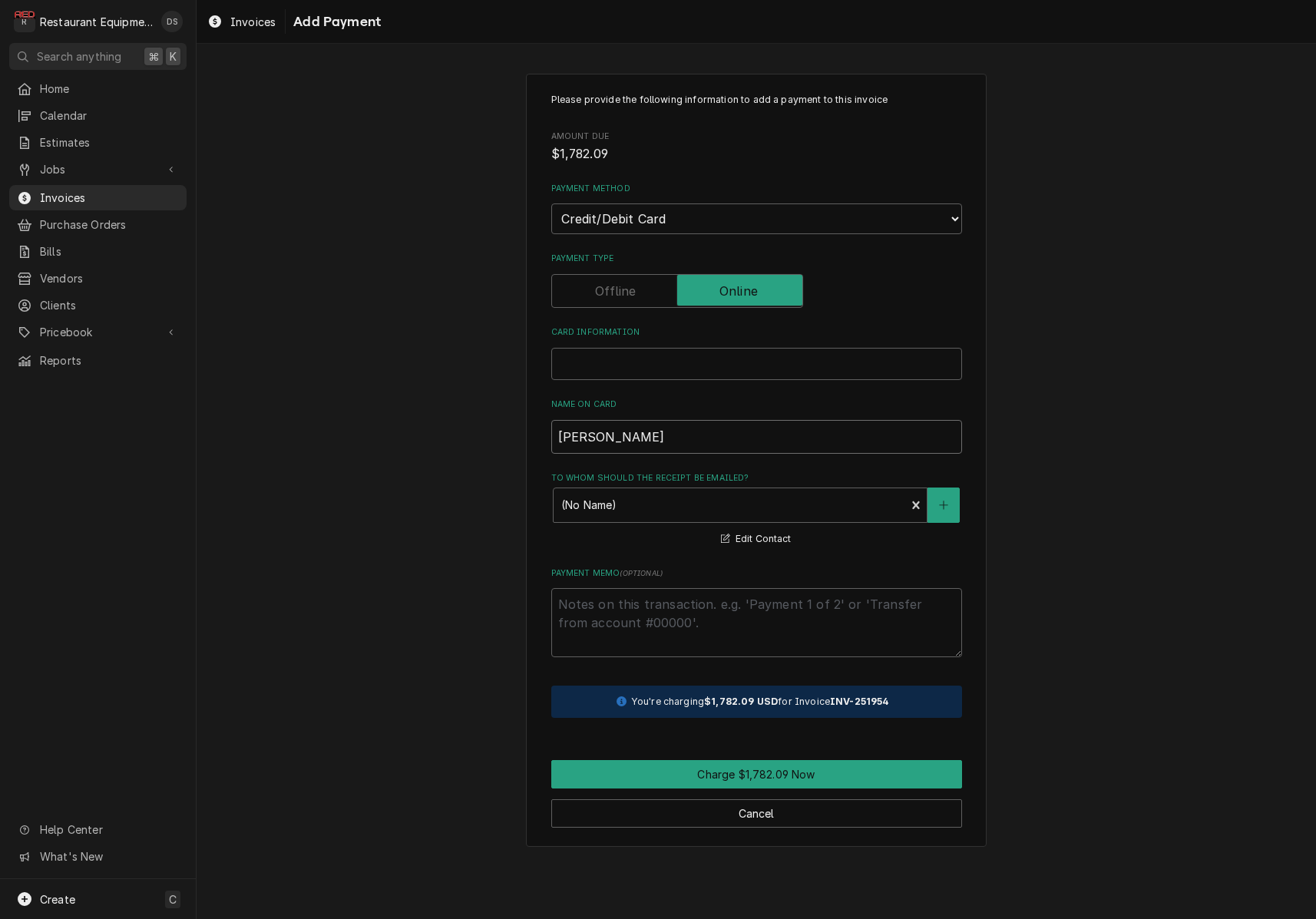
type input "Debroah T"
type textarea "x"
type input "Debroah Ti"
type textarea "x"
type input "Debroah Tim"
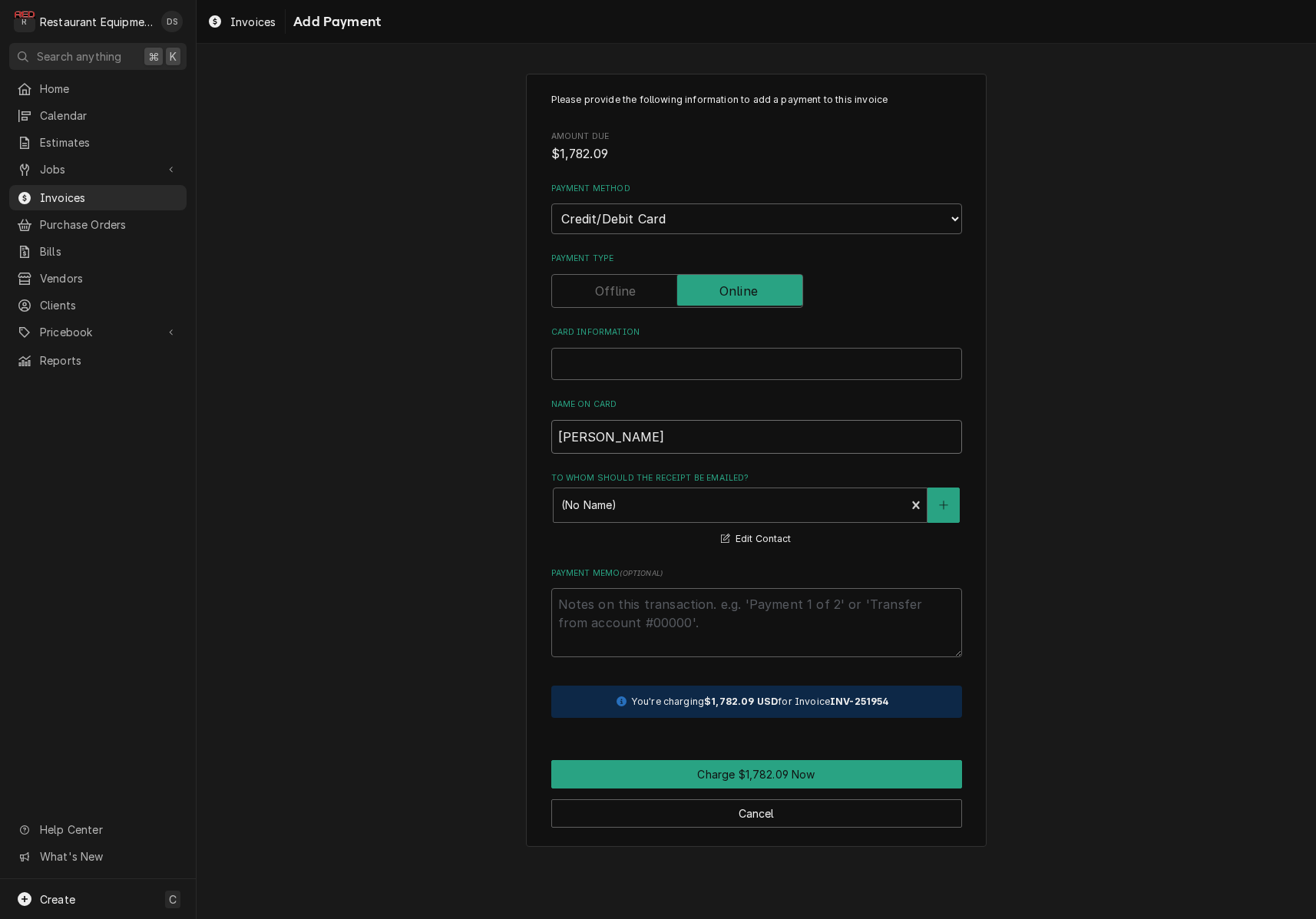
type textarea "x"
type input "Debroah Timk"
type textarea "x"
type input "Debroah Timko"
click at [759, 760] on button "Charge $1,782.09 Now" at bounding box center [756, 774] width 411 height 28
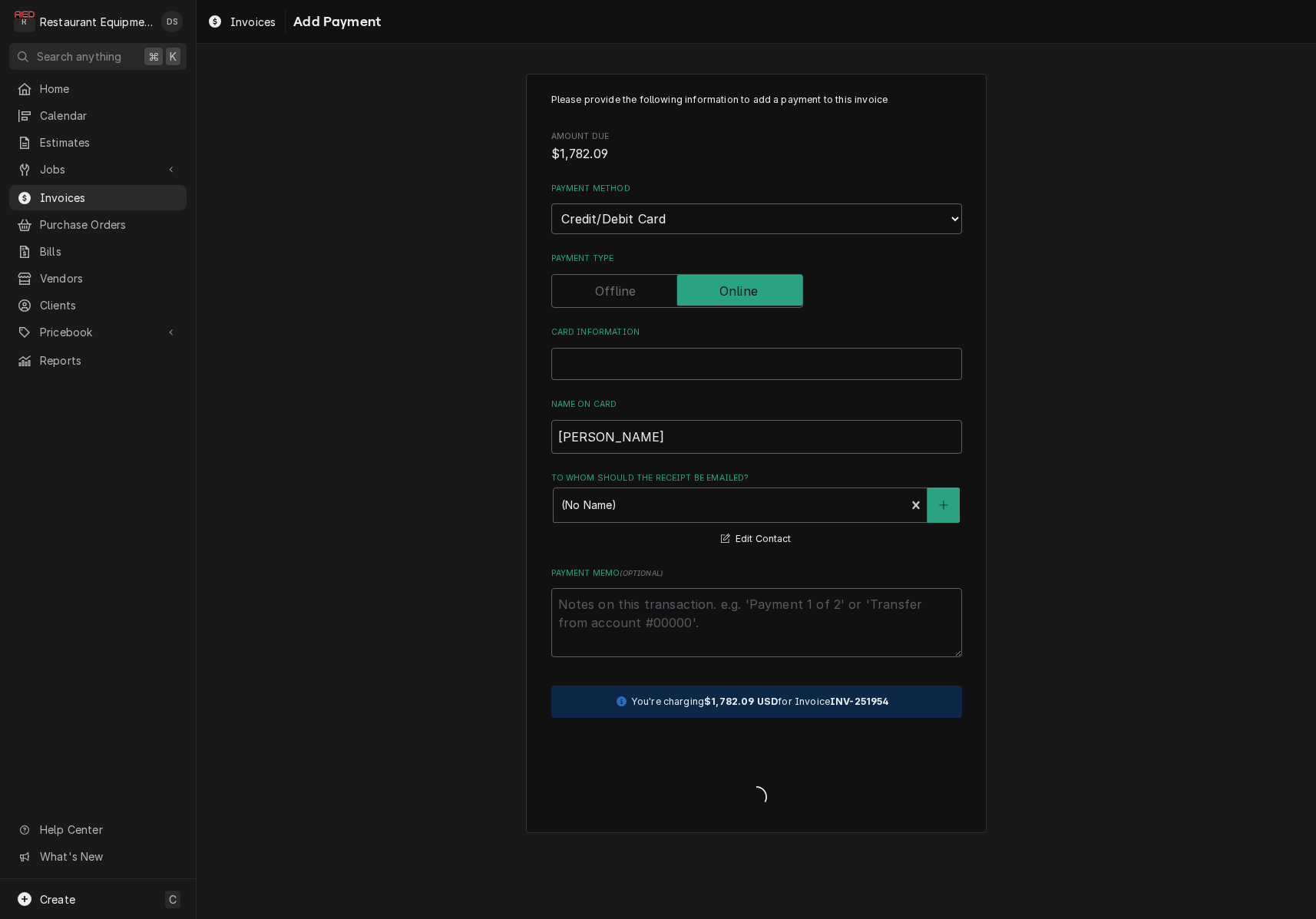
type textarea "x"
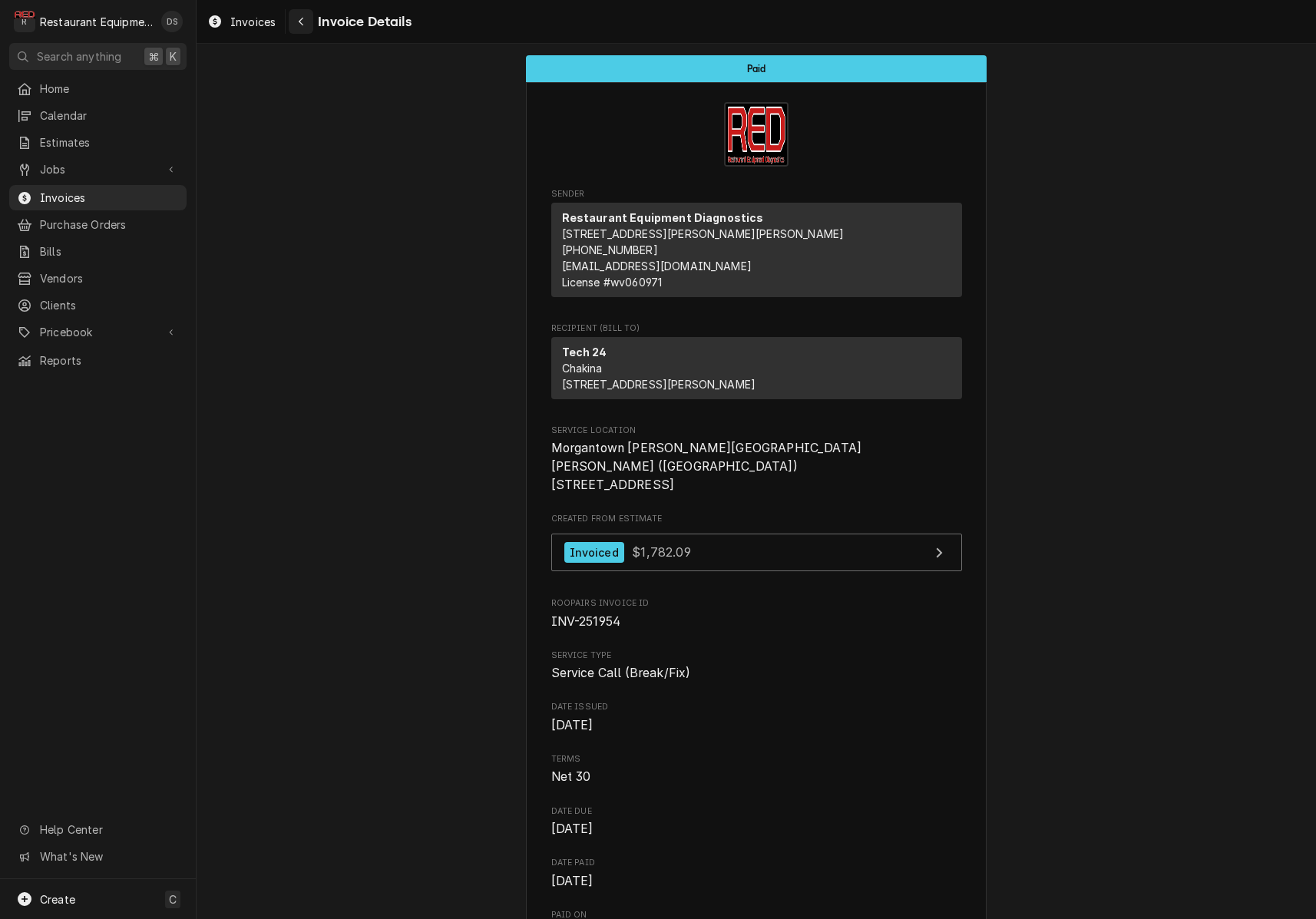
click at [303, 27] on div "Navigate back" at bounding box center [301, 21] width 15 height 15
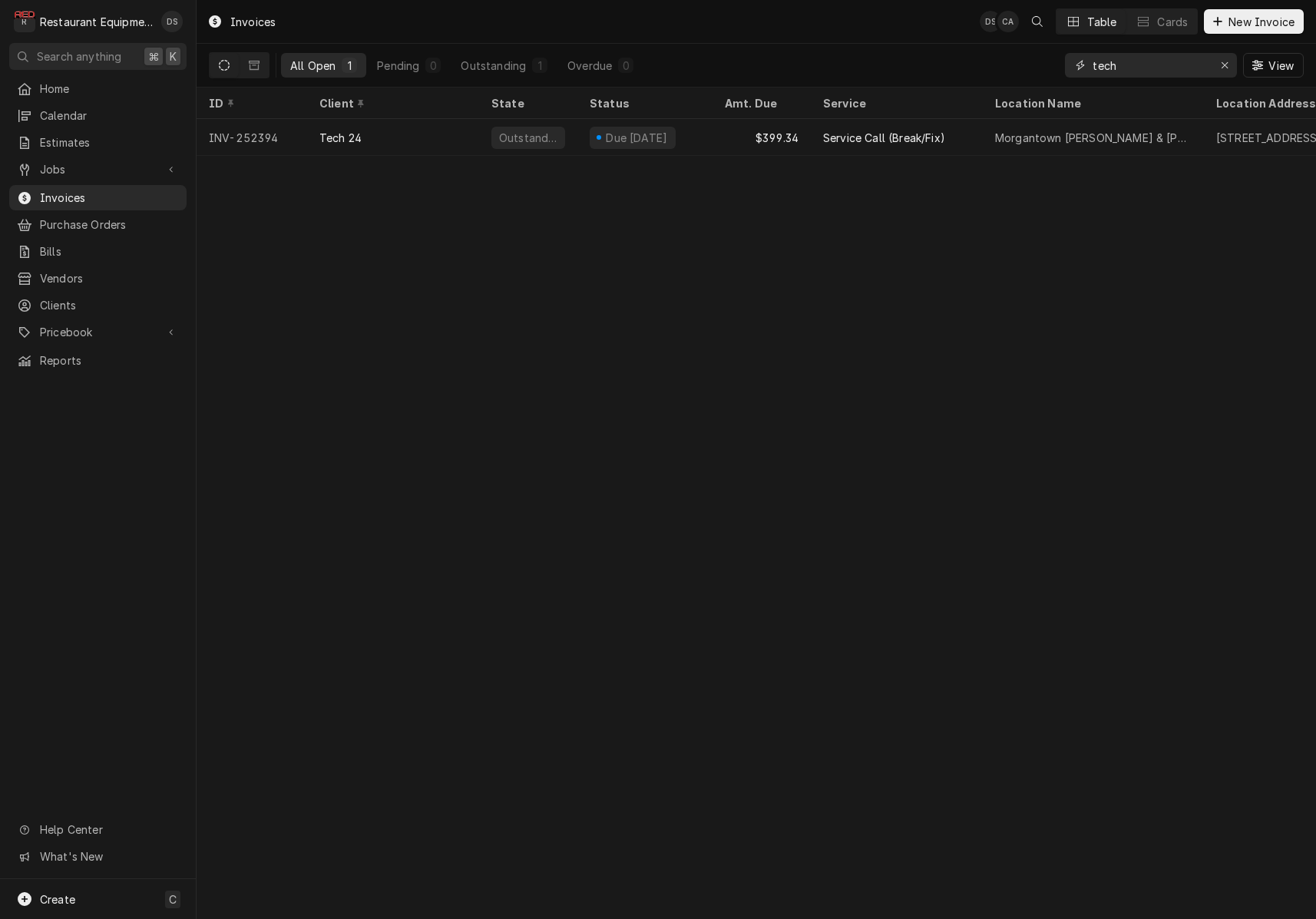
click at [1169, 63] on input "tech" at bounding box center [1149, 64] width 115 height 24
click at [1168, 63] on input "tech" at bounding box center [1149, 64] width 115 height 24
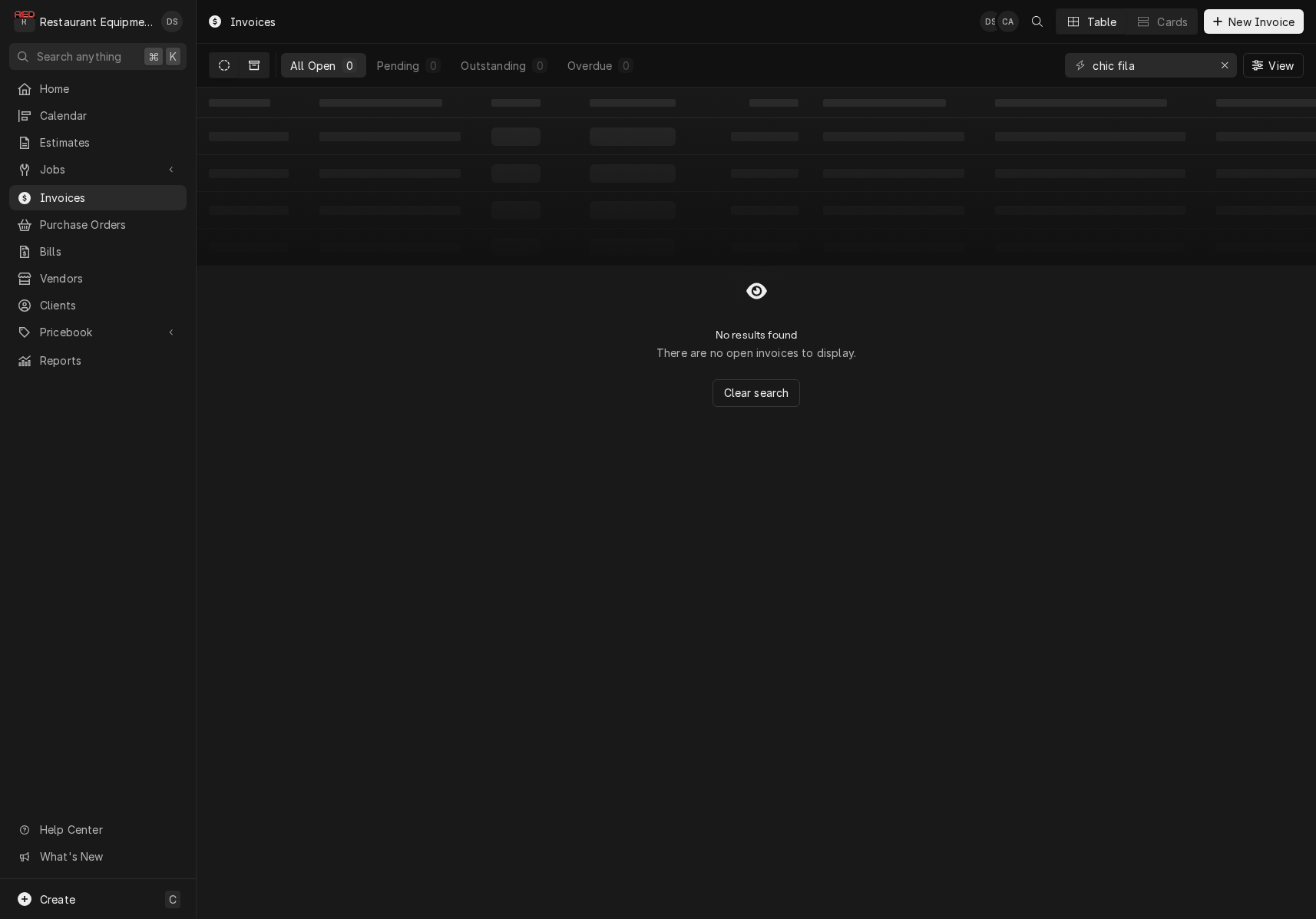
click at [258, 63] on icon "Dynamic Content Wrapper" at bounding box center [254, 65] width 11 height 9
click at [1182, 65] on input "chic fila" at bounding box center [1149, 64] width 115 height 24
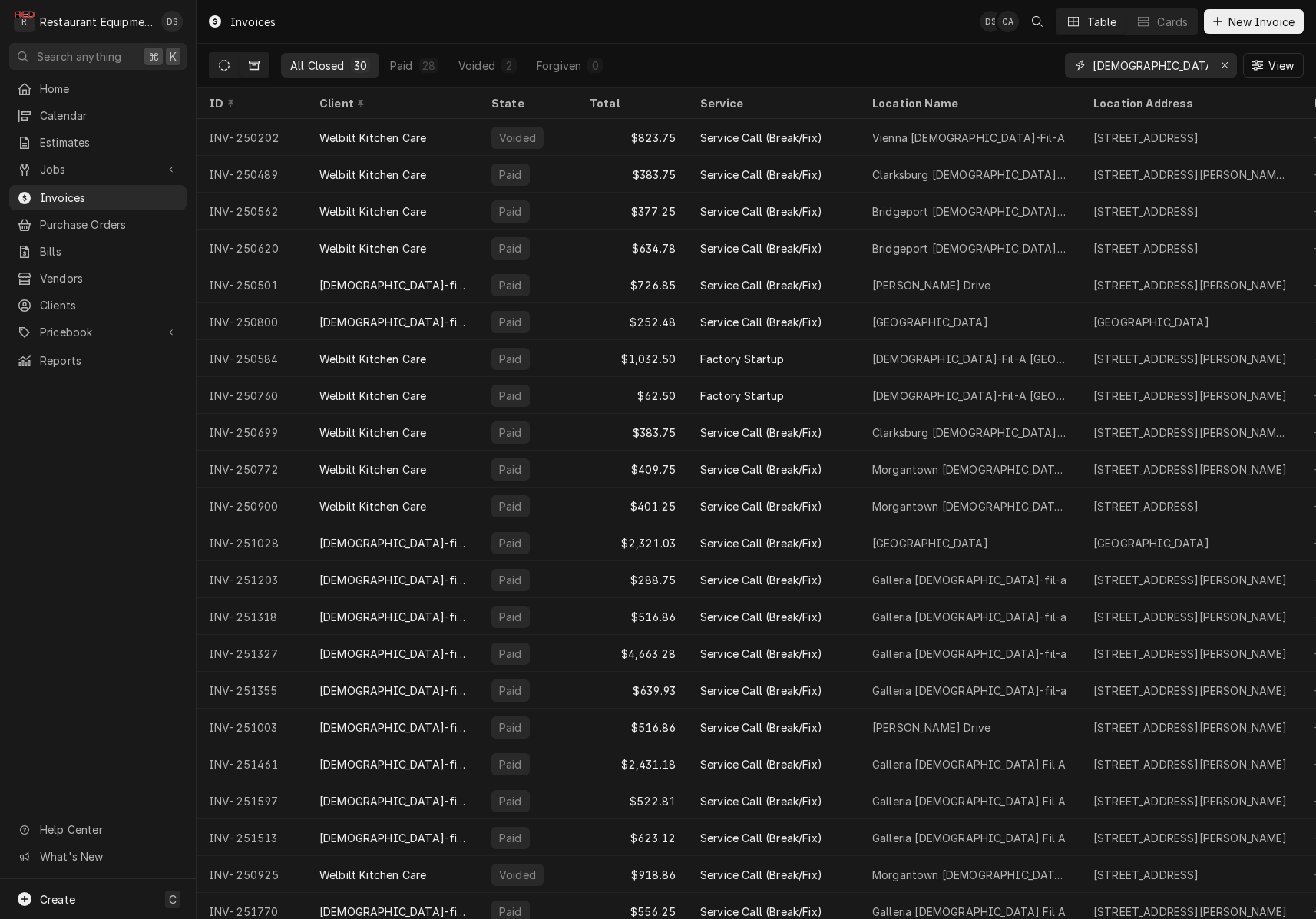
type input "chick fil"
click at [218, 65] on button "Dynamic Content Wrapper" at bounding box center [224, 64] width 29 height 24
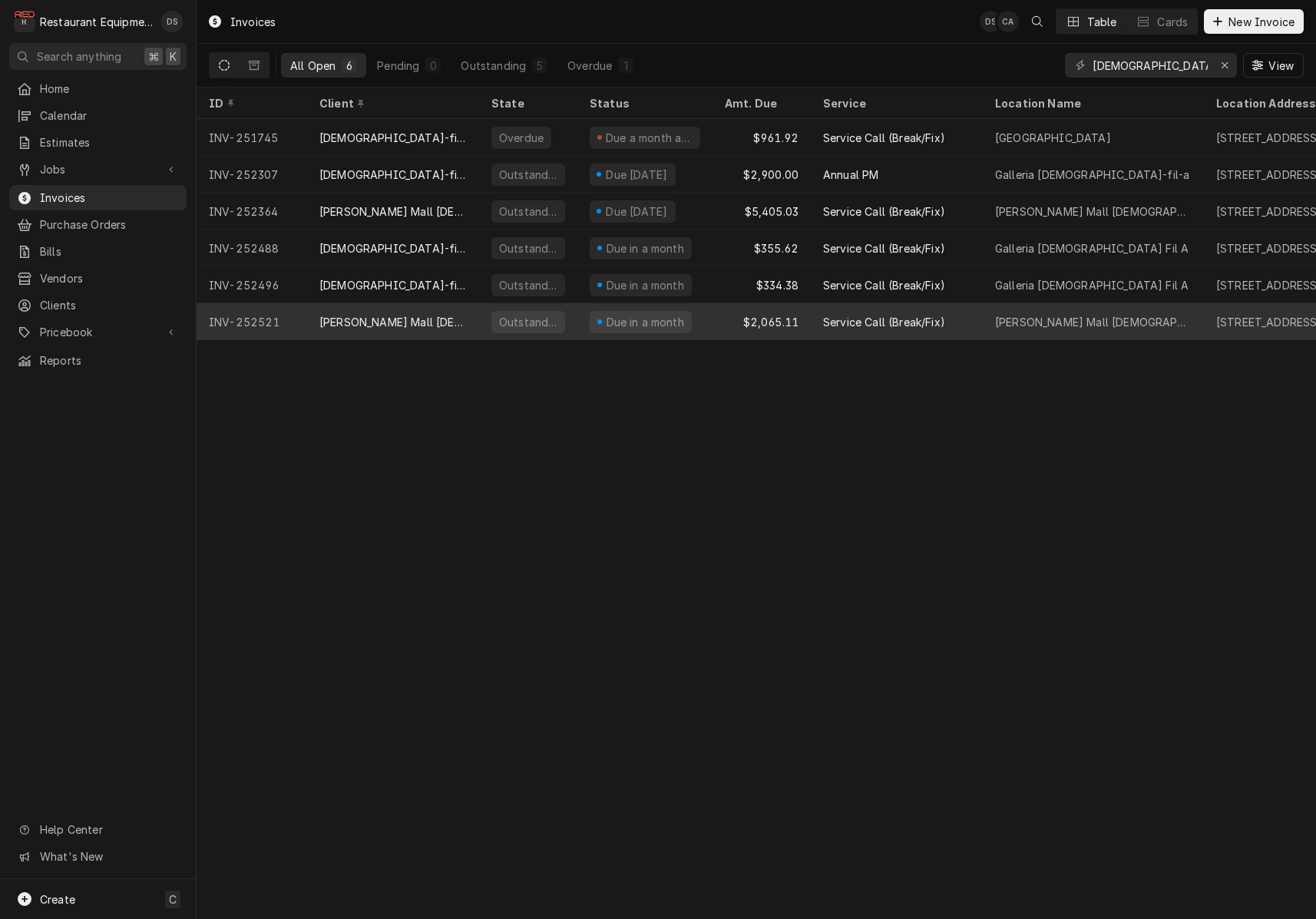
click at [724, 322] on div "$2,065.11" at bounding box center [761, 322] width 98 height 37
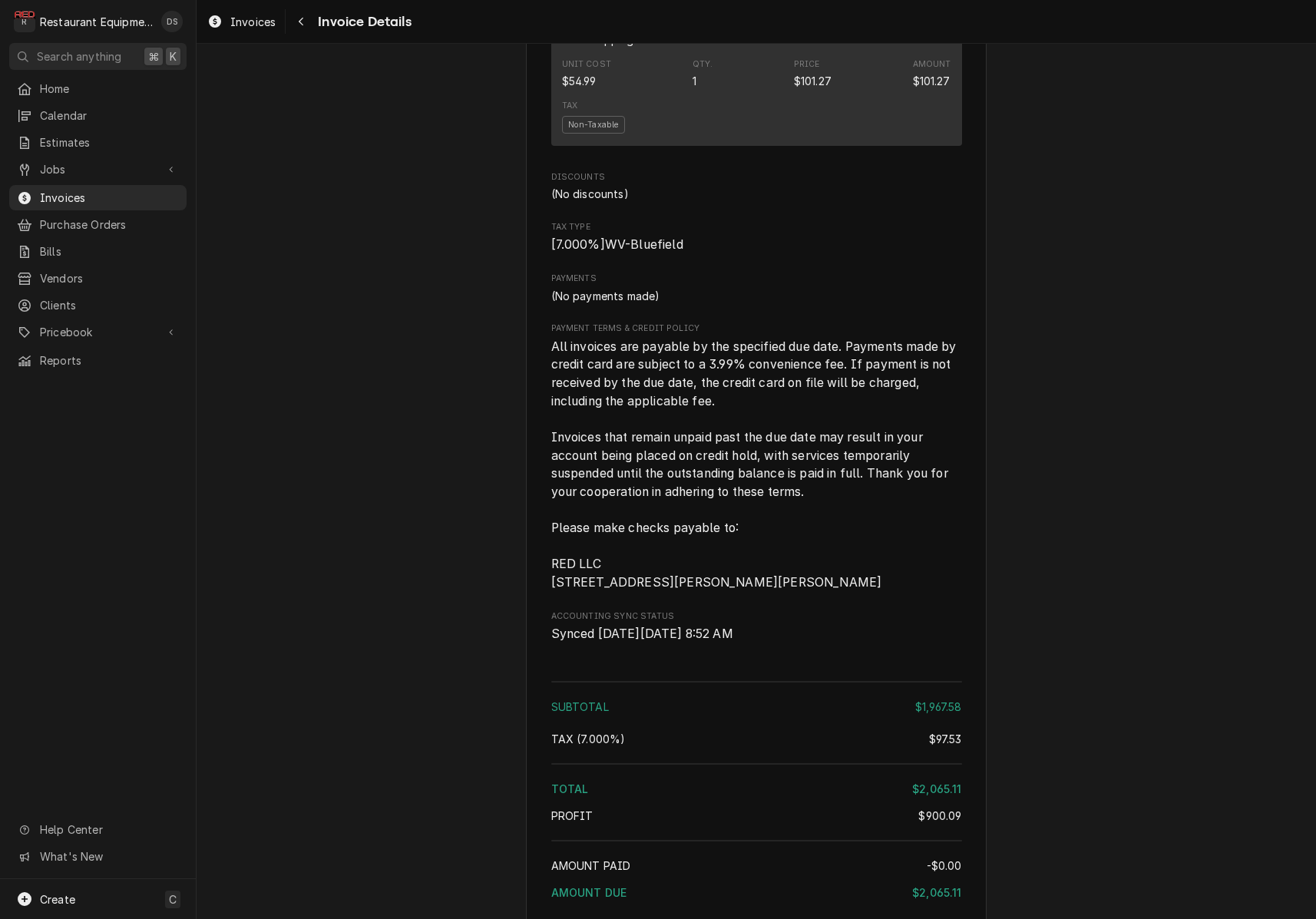
scroll to position [2791, 0]
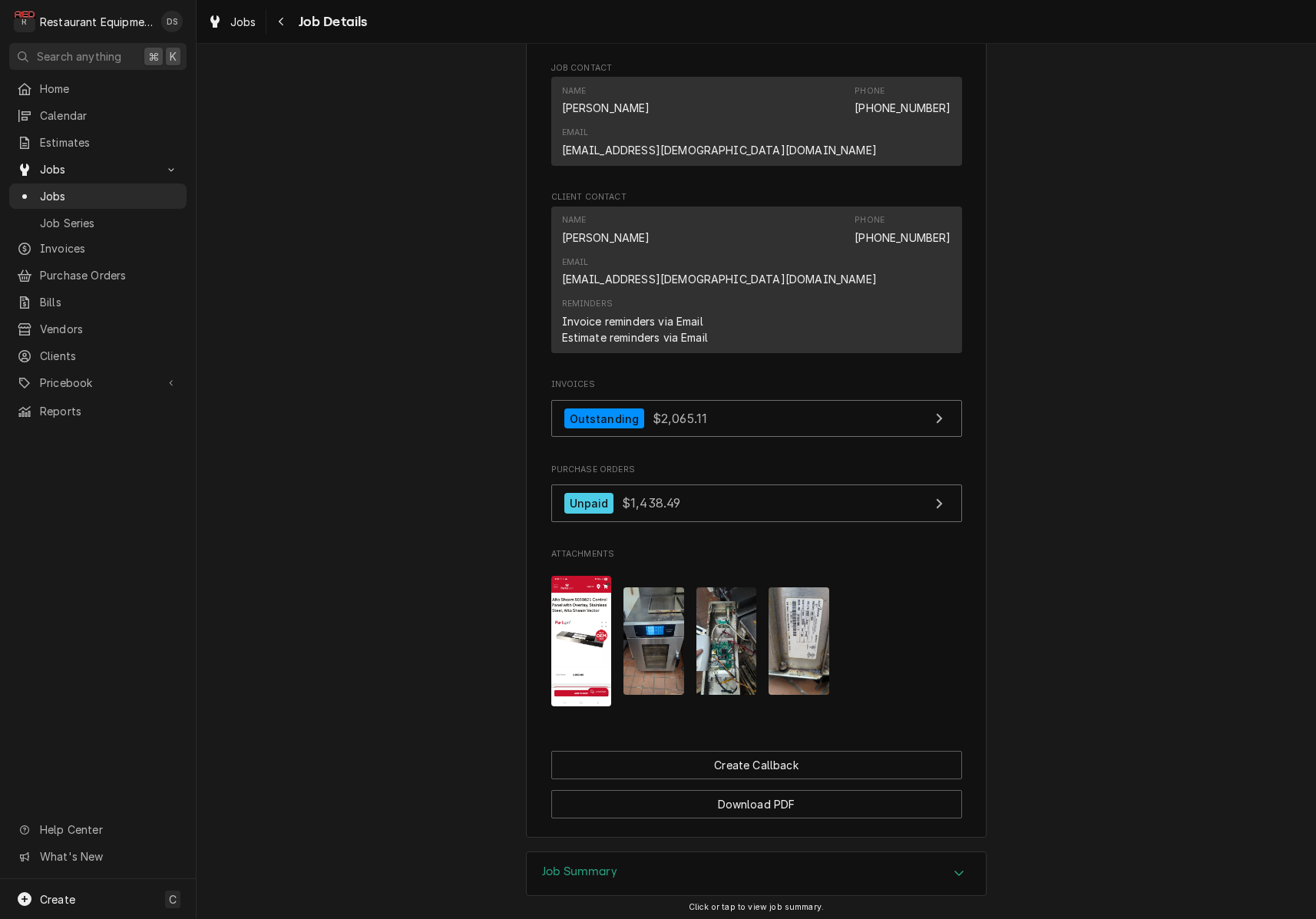
click at [692, 852] on div "Job Summary" at bounding box center [756, 873] width 460 height 43
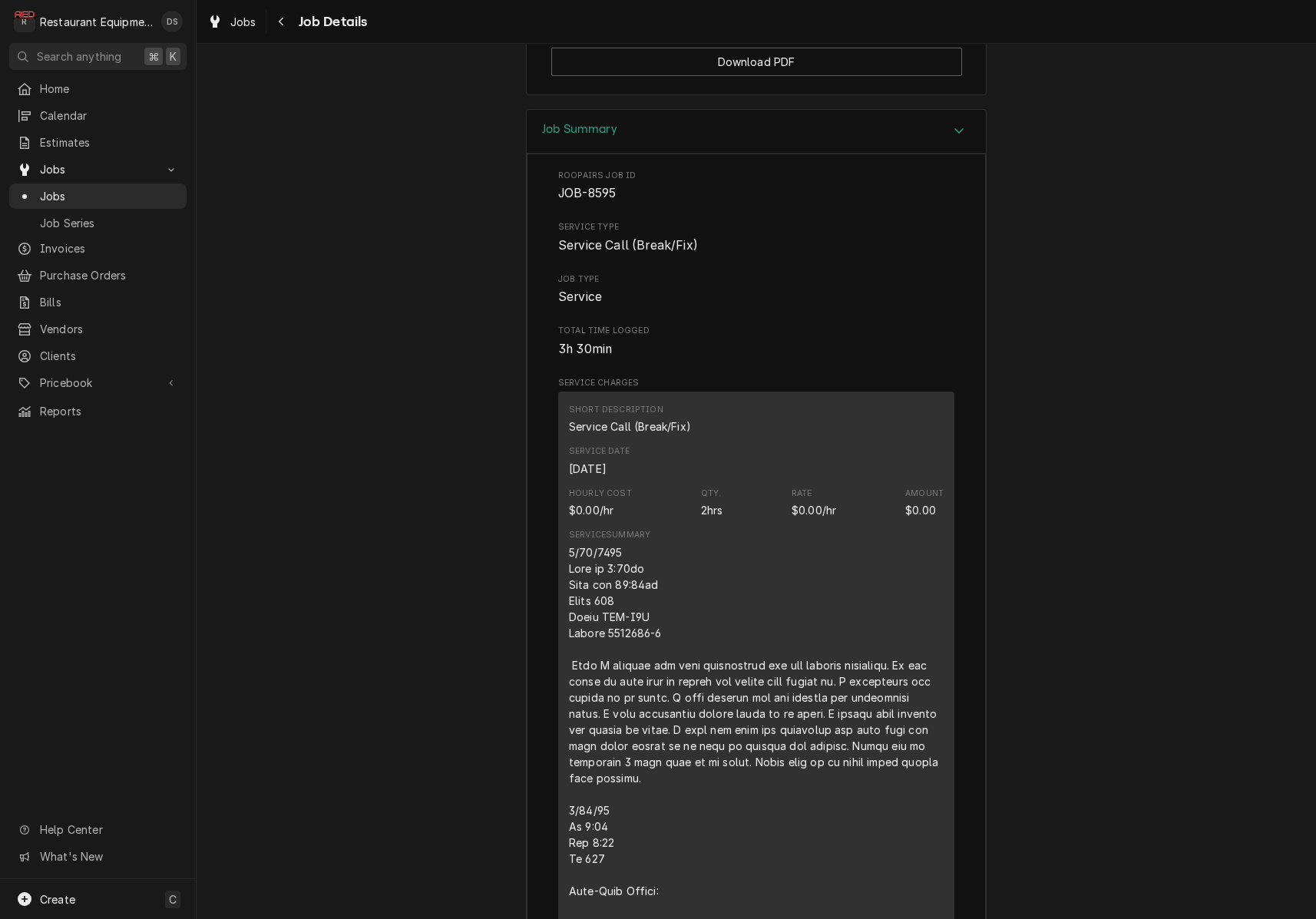
scroll to position [1899, 0]
drag, startPoint x: 659, startPoint y: 479, endPoint x: 604, endPoint y: 480, distance: 55.0
click at [604, 547] on div "Line Item" at bounding box center [756, 845] width 374 height 596
click at [280, 17] on icon "Navigate back" at bounding box center [282, 22] width 7 height 11
